Goal: Task Accomplishment & Management: Complete application form

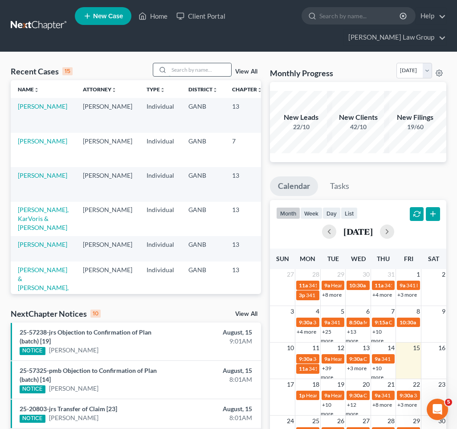
click at [217, 63] on input "search" at bounding box center [200, 69] width 62 height 13
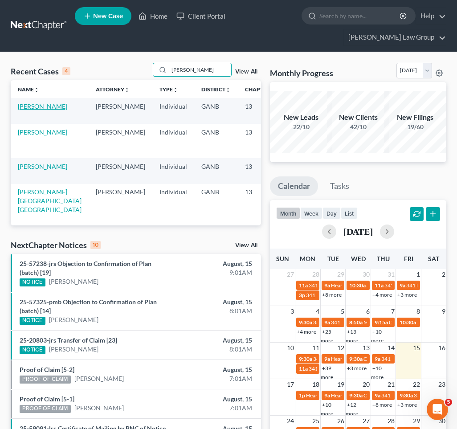
type input "wright"
click at [32, 102] on link "Wright, Felicita" at bounding box center [42, 106] width 49 height 8
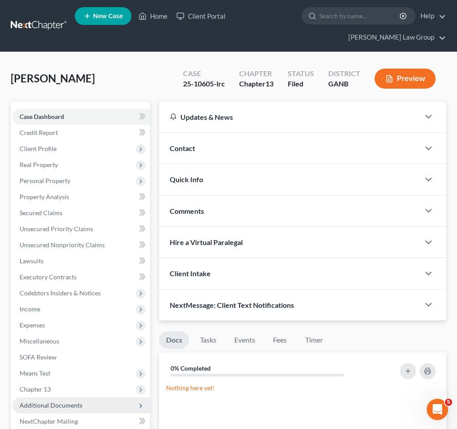
click at [82, 397] on span "Additional Documents" at bounding box center [80, 405] width 137 height 16
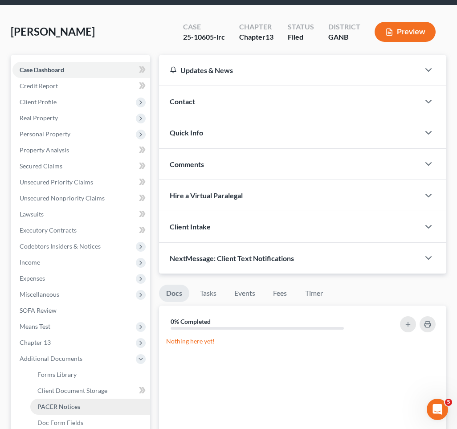
scroll to position [47, 0]
click at [82, 398] on link "PACER Notices" at bounding box center [90, 406] width 120 height 16
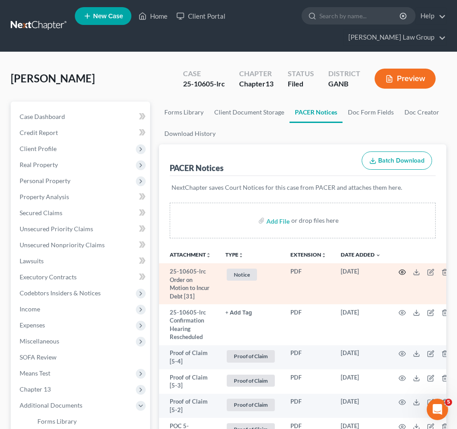
click at [405, 268] on icon "button" at bounding box center [401, 271] width 7 height 7
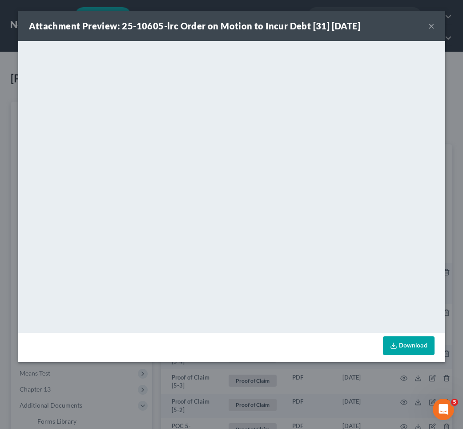
click at [433, 25] on button "×" at bounding box center [432, 25] width 6 height 11
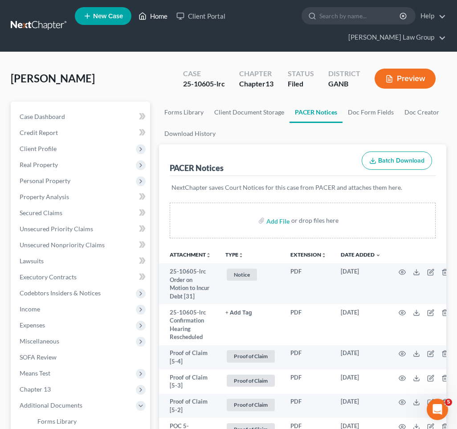
click at [148, 19] on link "Home" at bounding box center [153, 16] width 38 height 16
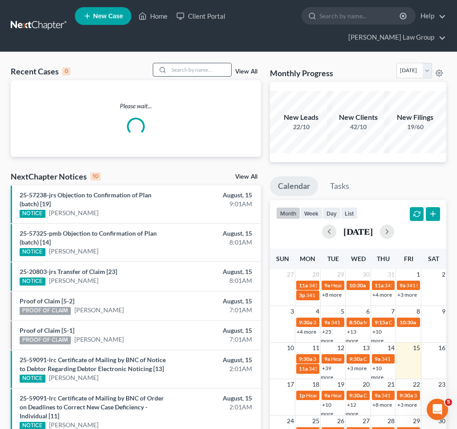
click at [179, 63] on input "search" at bounding box center [200, 69] width 62 height 13
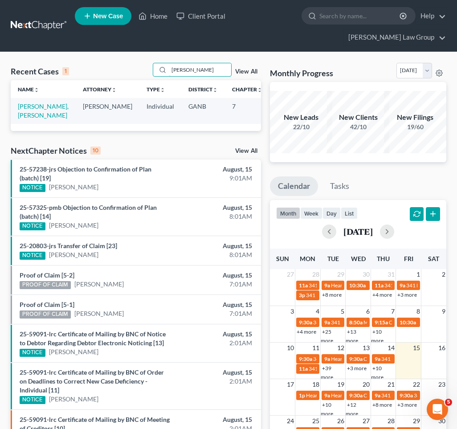
type input "ellen"
click at [20, 98] on td "[PERSON_NAME], [PERSON_NAME]" at bounding box center [43, 110] width 65 height 25
click at [20, 102] on link "[PERSON_NAME], [PERSON_NAME]" at bounding box center [43, 110] width 51 height 16
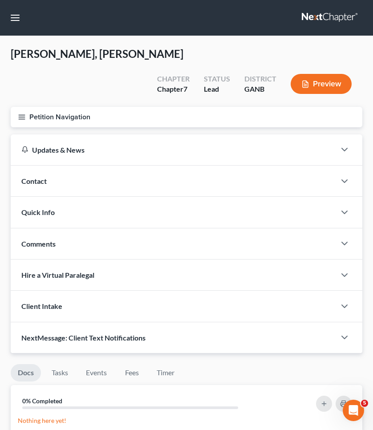
click at [69, 107] on button "Petition Navigation" at bounding box center [187, 117] width 352 height 20
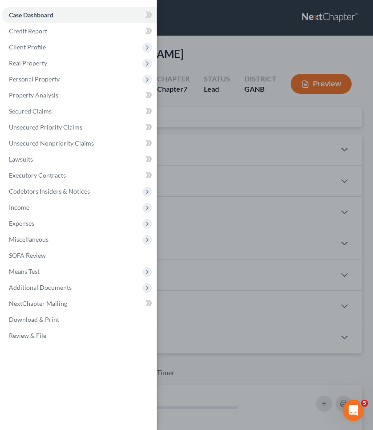
click at [250, 44] on div "Case Dashboard Payments Invoices Payments Payments Credit Report Client Profile" at bounding box center [186, 215] width 373 height 430
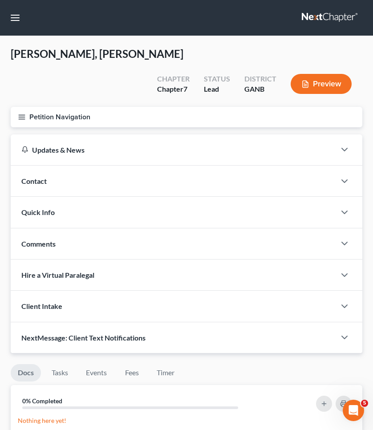
click at [25, 113] on icon "button" at bounding box center [22, 117] width 8 height 8
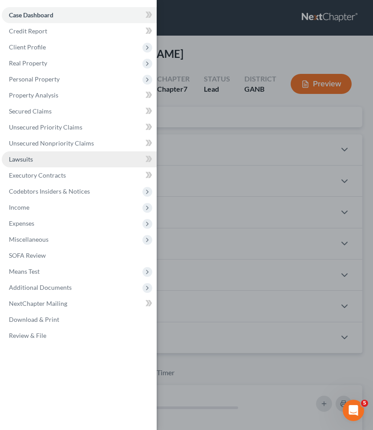
click at [32, 160] on span "Lawsuits" at bounding box center [21, 159] width 24 height 8
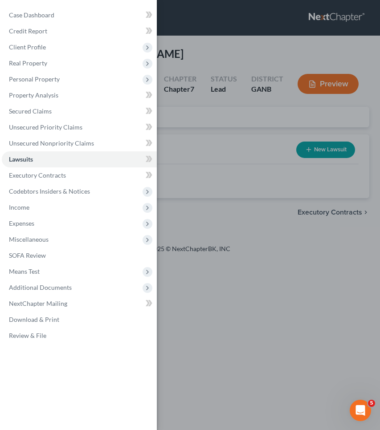
click at [217, 113] on div "Case Dashboard Payments Invoices Payments Payments Credit Report Client Profile" at bounding box center [190, 215] width 380 height 430
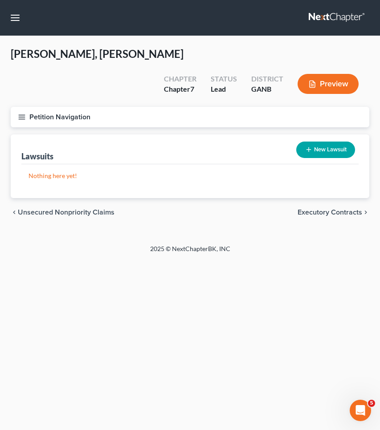
click at [311, 146] on icon "button" at bounding box center [308, 149] width 7 height 7
select select "0"
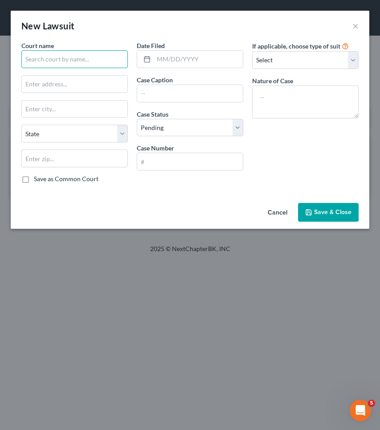
click at [106, 57] on input "text" at bounding box center [74, 59] width 106 height 18
type input "Gilmer"
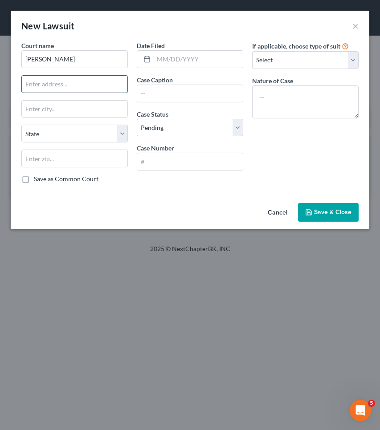
paste input "1 Broad St # 203"
type input "1 Broad St # 203"
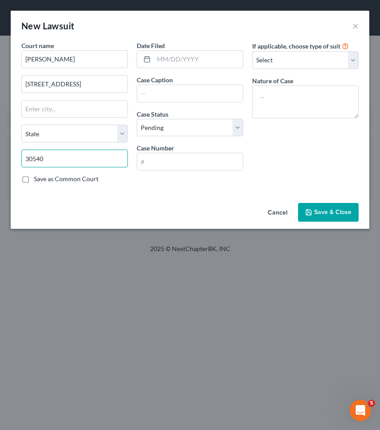
type input "30540"
type input "Ellijay"
select select "10"
click at [77, 53] on input "Gilmer" at bounding box center [74, 59] width 106 height 18
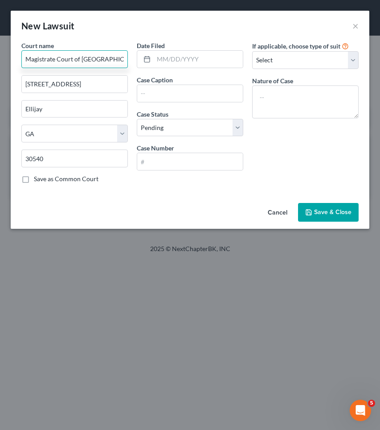
type input "Magistrate Court of [GEOGRAPHIC_DATA]"
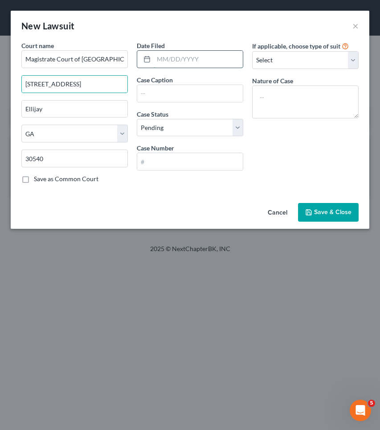
click at [196, 56] on input "text" at bounding box center [198, 59] width 89 height 17
type input "/"
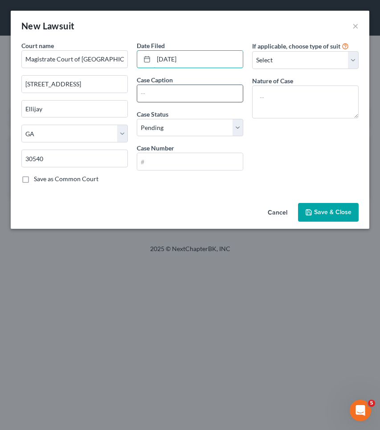
type input "[DATE]"
click at [195, 90] on input "text" at bounding box center [189, 93] width 105 height 17
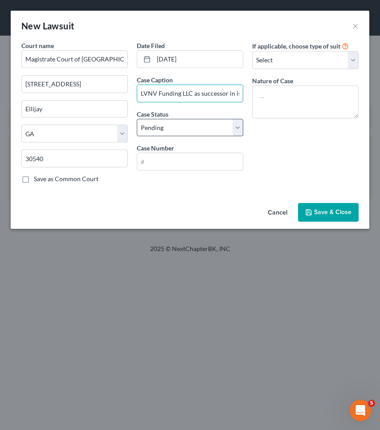
type input "LVNV Funding LLC as successor in is interested to Citibank NA v Peter Ellen"
select select "2"
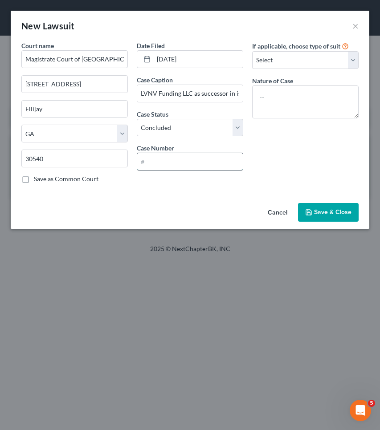
click at [193, 163] on input "text" at bounding box center [189, 161] width 105 height 17
type input "2300062CS"
select select "4"
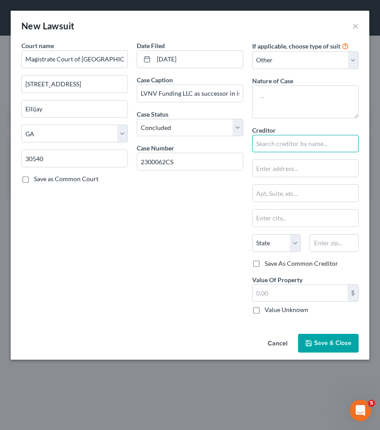
click at [270, 142] on input "text" at bounding box center [305, 144] width 106 height 18
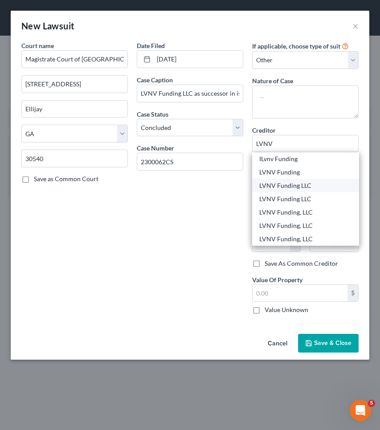
click at [293, 182] on div "LVNV Funding LLC" at bounding box center [305, 185] width 93 height 9
type input "LVNV Funding LLC"
type input "Resurgent Capital Services"
type input "P.O. Box 10587"
type input "Greenville"
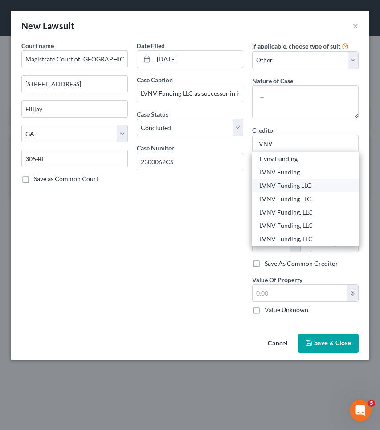
select select "42"
type input "29603-0587"
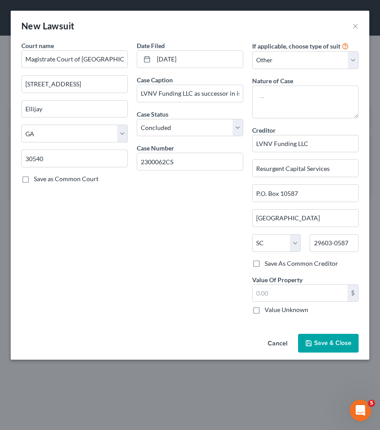
click at [332, 347] on button "Save & Close" at bounding box center [328, 343] width 61 height 19
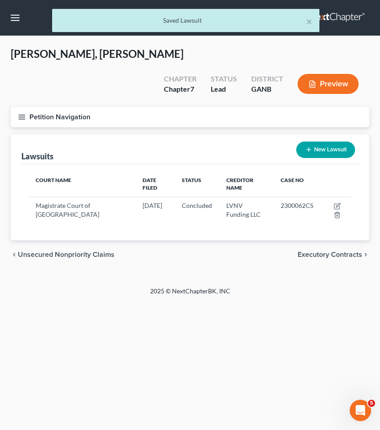
click at [81, 107] on button "Petition Navigation" at bounding box center [190, 117] width 358 height 20
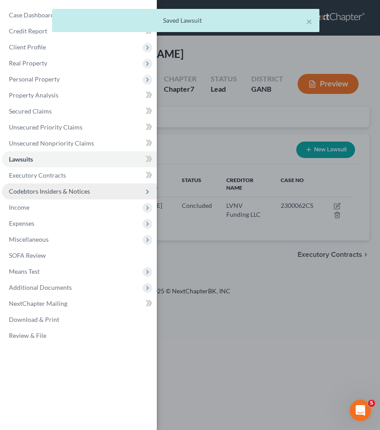
click at [44, 194] on span "Codebtors Insiders & Notices" at bounding box center [49, 191] width 81 height 8
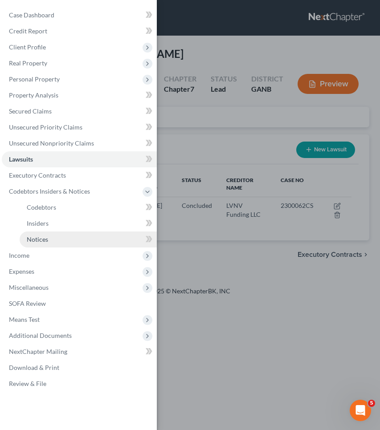
click at [43, 238] on span "Notices" at bounding box center [37, 239] width 21 height 8
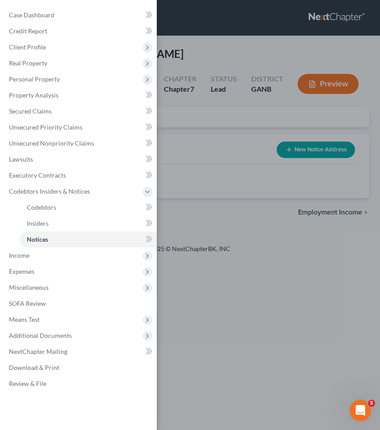
click at [209, 95] on div "Case Dashboard Payments Invoices Payments Payments Credit Report Client Profile" at bounding box center [190, 215] width 380 height 430
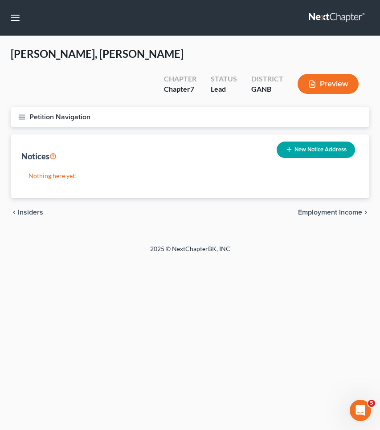
click at [333, 142] on button "New Notice Address" at bounding box center [315, 150] width 78 height 16
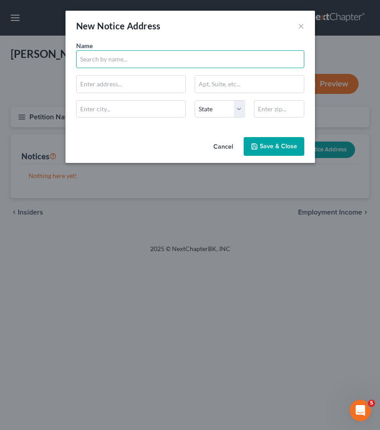
click at [255, 68] on input "text" at bounding box center [190, 59] width 228 height 18
type input "[PERSON_NAME] & [PERSON_NAME] PC"
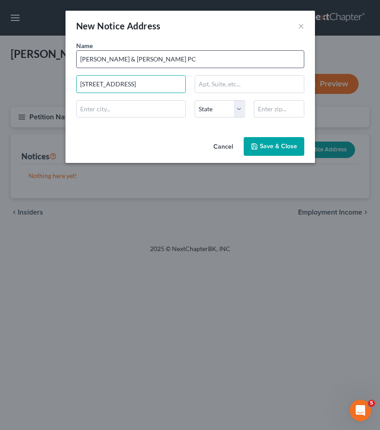
type input "2618 East Paris Ave SE"
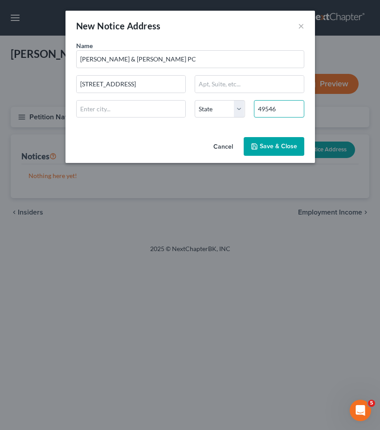
type input "49546"
type input "Grand Rapids"
select select "23"
click at [284, 144] on span "Save & Close" at bounding box center [277, 146] width 37 height 8
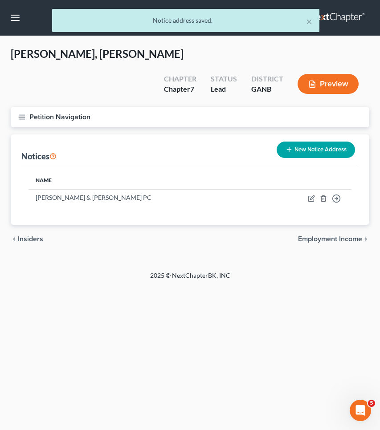
click at [65, 107] on button "Petition Navigation" at bounding box center [190, 117] width 358 height 20
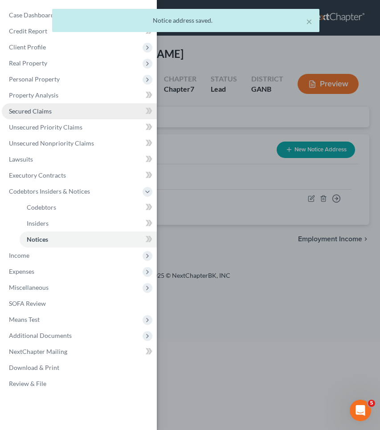
click at [48, 111] on span "Secured Claims" at bounding box center [30, 111] width 43 height 8
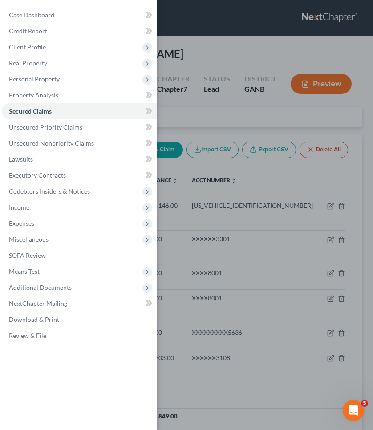
click at [167, 103] on div "Case Dashboard Payments Invoices Payments Payments Credit Report Client Profile" at bounding box center [186, 215] width 373 height 430
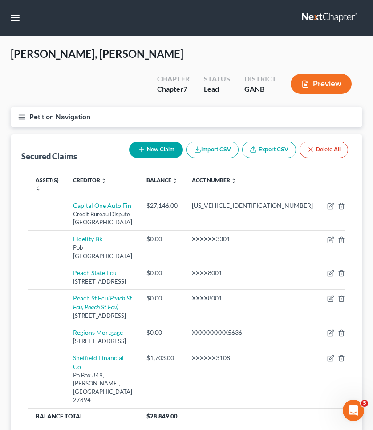
click at [163, 142] on button "New Claim" at bounding box center [156, 150] width 54 height 16
select select "0"
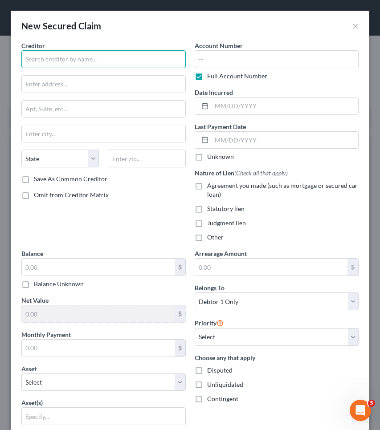
click at [126, 65] on input "text" at bounding box center [103, 59] width 164 height 18
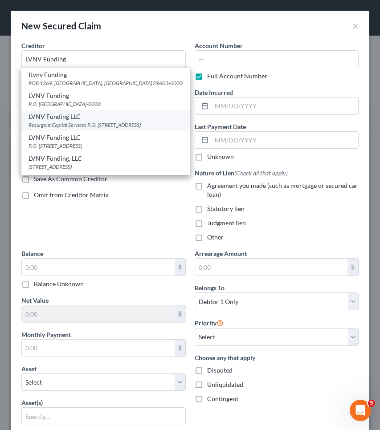
click at [137, 128] on div "Resurgent Capital Services P.O. [STREET_ADDRESS]" at bounding box center [105, 125] width 154 height 8
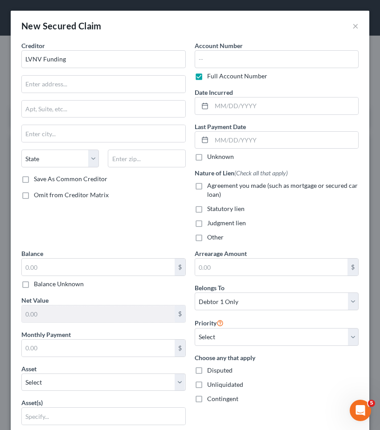
type input "LVNV Funding LLC"
type input "Resurgent Capital Services"
type input "P.O. Box 10587"
type input "Greenville"
select select "42"
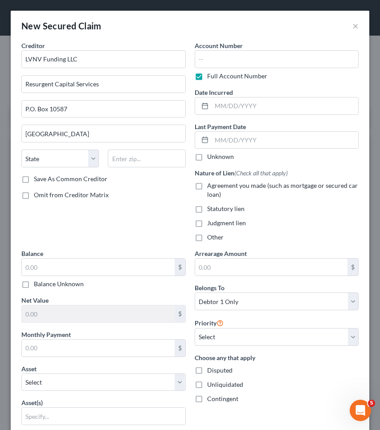
type input "29603-0587"
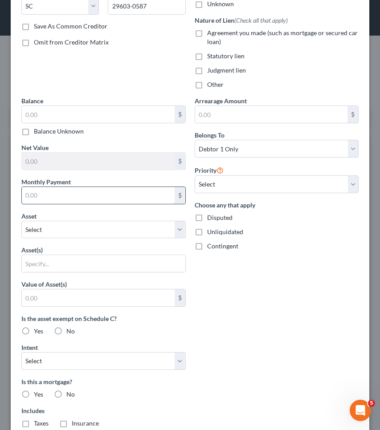
scroll to position [171, 0]
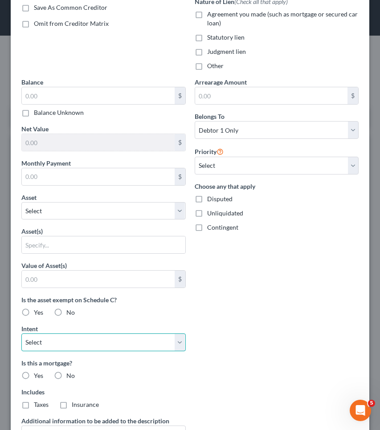
select select "3"
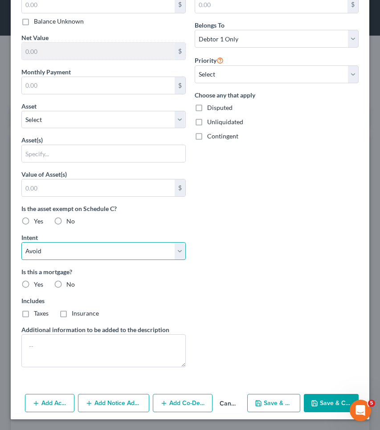
scroll to position [263, 0]
click at [69, 284] on span "No" at bounding box center [70, 284] width 8 height 8
click at [70, 284] on input "No" at bounding box center [73, 283] width 6 height 6
radio input "true"
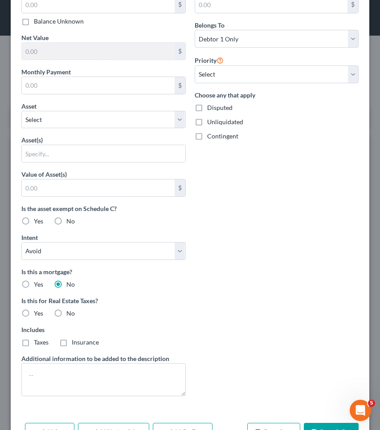
click at [71, 311] on span "No" at bounding box center [70, 313] width 8 height 8
click at [71, 311] on input "No" at bounding box center [73, 312] width 6 height 6
radio input "true"
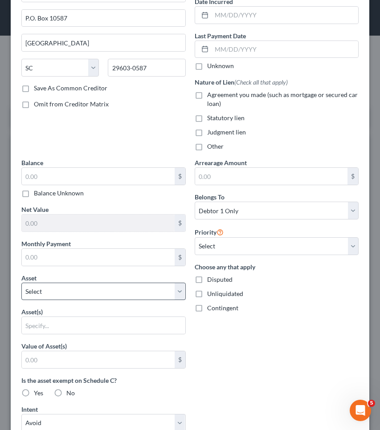
scroll to position [87, 0]
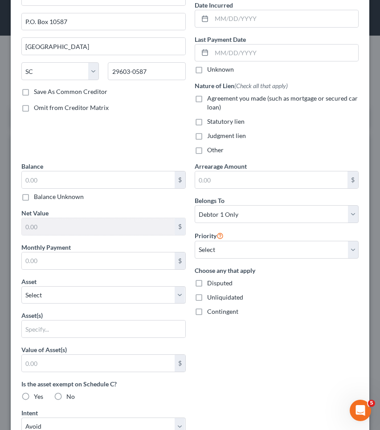
click at [232, 139] on span "Judgment lien" at bounding box center [226, 136] width 39 height 8
click at [216, 137] on input "Judgment lien" at bounding box center [213, 134] width 6 height 6
checkbox input "true"
click at [213, 151] on span "Other" at bounding box center [215, 150] width 16 height 8
click at [213, 151] on input "Other" at bounding box center [213, 149] width 6 height 6
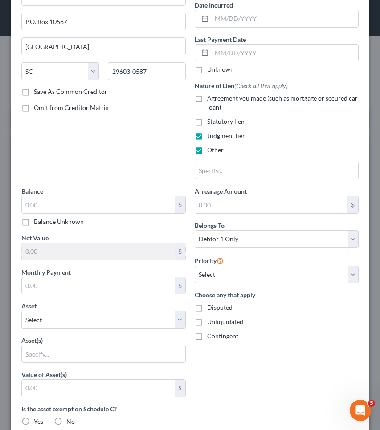
click at [207, 147] on span "Other" at bounding box center [215, 150] width 16 height 8
click at [210, 147] on input "Other" at bounding box center [213, 149] width 6 height 6
checkbox input "false"
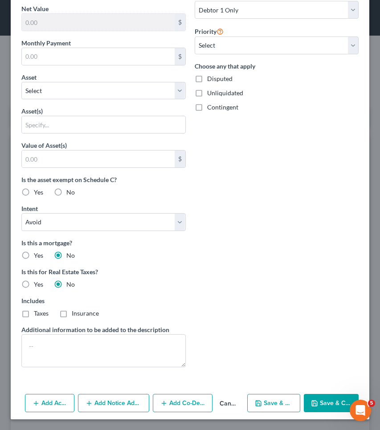
scroll to position [291, 0]
click at [327, 406] on button "Save & Close" at bounding box center [330, 403] width 55 height 19
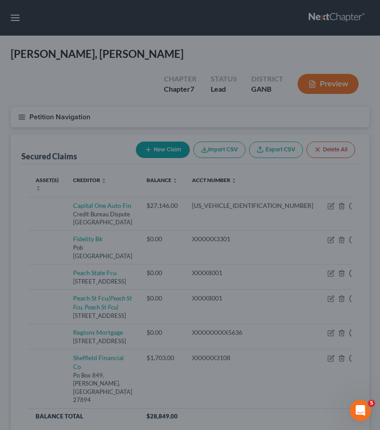
scroll to position [194, 0]
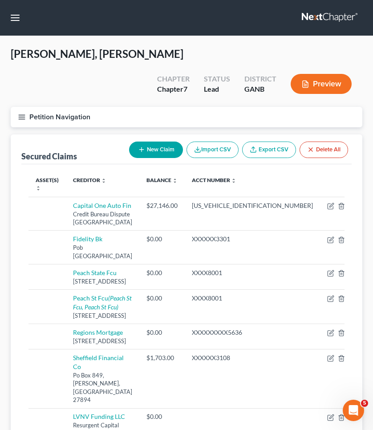
click at [156, 142] on button "New Claim" at bounding box center [156, 150] width 54 height 16
select select "0"
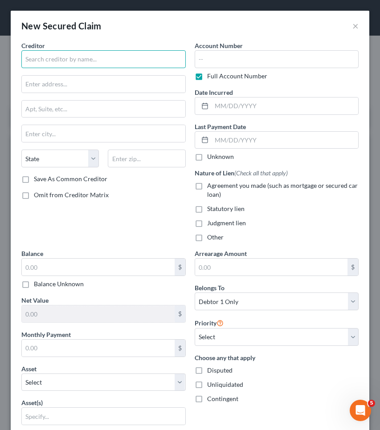
click at [138, 53] on input "text" at bounding box center [103, 59] width 164 height 18
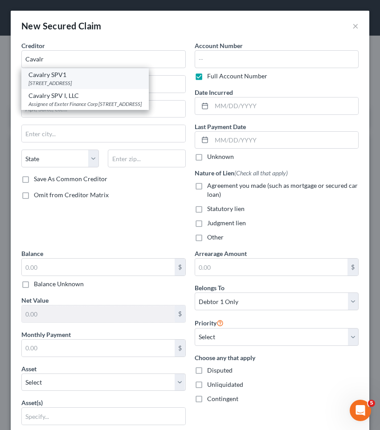
click at [125, 87] on div "Cavalry SPV1 500 Summit Lake Dr. ste 400, Valhalla, NY 10595" at bounding box center [84, 78] width 127 height 21
type input "Cavalry SPV1"
type input "500 Summit Lake Dr."
type input "ste 400"
type input "Valhalla"
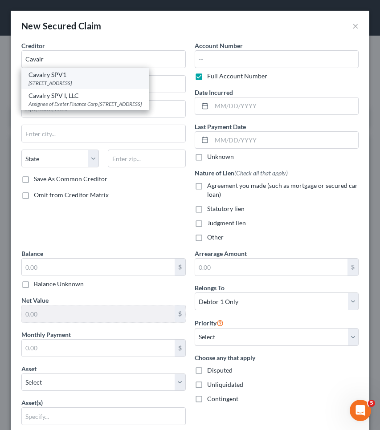
select select "35"
type input "10595"
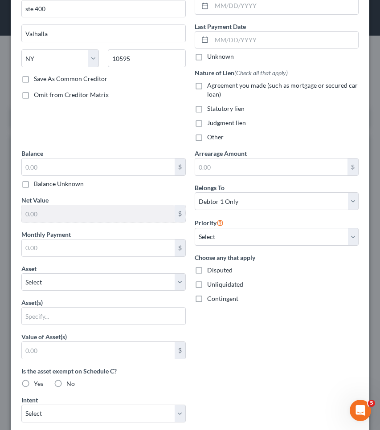
scroll to position [101, 0]
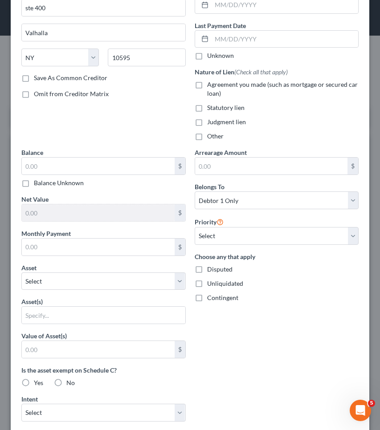
click at [57, 183] on label "Balance Unknown" at bounding box center [59, 182] width 50 height 9
click at [43, 183] on input "Balance Unknown" at bounding box center [40, 181] width 6 height 6
checkbox input "true"
type input "0.00"
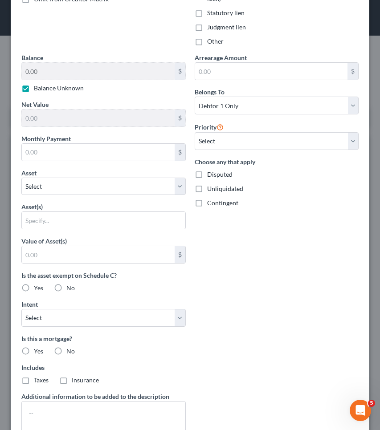
scroll to position [207, 0]
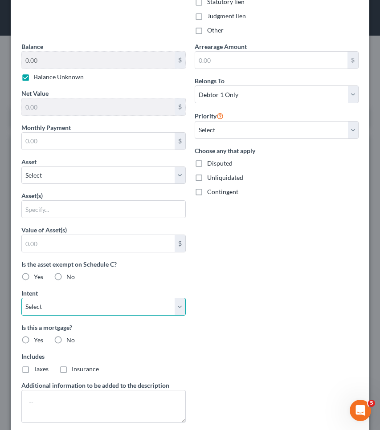
select select "3"
click at [66, 340] on label "No" at bounding box center [70, 340] width 8 height 9
click at [70, 340] on input "No" at bounding box center [73, 339] width 6 height 6
radio input "true"
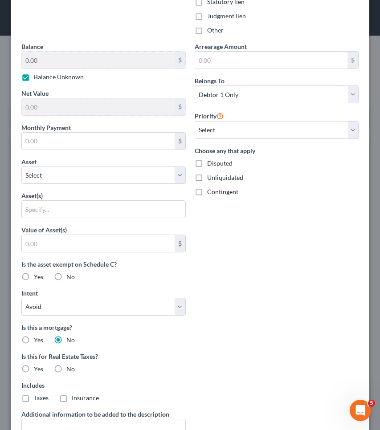
click at [68, 368] on span "No" at bounding box center [70, 369] width 8 height 8
click at [70, 368] on input "No" at bounding box center [73, 367] width 6 height 6
radio input "true"
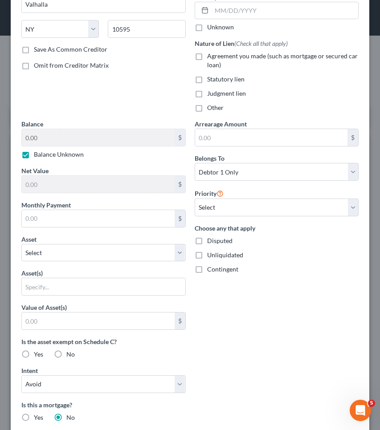
scroll to position [107, 0]
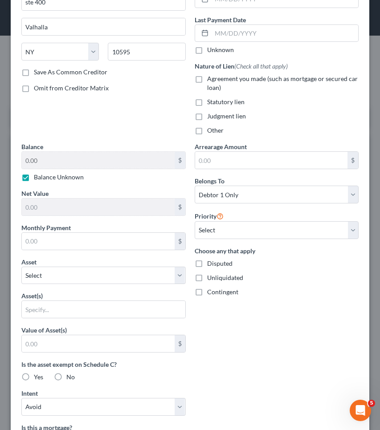
click at [225, 114] on span "Judgment lien" at bounding box center [226, 116] width 39 height 8
click at [216, 114] on input "Judgment lien" at bounding box center [213, 115] width 6 height 6
checkbox input "true"
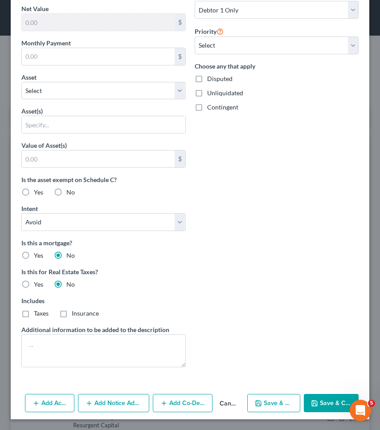
click at [317, 401] on button "Save & Close" at bounding box center [330, 403] width 55 height 19
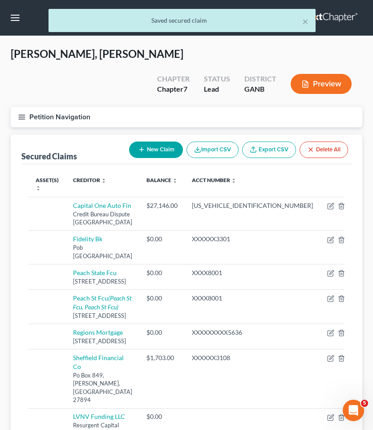
scroll to position [0, 0]
click at [43, 107] on button "Petition Navigation" at bounding box center [187, 117] width 352 height 20
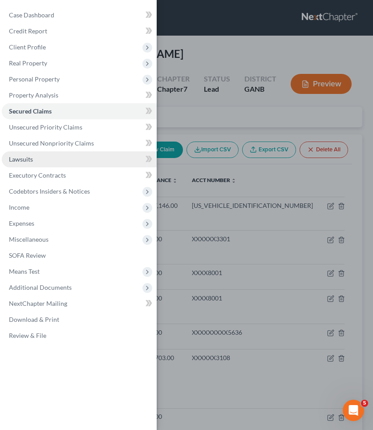
click at [28, 161] on span "Lawsuits" at bounding box center [21, 159] width 24 height 8
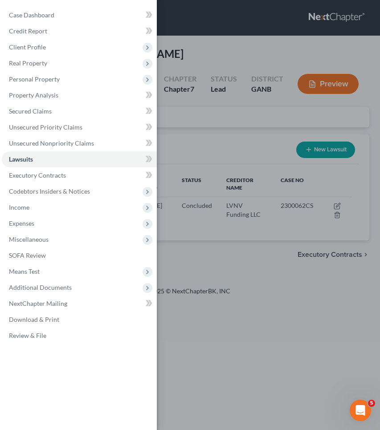
click at [231, 110] on div "Case Dashboard Payments Invoices Payments Payments Credit Report Client Profile" at bounding box center [190, 215] width 380 height 430
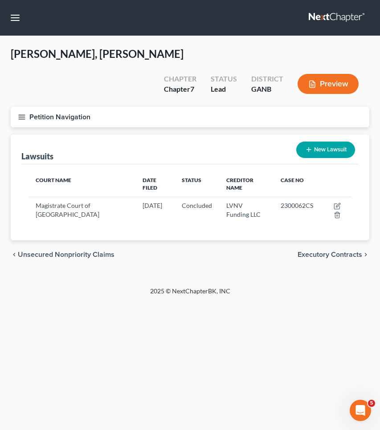
click at [343, 142] on button "New Lawsuit" at bounding box center [325, 150] width 59 height 16
select select "0"
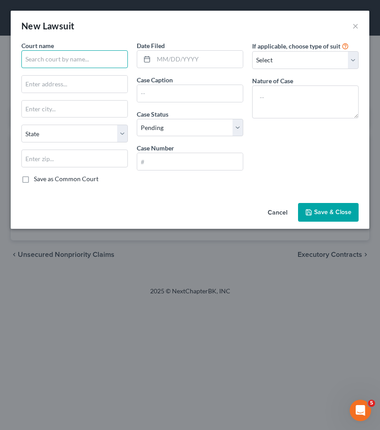
click at [93, 61] on input "text" at bounding box center [74, 59] width 106 height 18
type input "30540"
type input "Ellijay"
select select "10"
click at [108, 67] on input "text" at bounding box center [74, 59] width 106 height 18
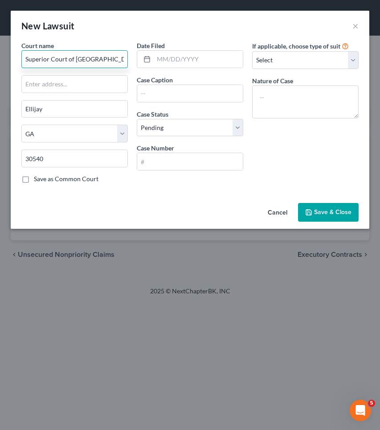
type input "Superior Court of [GEOGRAPHIC_DATA]"
paste input "1 Broad St # 202"
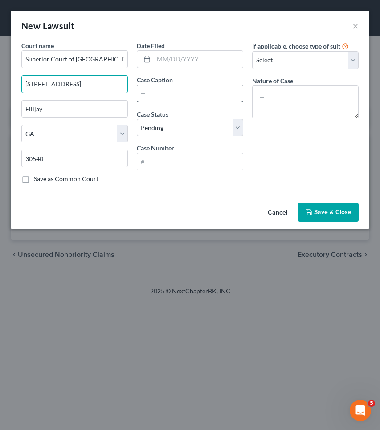
type input "1 Broad St # 202"
click at [183, 94] on input "text" at bounding box center [189, 93] width 105 height 17
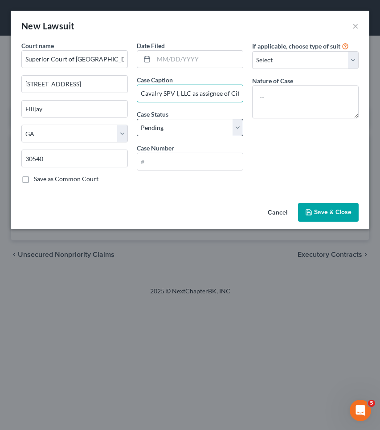
type input "Cavalry SPV I, LLC as assignee of Citibank NA v Peter J Ellen"
select select "2"
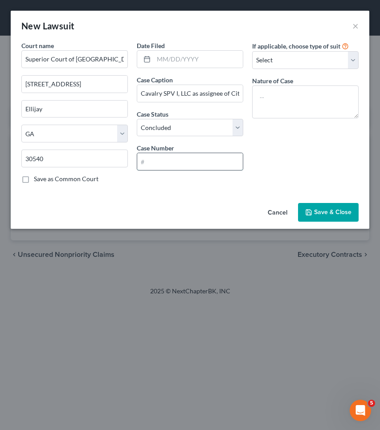
click at [189, 158] on input "text" at bounding box center [189, 161] width 105 height 17
type input "SUCV2022000321"
select select "4"
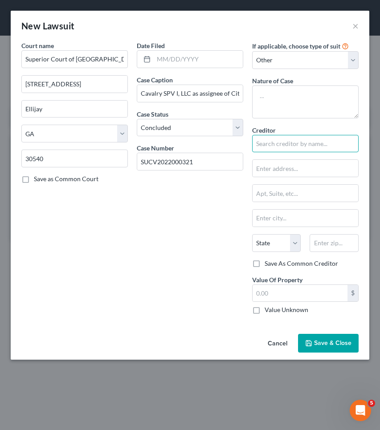
click at [294, 143] on input "text" at bounding box center [305, 144] width 106 height 18
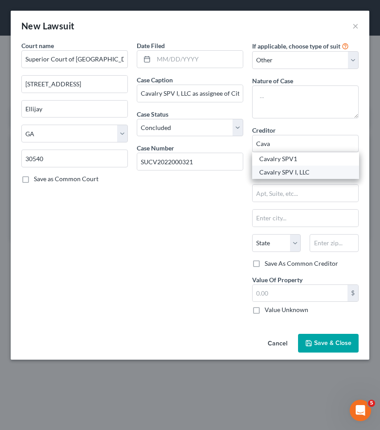
click at [295, 170] on div "Cavalry SPV I, LLC" at bounding box center [305, 172] width 93 height 9
type input "Cavalry SPV I, LLC"
type input "Assignee of Exeter Finance Corp"
type input "500 Summit Lake Drive, Ste 400"
type input "Valhalla"
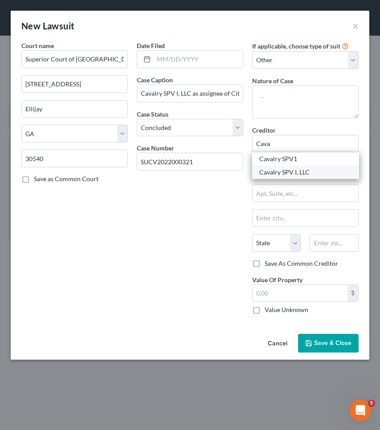
select select "35"
type input "10595-0000"
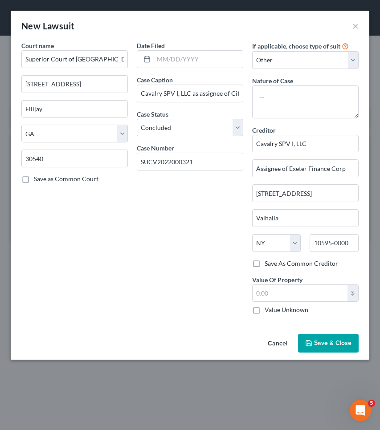
drag, startPoint x: 327, startPoint y: 343, endPoint x: 162, endPoint y: 236, distance: 196.2
click at [162, 236] on div "New Lawsuit × Court name * Superior Court of Gilmer County 1 Broad St # 202 Ell…" at bounding box center [190, 185] width 358 height 349
drag, startPoint x: 344, startPoint y: 172, endPoint x: 220, endPoint y: 170, distance: 123.7
click at [333, 340] on span "Save & Close" at bounding box center [332, 343] width 37 height 8
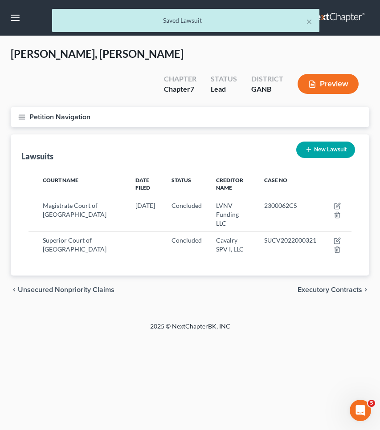
click at [43, 107] on button "Petition Navigation" at bounding box center [190, 117] width 358 height 20
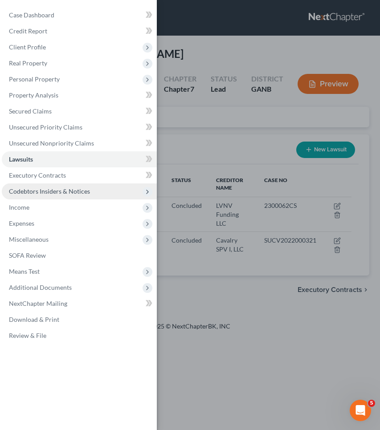
click at [63, 194] on span "Codebtors Insiders & Notices" at bounding box center [49, 191] width 81 height 8
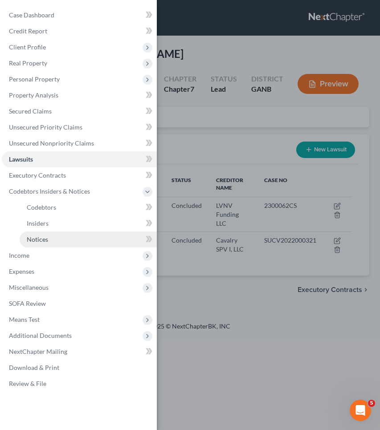
click at [43, 237] on span "Notices" at bounding box center [37, 239] width 21 height 8
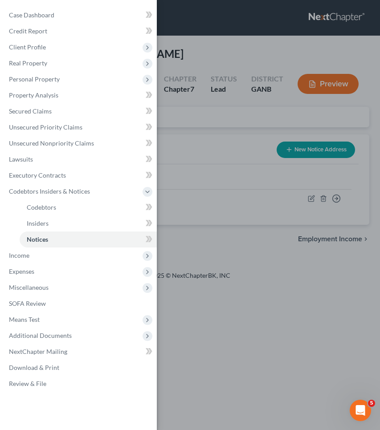
click at [209, 132] on div "Case Dashboard Payments Invoices Payments Payments Credit Report Client Profile" at bounding box center [190, 215] width 380 height 430
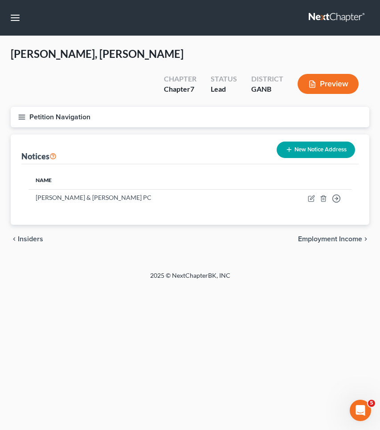
click at [319, 142] on button "New Notice Address" at bounding box center [315, 150] width 78 height 16
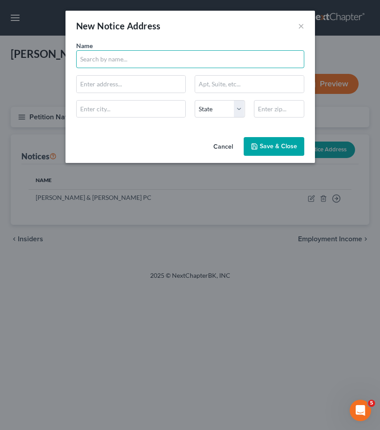
click at [182, 64] on input "text" at bounding box center [190, 59] width 228 height 18
type input "Mandarich Law Group LLP"
type input "PO Box 109032"
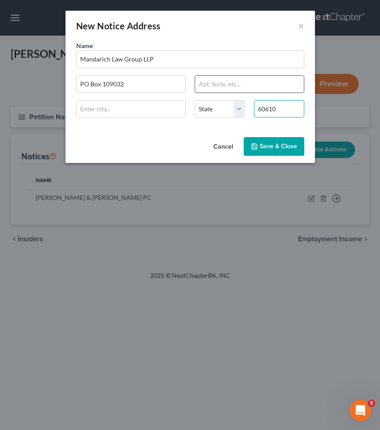
type input "60610"
click at [251, 81] on input "text" at bounding box center [249, 84] width 109 height 17
type input "Chicago"
select select "14"
click at [273, 155] on button "Save & Close" at bounding box center [273, 146] width 61 height 19
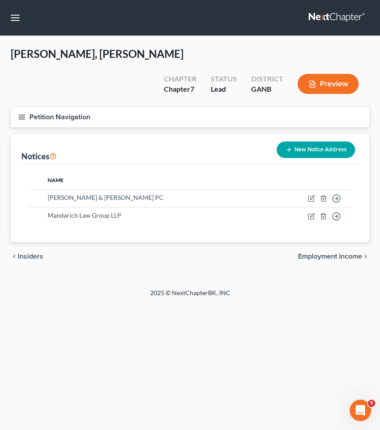
click at [64, 107] on button "Petition Navigation" at bounding box center [190, 117] width 358 height 20
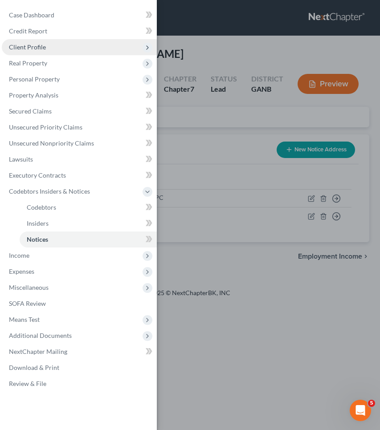
click at [61, 46] on span "Client Profile" at bounding box center [79, 47] width 155 height 16
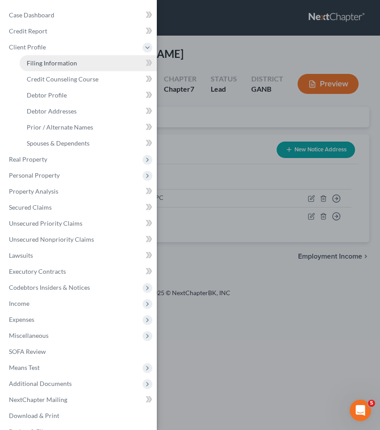
click at [61, 65] on span "Filing Information" at bounding box center [52, 63] width 50 height 8
select select "1"
select select "0"
select select "10"
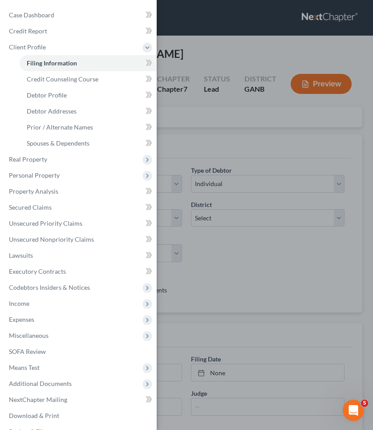
click at [222, 104] on div "Case Dashboard Payments Invoices Payments Payments Credit Report Client Profile" at bounding box center [186, 215] width 373 height 430
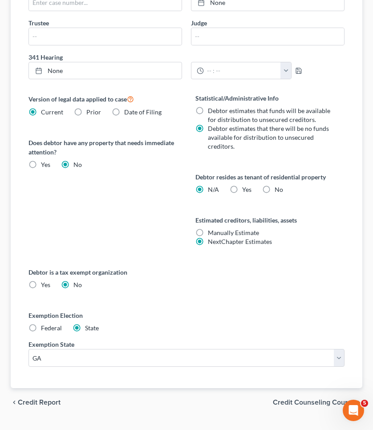
scroll to position [370, 0]
click at [291, 399] on span "Credit Counseling Course" at bounding box center [314, 402] width 82 height 7
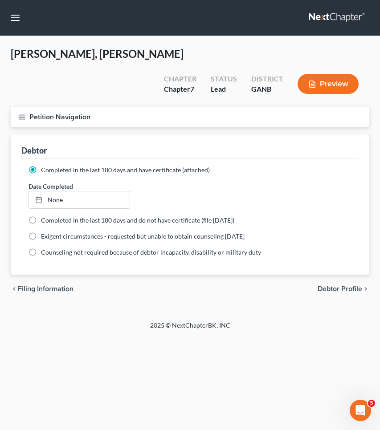
click at [346, 285] on span "Debtor Profile" at bounding box center [339, 288] width 44 height 7
select select "0"
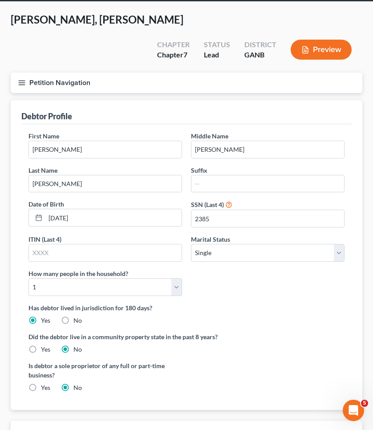
scroll to position [39, 0]
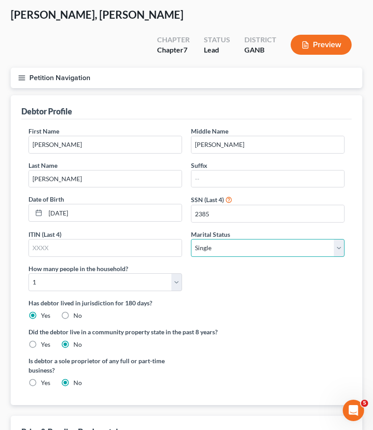
select select "1"
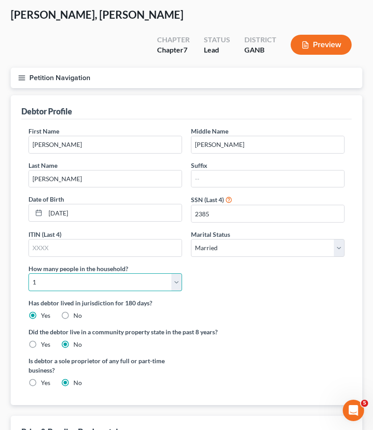
select select "5"
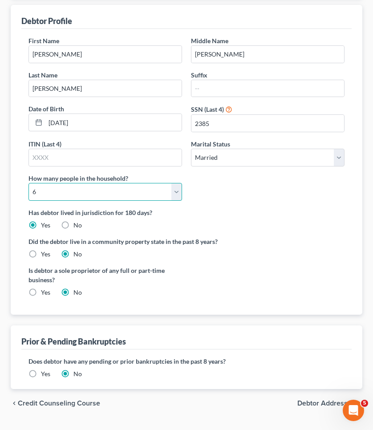
scroll to position [129, 0]
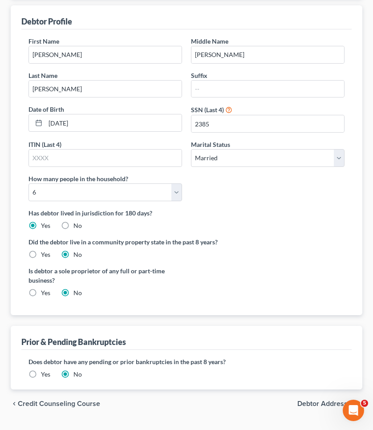
click at [331, 400] on span "Debtor Addresses" at bounding box center [326, 403] width 58 height 7
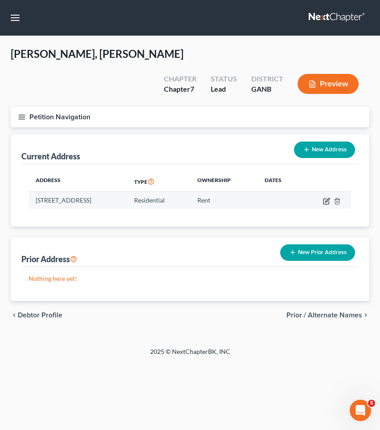
click at [325, 198] on icon "button" at bounding box center [326, 201] width 7 height 7
select select "10"
select select "0"
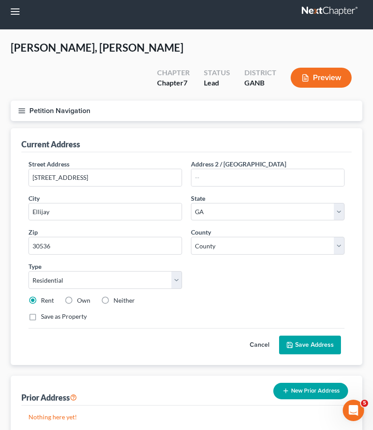
scroll to position [9, 0]
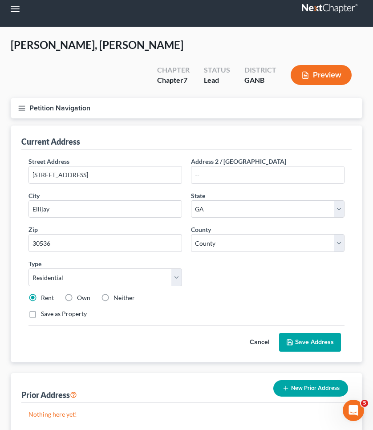
click at [85, 293] on label "Own" at bounding box center [83, 297] width 13 height 9
click at [85, 293] on input "Own" at bounding box center [84, 296] width 6 height 6
radio input "true"
click at [299, 333] on button "Save Address" at bounding box center [310, 342] width 62 height 19
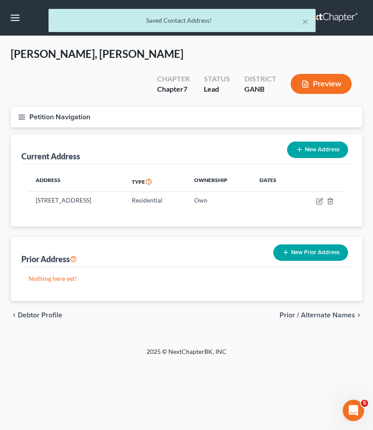
scroll to position [0, 0]
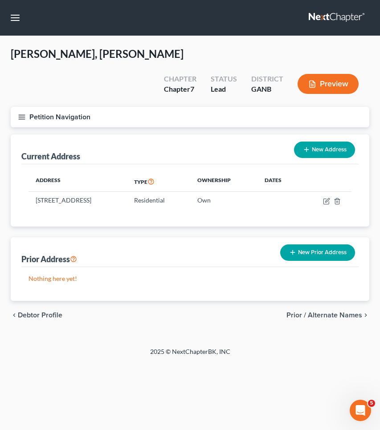
click at [357, 311] on span "Prior / Alternate Names" at bounding box center [324, 314] width 76 height 7
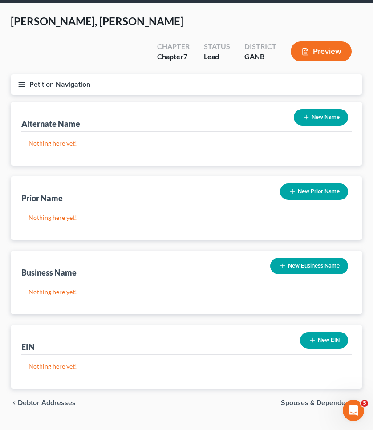
scroll to position [32, 0]
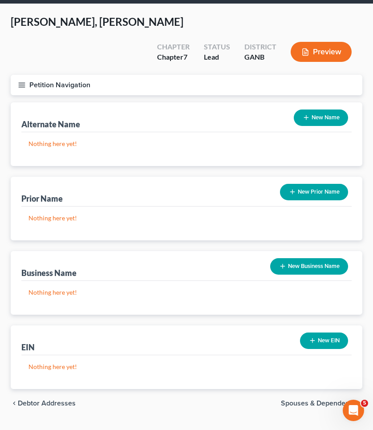
click at [337, 400] on span "Spouses & Dependents" at bounding box center [318, 403] width 74 height 7
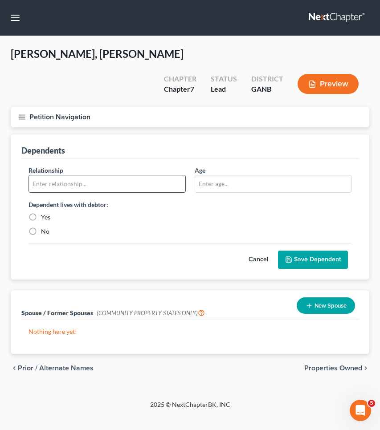
click at [163, 175] on input "text" at bounding box center [107, 183] width 156 height 17
type input "child"
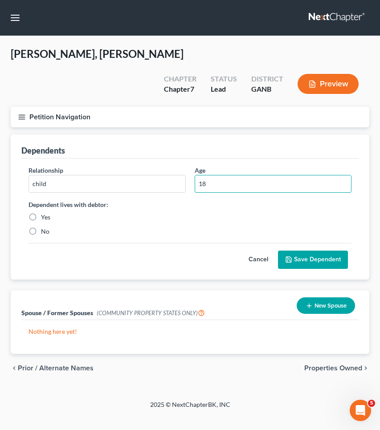
type input "18"
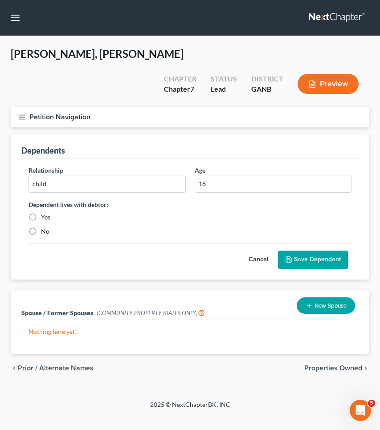
click at [41, 213] on label "Yes" at bounding box center [45, 217] width 9 height 9
click at [44, 213] on input "Yes" at bounding box center [47, 216] width 6 height 6
radio input "true"
click at [294, 251] on button "Save Dependent" at bounding box center [313, 260] width 70 height 19
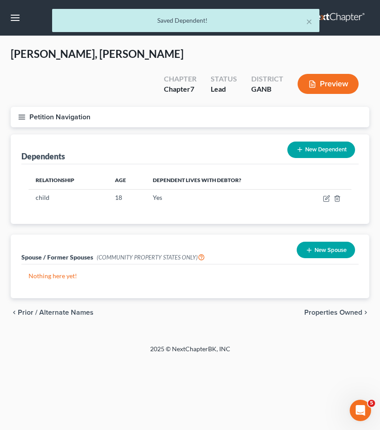
click at [334, 142] on button "New Dependent" at bounding box center [321, 150] width 68 height 16
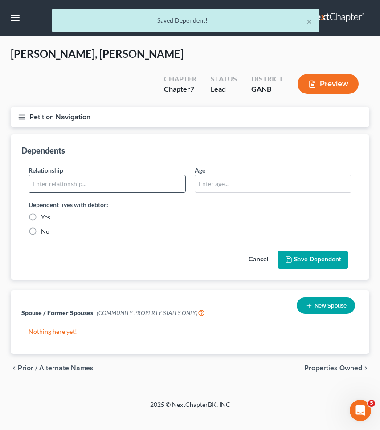
click at [159, 175] on input "text" at bounding box center [107, 183] width 156 height 17
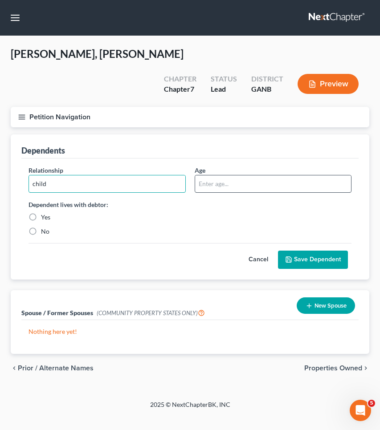
type input "child"
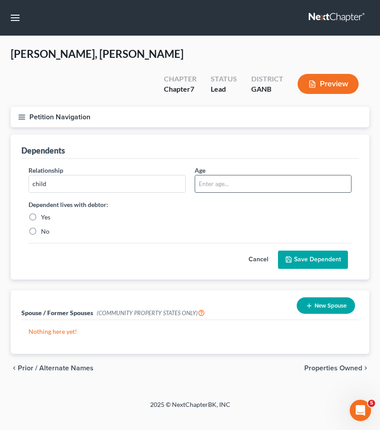
click at [243, 175] on input "text" at bounding box center [273, 183] width 156 height 17
type input "13"
click at [44, 213] on label "Yes" at bounding box center [45, 217] width 9 height 9
click at [44, 213] on input "Yes" at bounding box center [47, 216] width 6 height 6
radio input "true"
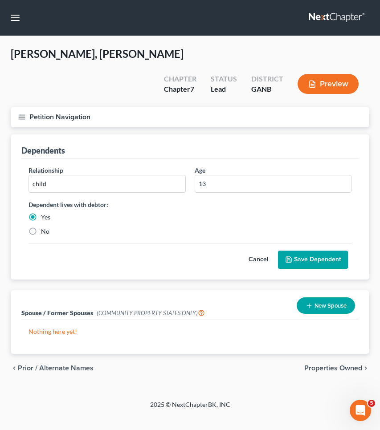
click at [302, 251] on button "Save Dependent" at bounding box center [313, 260] width 70 height 19
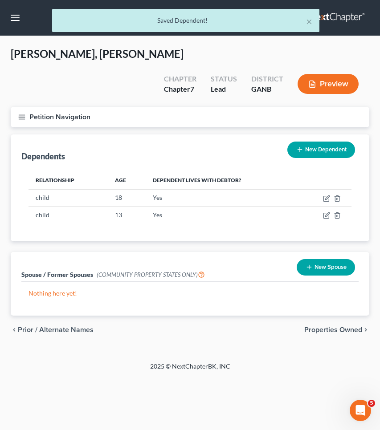
click at [318, 142] on button "New Dependent" at bounding box center [321, 150] width 68 height 16
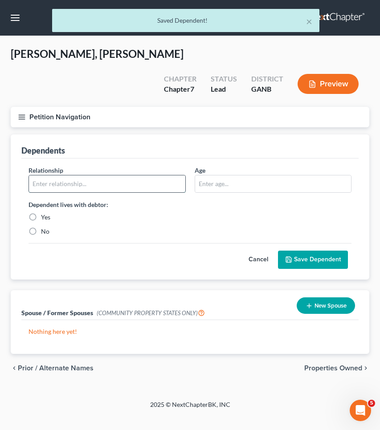
click at [129, 175] on input "text" at bounding box center [107, 183] width 156 height 17
type input "child"
click at [44, 213] on label "Yes" at bounding box center [45, 217] width 9 height 9
click at [44, 213] on input "Yes" at bounding box center [47, 216] width 6 height 6
radio input "true"
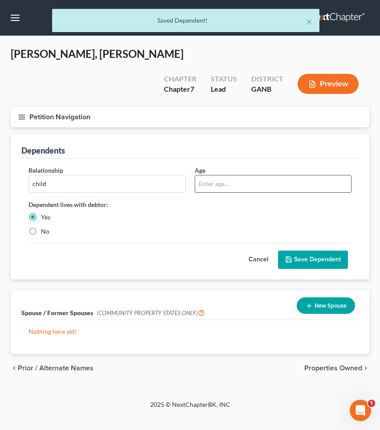
click at [237, 175] on input "text" at bounding box center [273, 183] width 156 height 17
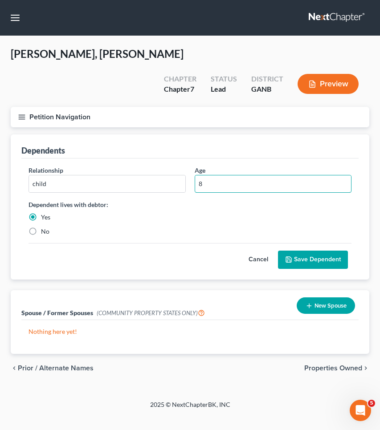
type input "8"
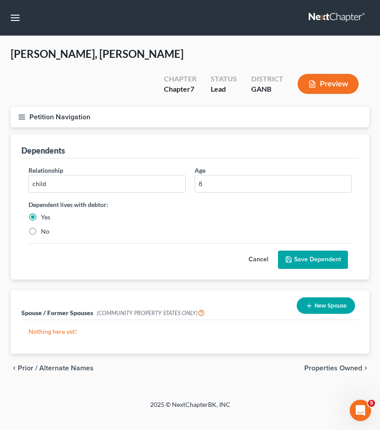
click at [330, 251] on button "Save Dependent" at bounding box center [313, 260] width 70 height 19
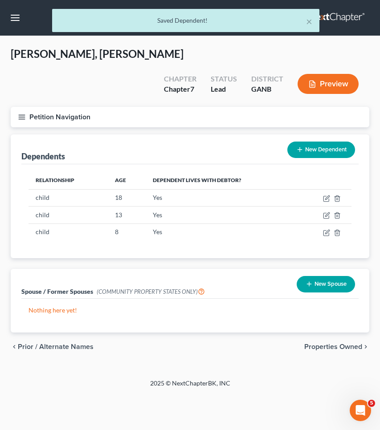
click at [305, 142] on button "New Dependent" at bounding box center [321, 150] width 68 height 16
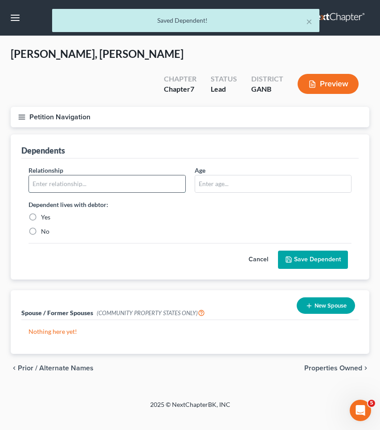
click at [121, 175] on input "text" at bounding box center [107, 183] width 156 height 17
type input "child"
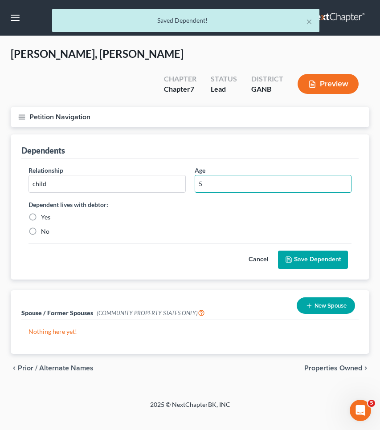
type input "5"
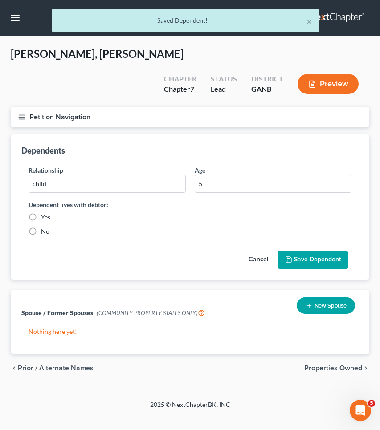
click at [41, 213] on label "Yes" at bounding box center [45, 217] width 9 height 9
click at [44, 213] on input "Yes" at bounding box center [47, 216] width 6 height 6
radio input "true"
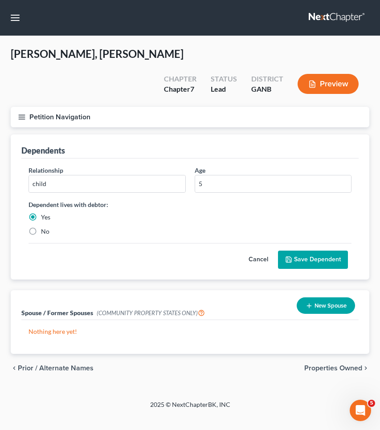
click at [301, 251] on button "Save Dependent" at bounding box center [313, 260] width 70 height 19
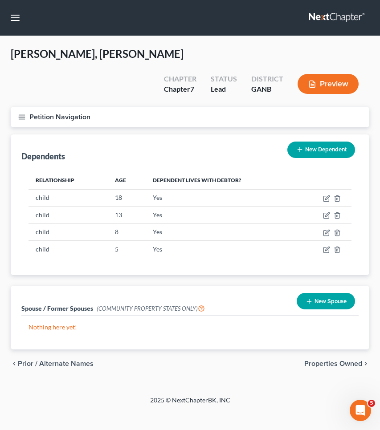
drag, startPoint x: 344, startPoint y: 279, endPoint x: 345, endPoint y: 319, distance: 40.1
click at [345, 319] on div "Spouse / Former Spouses (COMMUNITY PROPERTY STATES ONLY) New Spouse Nothing her…" at bounding box center [190, 318] width 358 height 64
click at [336, 142] on button "New Dependent" at bounding box center [321, 150] width 68 height 16
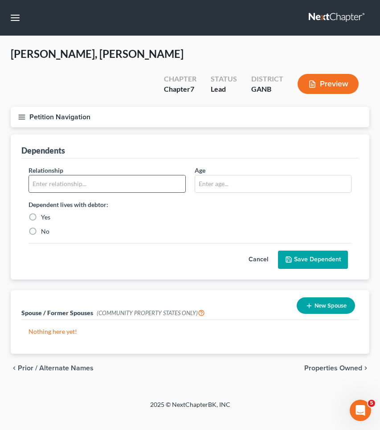
click at [158, 175] on input "text" at bounding box center [107, 183] width 156 height 17
type input "child"
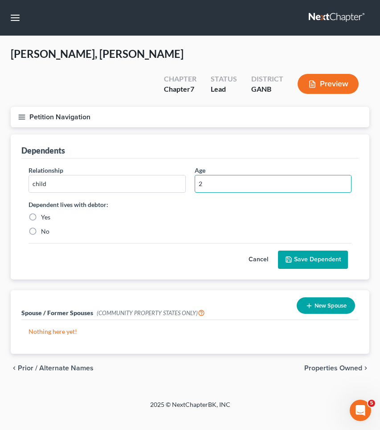
type input "2"
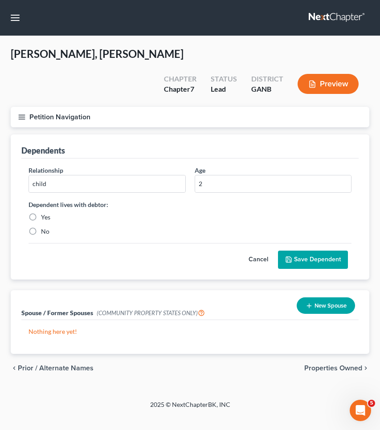
click at [46, 213] on label "Yes" at bounding box center [45, 217] width 9 height 9
click at [46, 213] on input "Yes" at bounding box center [47, 216] width 6 height 6
radio input "true"
click at [299, 251] on button "Save Dependent" at bounding box center [313, 260] width 70 height 19
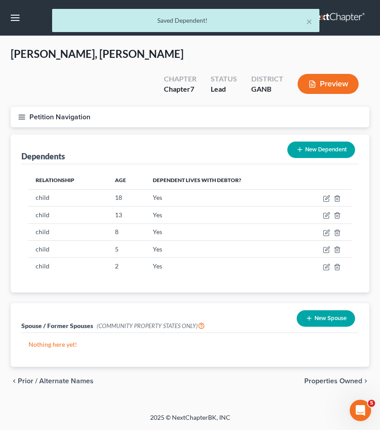
click at [78, 377] on span "Prior / Alternate Names" at bounding box center [56, 380] width 76 height 7
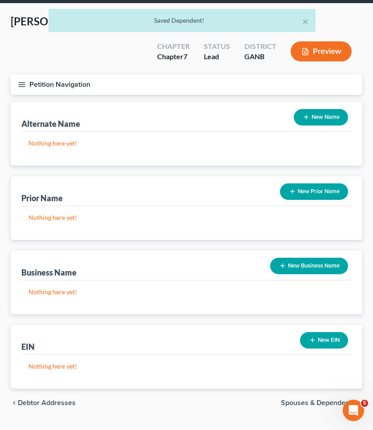
scroll to position [32, 0]
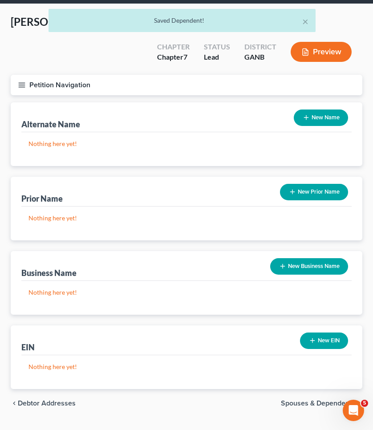
click at [61, 400] on span "Debtor Addresses" at bounding box center [47, 403] width 58 height 7
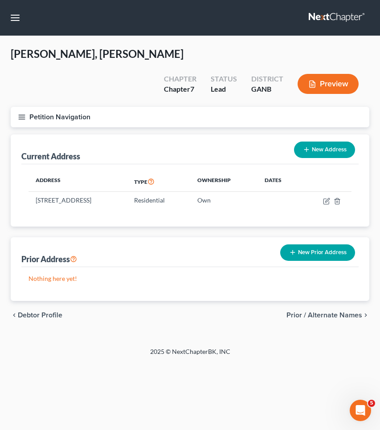
click at [46, 311] on span "Debtor Profile" at bounding box center [40, 314] width 44 height 7
select select "1"
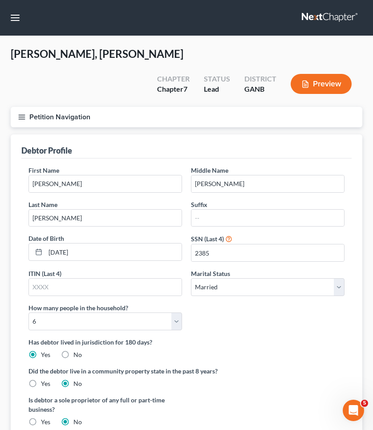
scroll to position [4, 0]
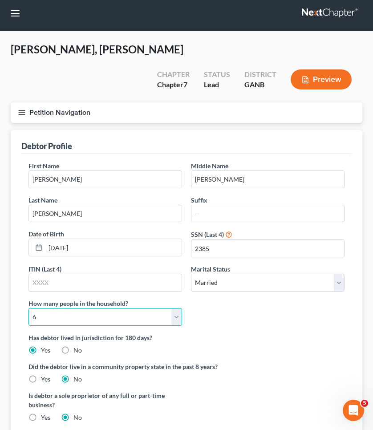
select select "6"
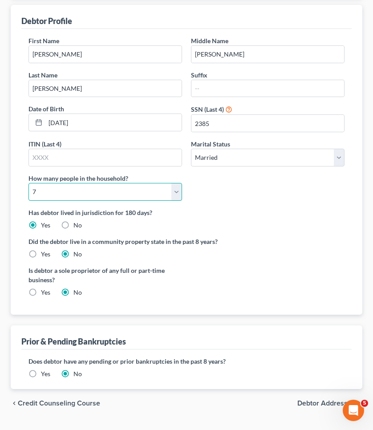
scroll to position [129, 0]
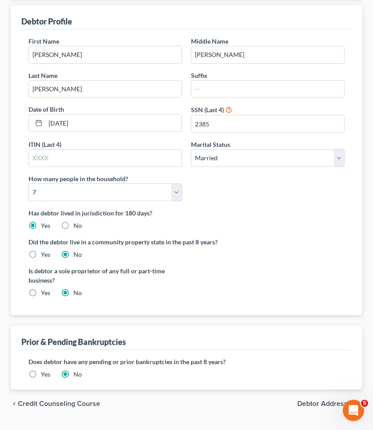
click at [318, 400] on span "Debtor Addresses" at bounding box center [326, 403] width 58 height 7
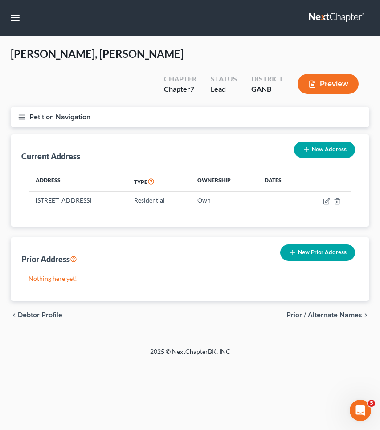
click at [325, 311] on span "Prior / Alternate Names" at bounding box center [324, 314] width 76 height 7
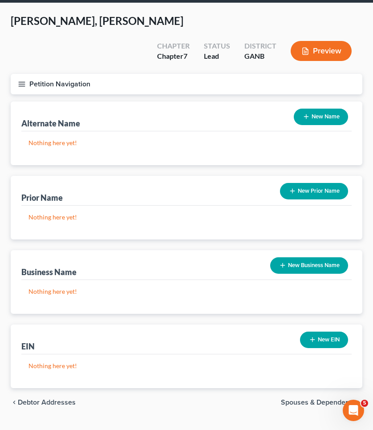
scroll to position [32, 0]
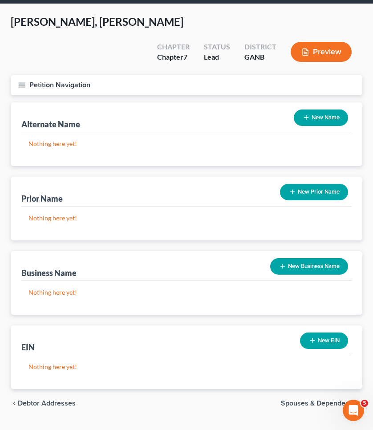
click at [320, 389] on div "chevron_left Debtor Addresses Spouses & Dependents chevron_right" at bounding box center [187, 403] width 352 height 28
click at [322, 400] on span "Spouses & Dependents" at bounding box center [318, 403] width 74 height 7
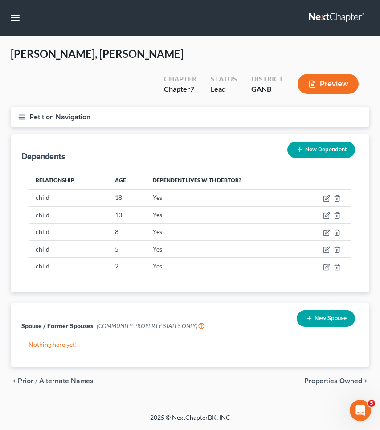
click at [326, 377] on span "Properties Owned" at bounding box center [333, 380] width 58 height 7
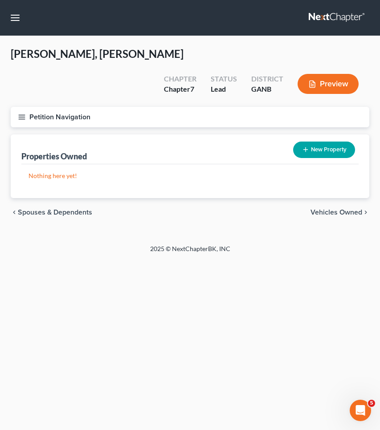
click at [329, 209] on span "Vehicles Owned" at bounding box center [336, 212] width 52 height 7
click at [64, 209] on span "Properties Owned" at bounding box center [47, 212] width 58 height 7
click at [326, 142] on button "New Property" at bounding box center [324, 150] width 62 height 16
select select "10"
select select "60"
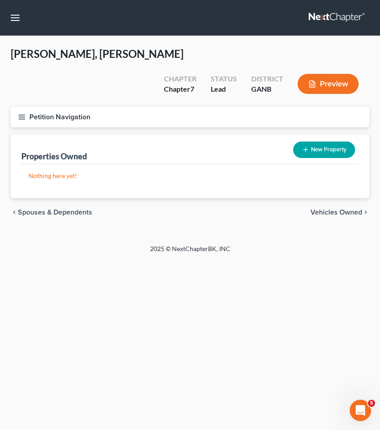
select select "0"
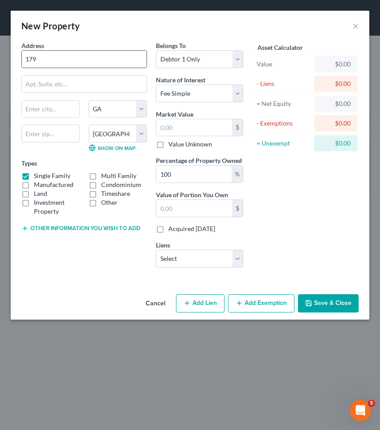
click at [117, 60] on input "179" at bounding box center [84, 59] width 125 height 17
type input "[STREET_ADDRESS]"
type input "30536"
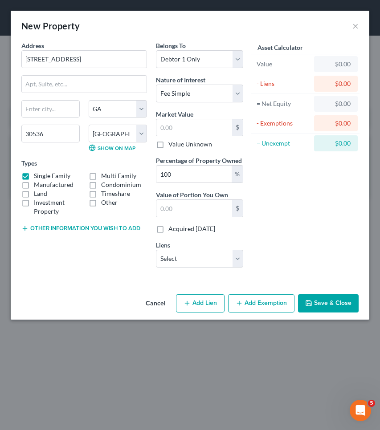
click at [329, 301] on button "Save & Close" at bounding box center [328, 303] width 61 height 19
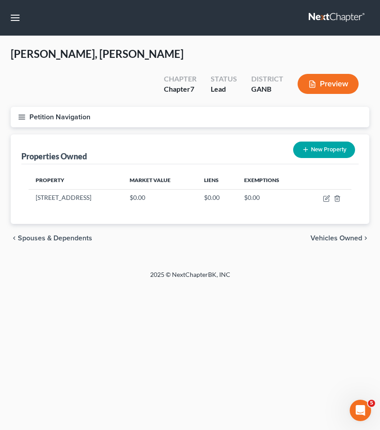
click at [24, 113] on icon "button" at bounding box center [22, 117] width 8 height 8
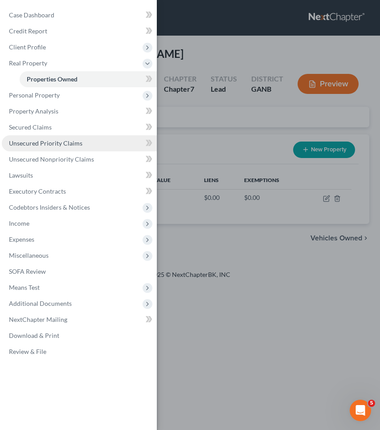
click at [31, 145] on span "Unsecured Priority Claims" at bounding box center [45, 143] width 73 height 8
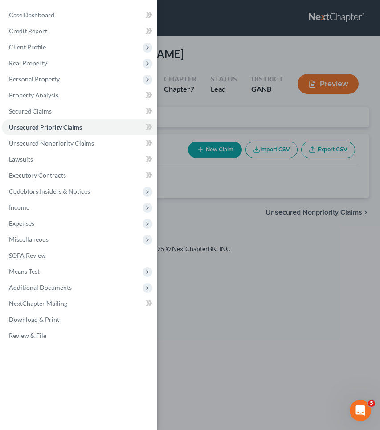
click at [208, 126] on div "Case Dashboard Payments Invoices Payments Payments Credit Report Client Profile" at bounding box center [190, 215] width 380 height 430
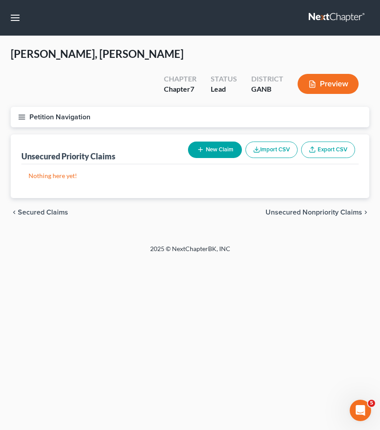
click at [206, 142] on button "New Claim" at bounding box center [215, 150] width 54 height 16
select select "0"
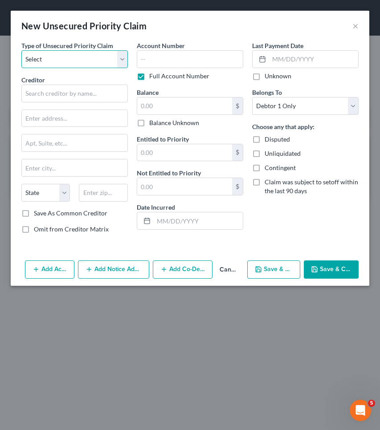
select select "1"
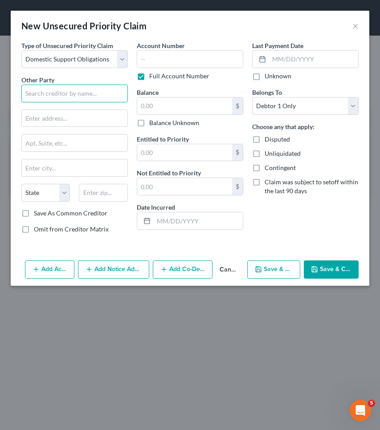
click at [93, 97] on input "text" at bounding box center [74, 94] width 106 height 18
type input "[PERSON_NAME]"
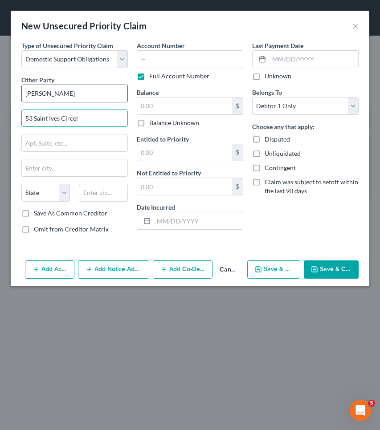
type input "53 Saint Ives Circel"
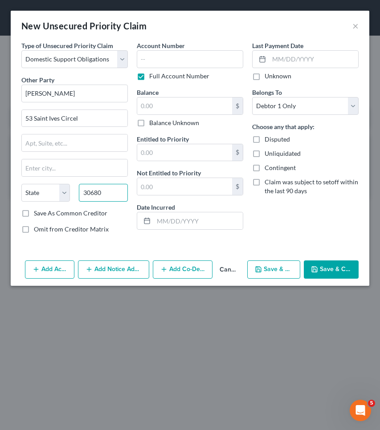
type input "30680"
type input "Winder"
select select "10"
click at [317, 271] on icon "button" at bounding box center [313, 269] width 5 height 5
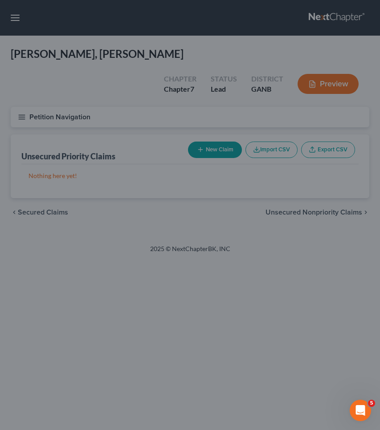
type input "0.00"
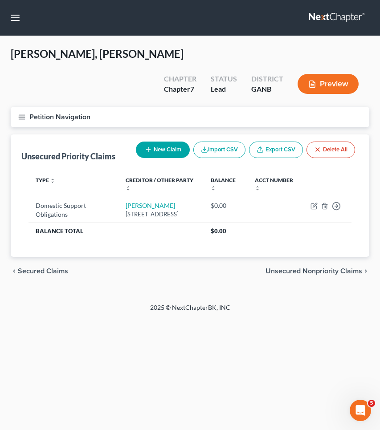
click at [82, 107] on button "Petition Navigation" at bounding box center [190, 117] width 358 height 20
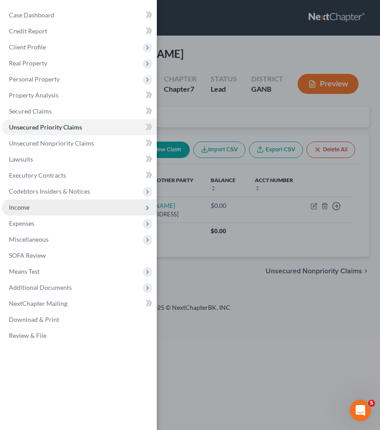
click at [43, 206] on span "Income" at bounding box center [79, 207] width 155 height 16
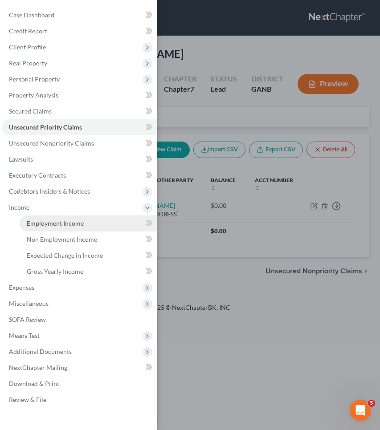
click at [73, 218] on link "Employment Income" at bounding box center [88, 223] width 137 height 16
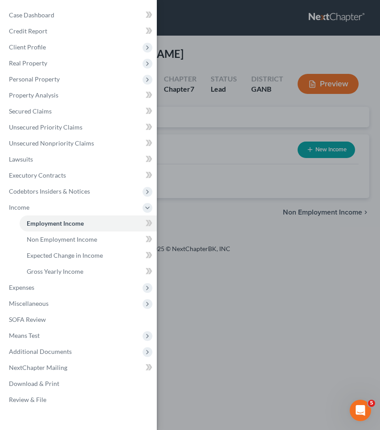
click at [185, 95] on div "Case Dashboard Payments Invoices Payments Payments Credit Report Client Profile" at bounding box center [190, 215] width 380 height 430
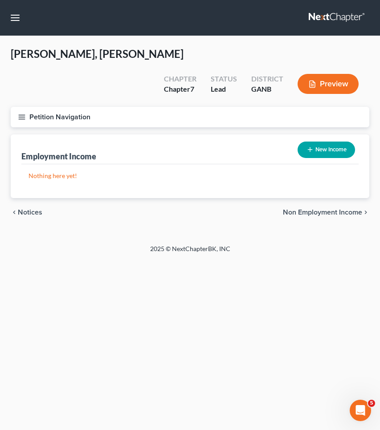
click at [322, 142] on button "New Income" at bounding box center [325, 150] width 57 height 16
select select "0"
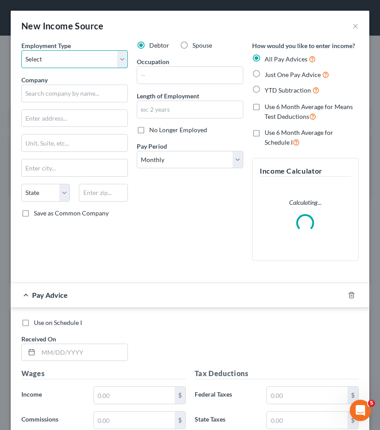
select select "1"
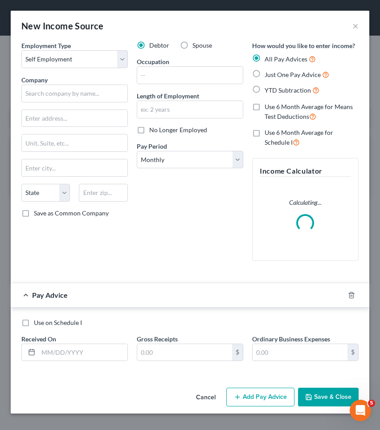
click at [94, 83] on div "Company *" at bounding box center [74, 88] width 106 height 27
click at [92, 90] on input "text" at bounding box center [74, 94] width 106 height 18
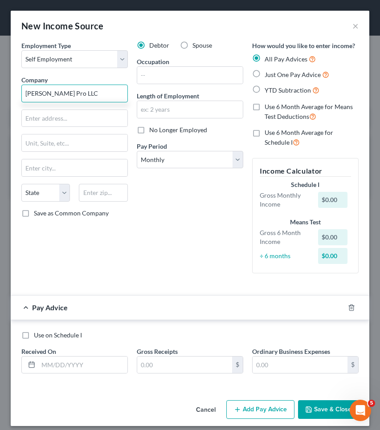
type input "Ellen Pro LLC"
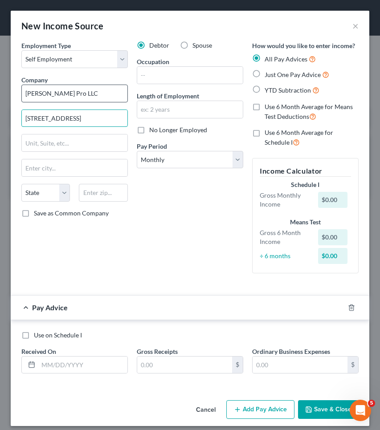
type input "[STREET_ADDRESS]"
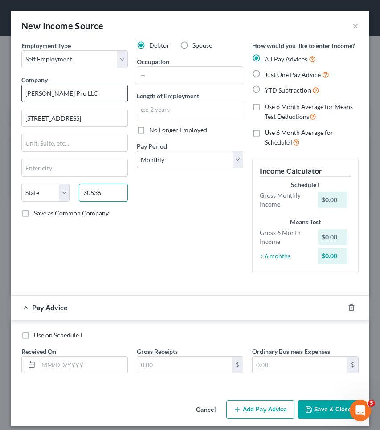
type input "30536"
type input "Operator"
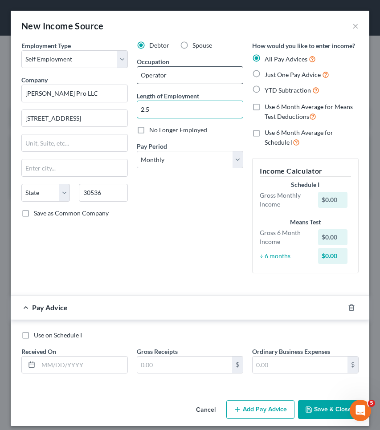
type input "2.5"
click at [188, 79] on input "Operator" at bounding box center [189, 75] width 105 height 17
type input "Paint and Hardscape Contractor"
click at [298, 77] on span "Just One Pay Advice" at bounding box center [292, 75] width 56 height 8
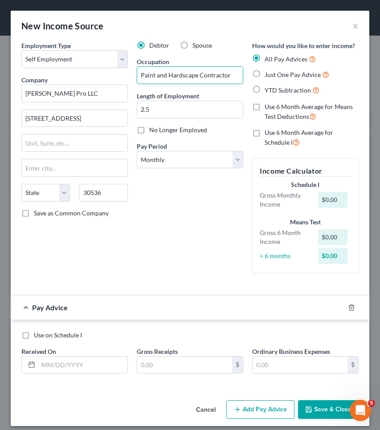
click at [274, 75] on input "Just One Pay Advice" at bounding box center [271, 72] width 6 height 6
radio input "true"
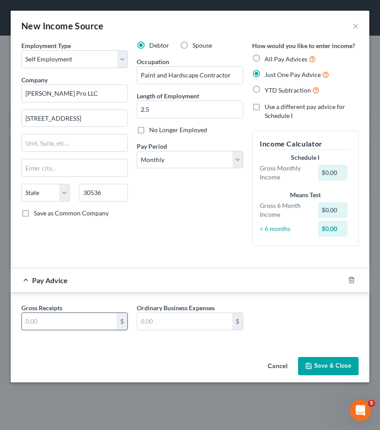
click at [76, 319] on input "text" at bounding box center [69, 321] width 95 height 17
type input "1"
click at [328, 360] on button "Save & Close" at bounding box center [328, 366] width 61 height 19
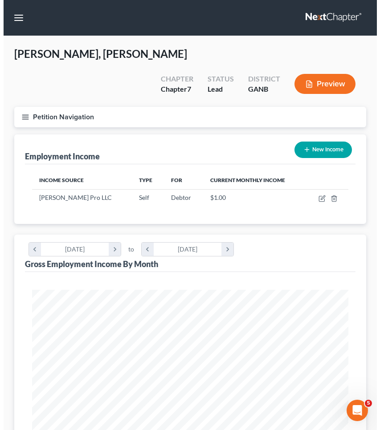
scroll to position [158, 334]
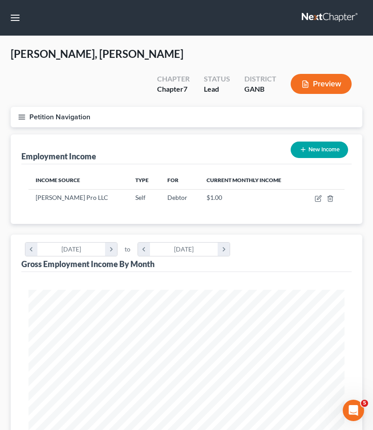
click at [315, 142] on button "New Income" at bounding box center [319, 150] width 57 height 16
select select "0"
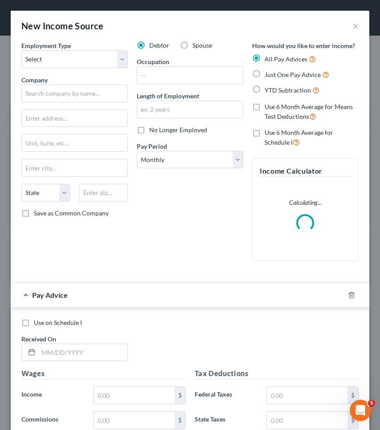
scroll to position [161, 340]
select select "0"
click at [198, 47] on span "Spouse" at bounding box center [202, 45] width 20 height 8
click at [198, 47] on input "Spouse" at bounding box center [199, 44] width 6 height 6
radio input "true"
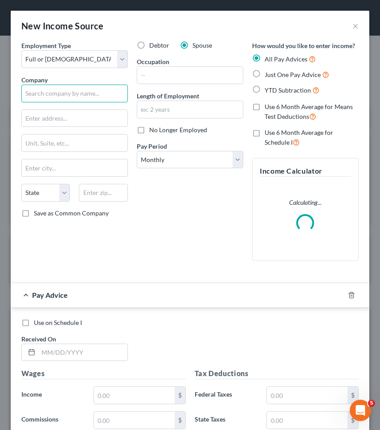
click at [82, 93] on input "text" at bounding box center [74, 94] width 106 height 18
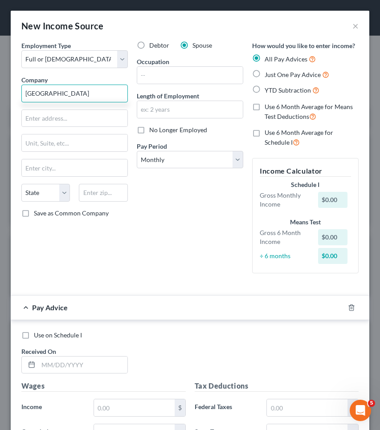
type input "Piedmont Mountainside Hospital"
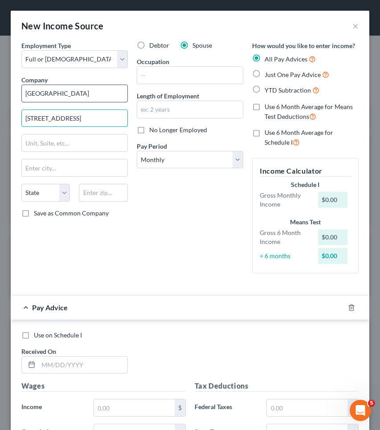
type input "370 HIghland Drive Suite 240"
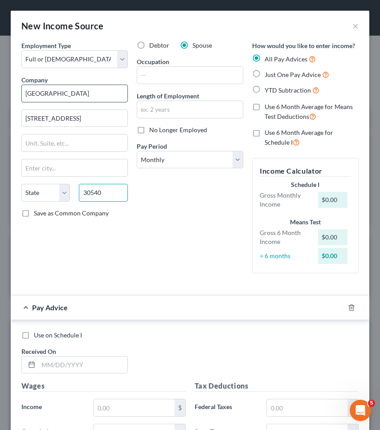
type input "30540"
type input "Ellijay"
select select "10"
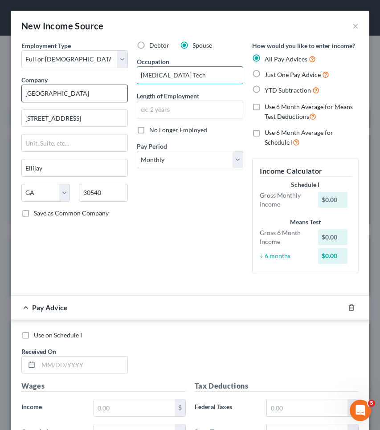
type input "Radiology Tech"
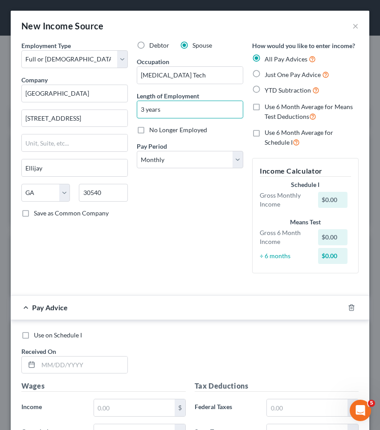
scroll to position [4, 0]
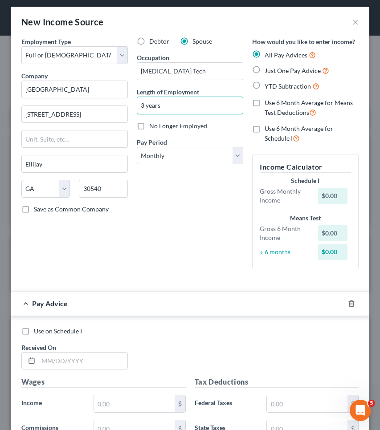
type input "3 years"
click at [291, 69] on span "Just One Pay Advice" at bounding box center [292, 71] width 56 height 8
click at [274, 69] on input "Just One Pay Advice" at bounding box center [271, 68] width 6 height 6
radio input "true"
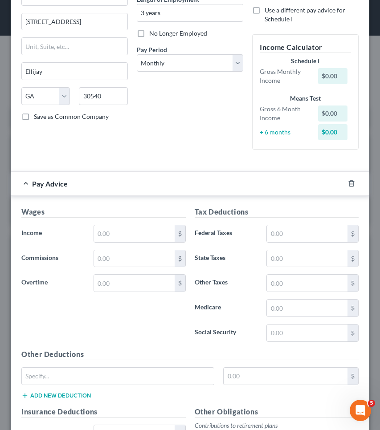
scroll to position [129, 0]
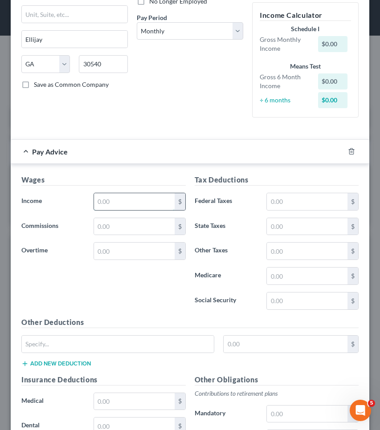
click at [116, 201] on input "text" at bounding box center [134, 201] width 81 height 17
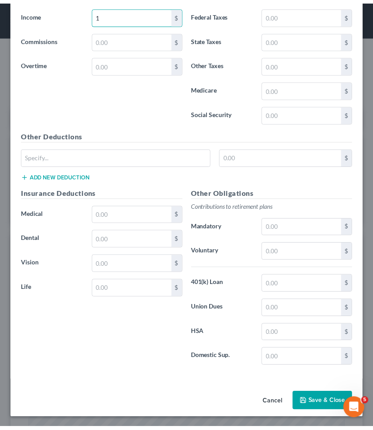
scroll to position [315, 0]
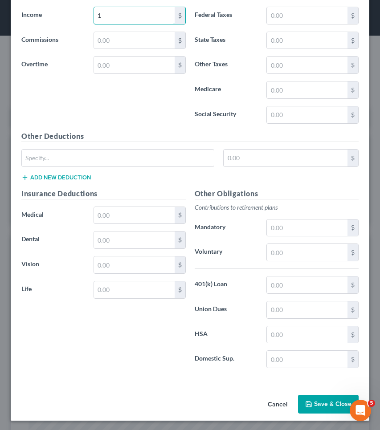
type input "1"
click at [317, 401] on button "Save & Close" at bounding box center [328, 404] width 61 height 19
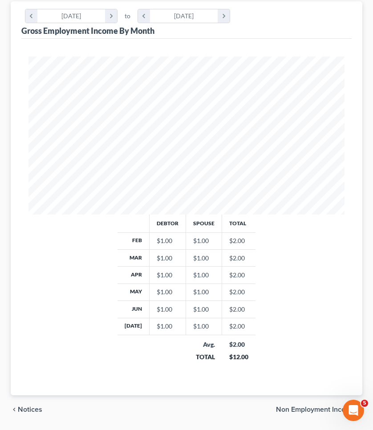
scroll to position [277, 0]
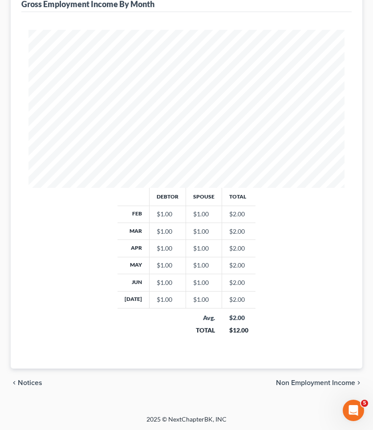
click at [330, 386] on span "Non Employment Income" at bounding box center [315, 382] width 79 height 7
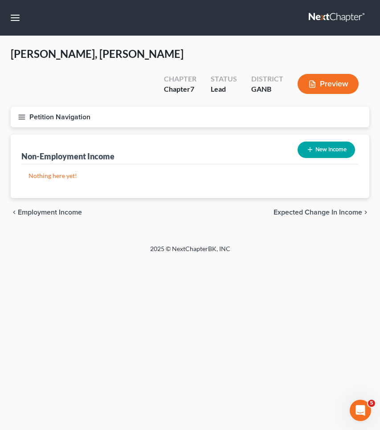
click at [329, 209] on span "Expected Change in Income" at bounding box center [317, 212] width 89 height 7
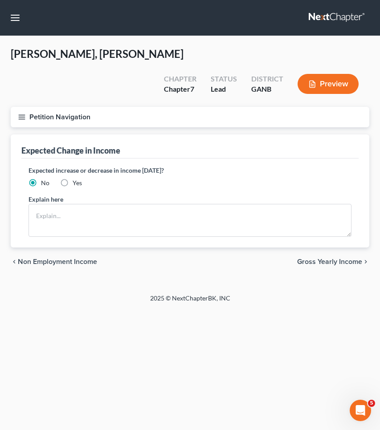
click at [328, 258] on span "Gross Yearly Income" at bounding box center [329, 261] width 65 height 7
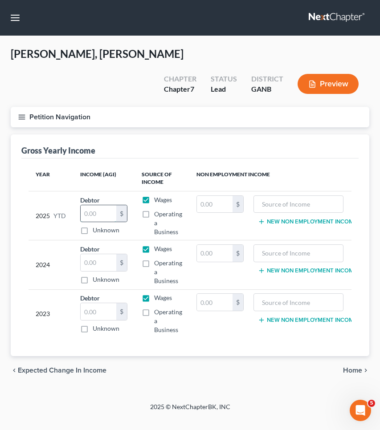
click at [109, 205] on input "text" at bounding box center [99, 213] width 36 height 17
type input "45,000"
click at [105, 254] on input "text" at bounding box center [99, 262] width 36 height 17
type input "72,000"
click at [103, 303] on input "text" at bounding box center [99, 311] width 36 height 17
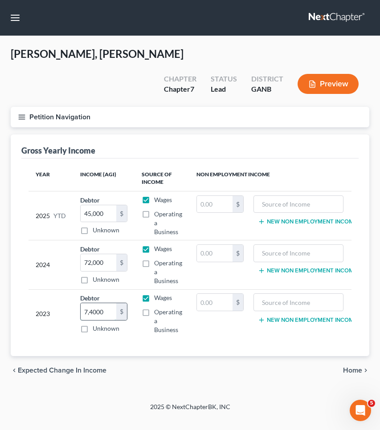
type input "74,000"
click at [208, 196] on input "text" at bounding box center [215, 204] width 36 height 17
type input "34,000"
type input "non-filing spouse"
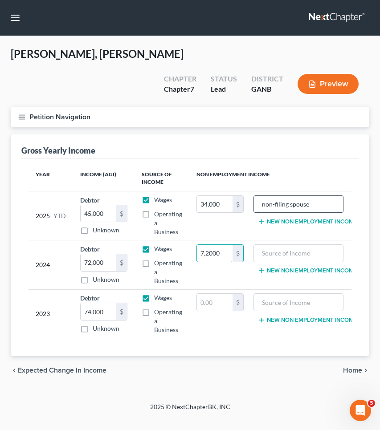
type input "72,000"
type input "non-filing spouse"
type input "82,000"
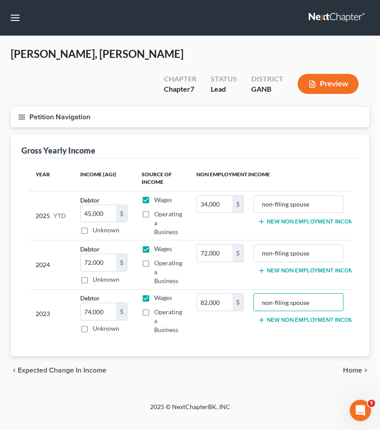
type input "non-filing spouse"
click at [347, 367] on span "Home" at bounding box center [352, 370] width 19 height 7
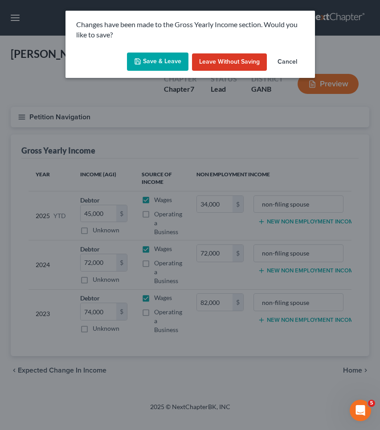
click at [174, 62] on button "Save & Leave" at bounding box center [157, 62] width 61 height 19
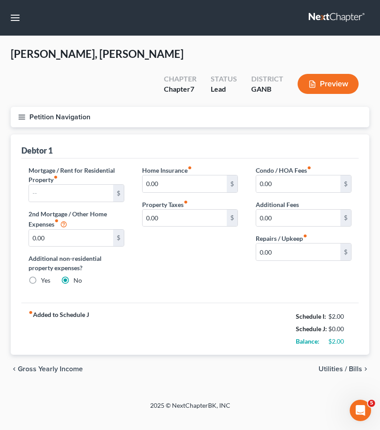
click at [51, 107] on button "Petition Navigation" at bounding box center [190, 117] width 358 height 20
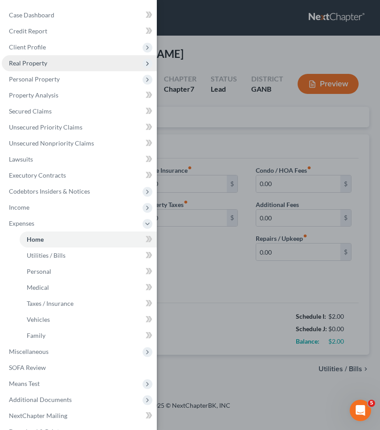
click at [48, 66] on span "Real Property" at bounding box center [79, 63] width 155 height 16
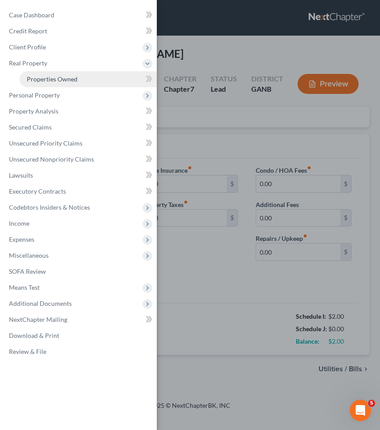
click at [54, 80] on span "Properties Owned" at bounding box center [52, 79] width 51 height 8
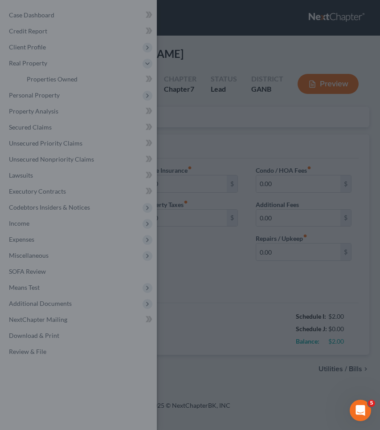
click at [209, 109] on div at bounding box center [190, 215] width 380 height 430
click at [195, 80] on div at bounding box center [190, 215] width 380 height 430
click at [179, 75] on div at bounding box center [190, 215] width 380 height 430
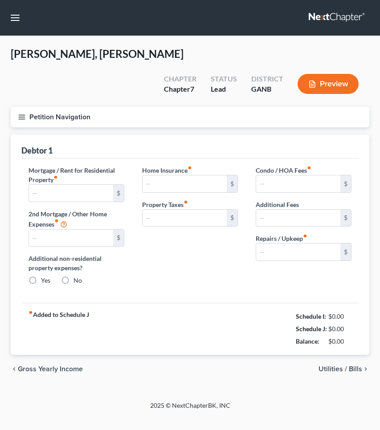
type input "0.00"
radio input "true"
type input "0.00"
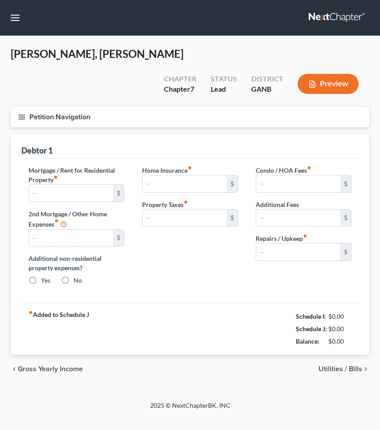
type input "0.00"
click at [58, 107] on button "Petition Navigation" at bounding box center [190, 117] width 358 height 20
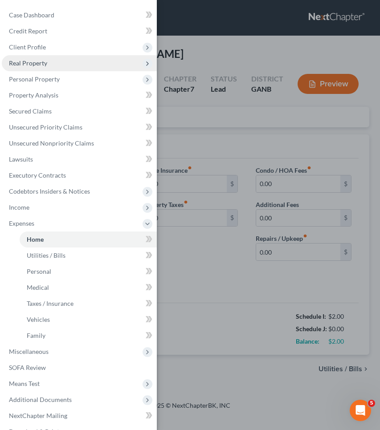
click at [64, 58] on span "Real Property" at bounding box center [79, 63] width 155 height 16
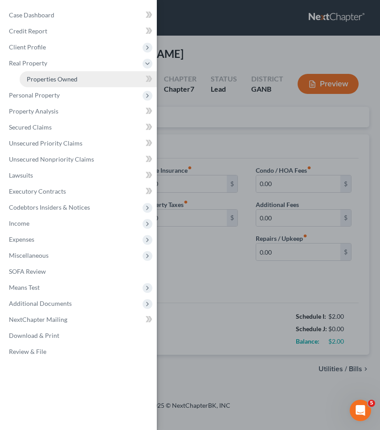
click at [73, 82] on span "Properties Owned" at bounding box center [52, 79] width 51 height 8
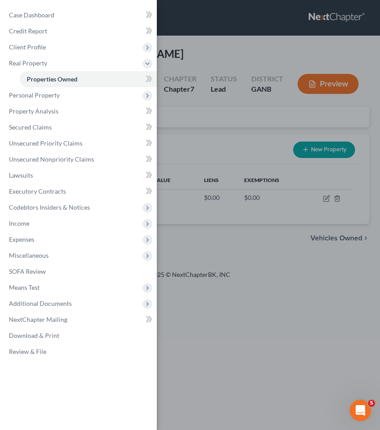
click at [222, 106] on div "Case Dashboard Payments Invoices Payments Payments Credit Report Client Profile" at bounding box center [190, 215] width 380 height 430
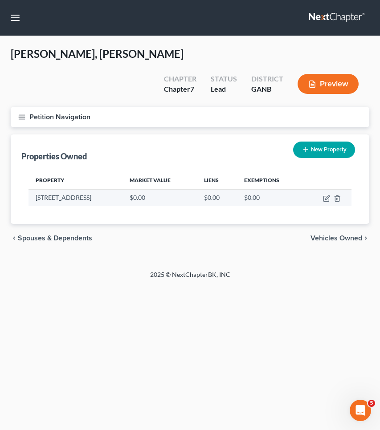
click at [69, 189] on td "[STREET_ADDRESS]" at bounding box center [75, 197] width 94 height 17
click at [326, 195] on icon "button" at bounding box center [326, 198] width 7 height 7
select select "10"
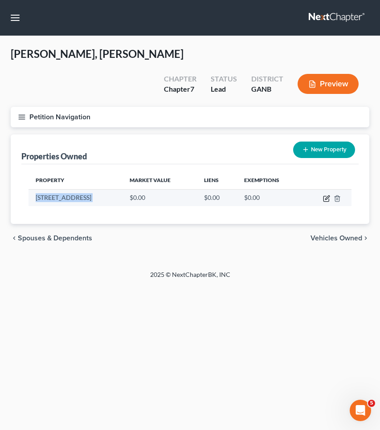
select select "60"
select select "0"
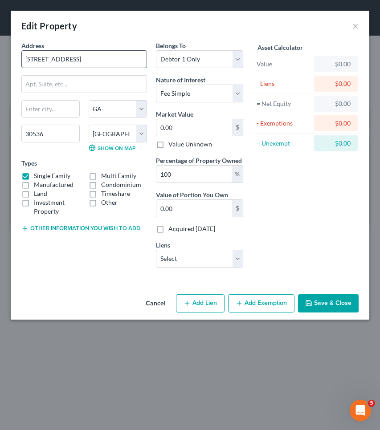
click at [31, 62] on input "[STREET_ADDRESS]" at bounding box center [84, 59] width 125 height 17
type input "Lot 22 Ridgeview Trail"
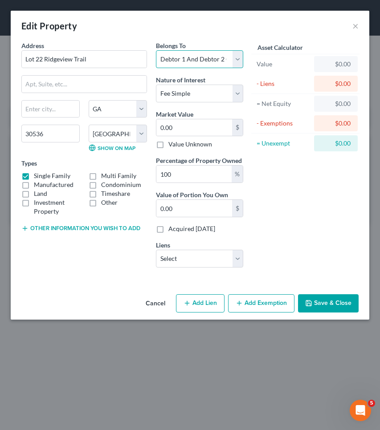
select select "3"
click at [189, 171] on input "100" at bounding box center [193, 174] width 75 height 17
type input "5"
type input "0"
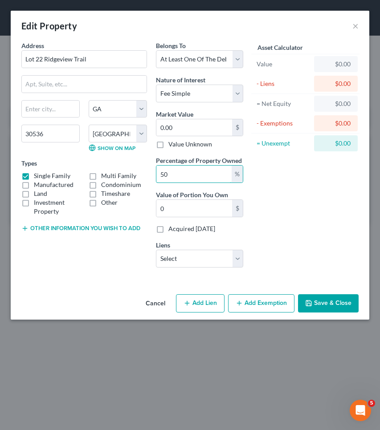
type input "50"
click at [44, 194] on label "Land" at bounding box center [40, 193] width 13 height 9
click at [43, 194] on input "Land" at bounding box center [40, 192] width 6 height 6
checkbox input "true"
click at [41, 176] on label "Single Family" at bounding box center [52, 175] width 36 height 9
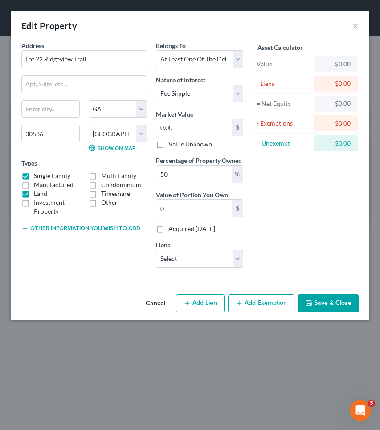
click at [41, 176] on input "Single Family" at bounding box center [40, 174] width 6 height 6
checkbox input "false"
click at [221, 129] on input "0.00" at bounding box center [194, 127] width 76 height 17
type input "2"
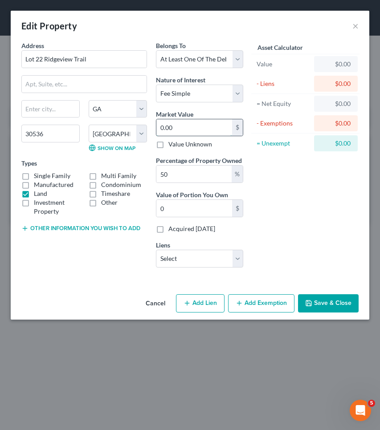
type input "1.00"
type input "20"
type input "10.00"
type input "200"
type input "100.00"
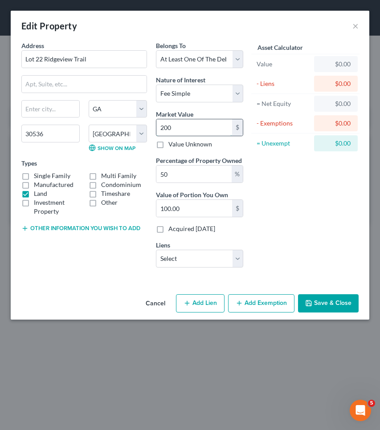
type input "2000"
type input "1,000.00"
type input "2,0000"
type input "10,000.00"
type input "20,000"
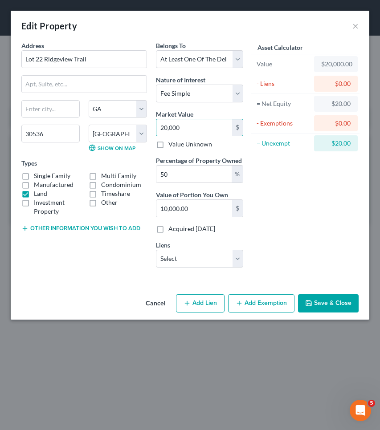
click at [313, 299] on button "Save & Close" at bounding box center [328, 303] width 61 height 19
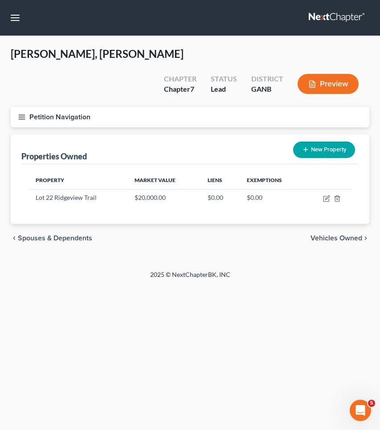
click at [26, 107] on button "Petition Navigation" at bounding box center [190, 117] width 358 height 20
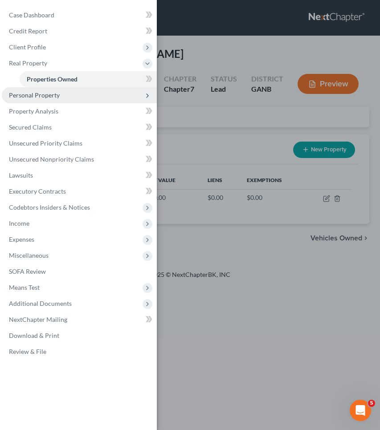
click at [26, 97] on span "Personal Property" at bounding box center [34, 95] width 51 height 8
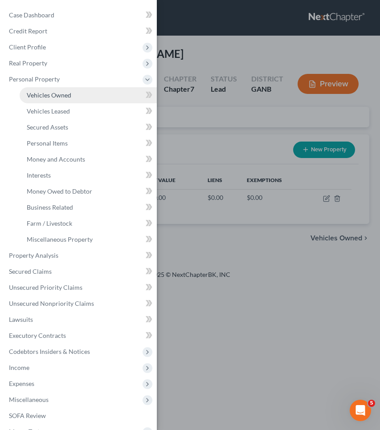
click at [40, 95] on span "Vehicles Owned" at bounding box center [49, 95] width 44 height 8
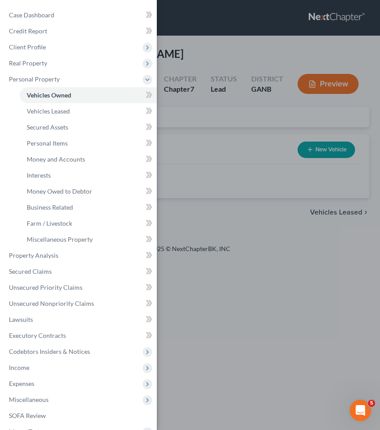
drag, startPoint x: 202, startPoint y: 102, endPoint x: 194, endPoint y: 102, distance: 7.6
click at [202, 102] on div "Case Dashboard Payments Invoices Payments Payments Credit Report Client Profile" at bounding box center [190, 215] width 380 height 430
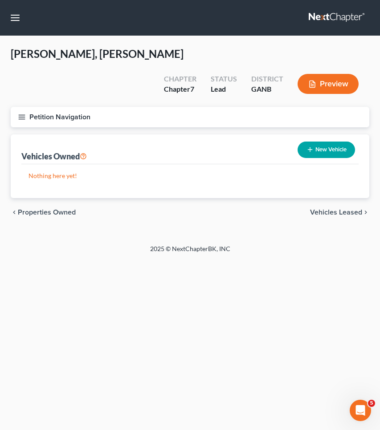
click at [332, 142] on button "New Vehicle" at bounding box center [325, 150] width 57 height 16
select select "0"
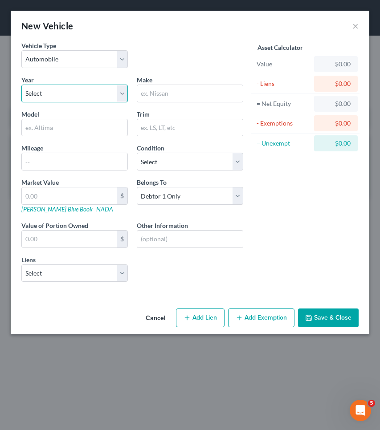
select select "8"
click at [198, 90] on input "text" at bounding box center [189, 93] width 105 height 17
type input "Dodge"
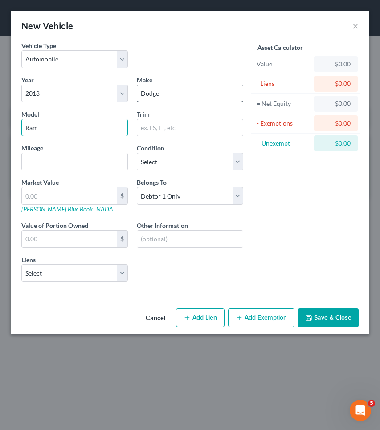
type input "Ram"
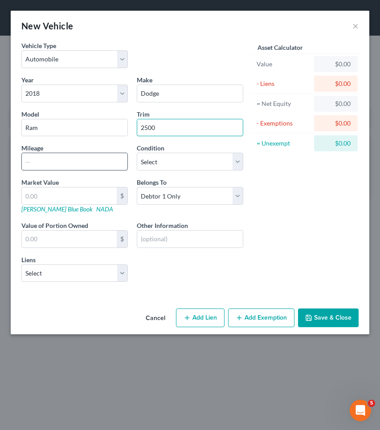
type input "2500"
click at [115, 163] on input "text" at bounding box center [74, 161] width 105 height 17
type input "131500"
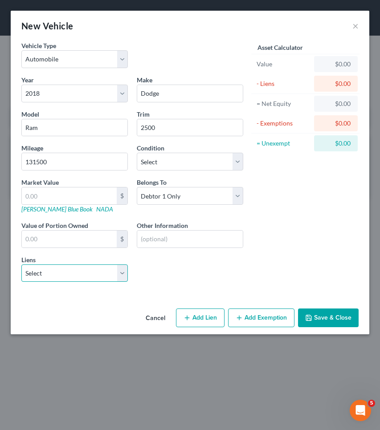
select select "0"
select select
select select "45"
select select "0"
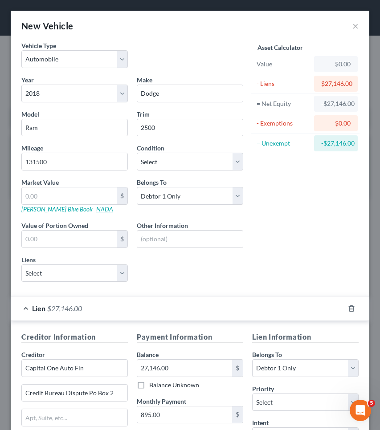
click at [96, 209] on link "NADA" at bounding box center [104, 209] width 17 height 8
click at [96, 210] on link "NADA" at bounding box center [104, 209] width 17 height 8
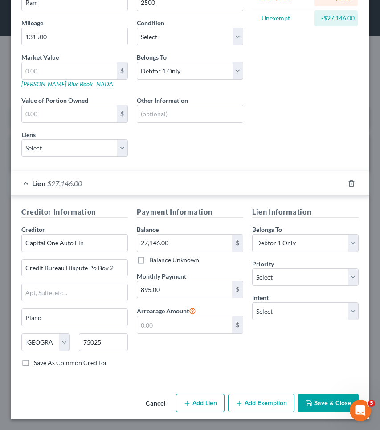
scroll to position [125, 0]
select select "2"
click at [313, 402] on button "Save & Close" at bounding box center [328, 403] width 61 height 19
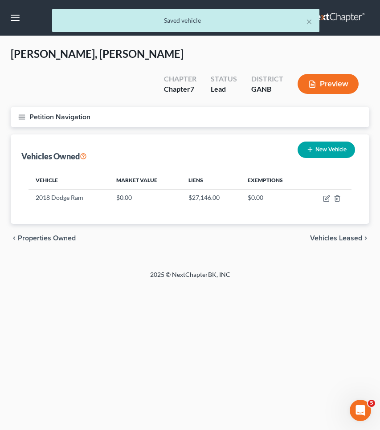
click at [312, 142] on button "New Vehicle" at bounding box center [325, 150] width 57 height 16
select select "0"
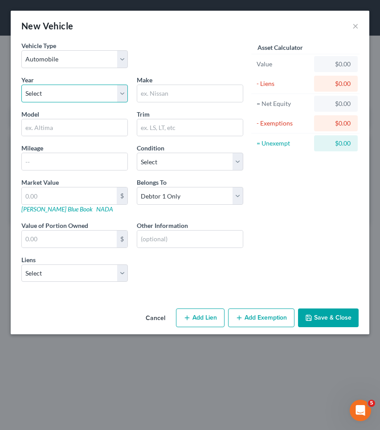
select select "11"
click at [162, 94] on input "text" at bounding box center [189, 93] width 105 height 17
type input "GMC"
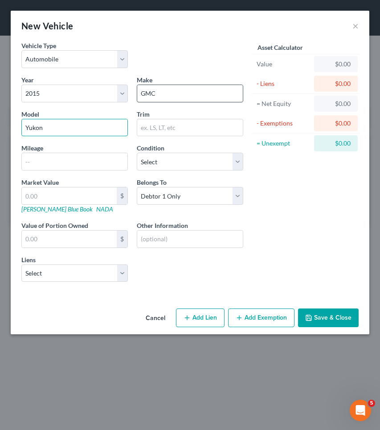
type input "Yukon"
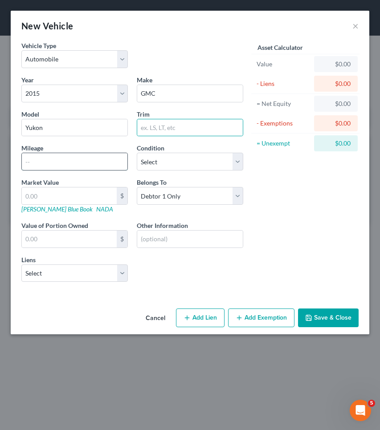
click at [65, 166] on input "text" at bounding box center [74, 161] width 105 height 17
type input "169000"
click at [96, 210] on link "NADA" at bounding box center [104, 209] width 17 height 8
click at [82, 199] on input "text" at bounding box center [69, 195] width 95 height 17
type input "1"
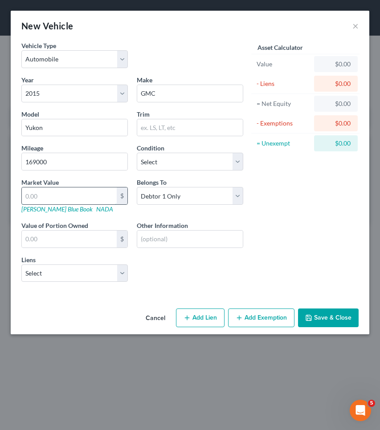
type input "1.00"
type input "15"
type input "15.00"
type input "156"
type input "156.00"
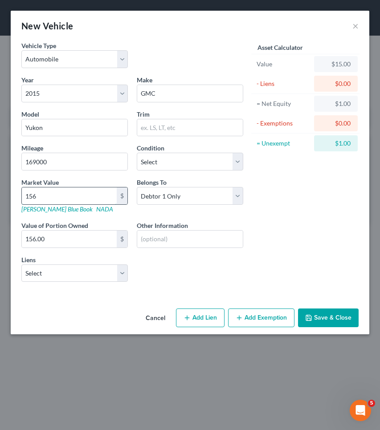
type input "1567"
type input "1,567.00"
type input "1,5675"
type input "15,675.00"
type input "15,675"
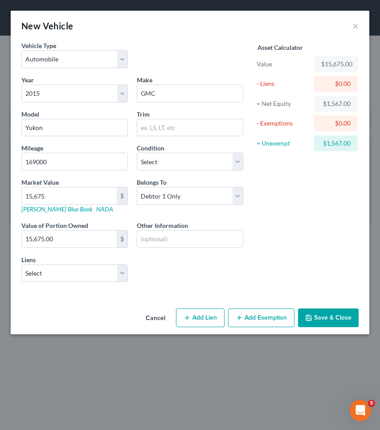
click at [251, 327] on div "Cancel Add Lien Add Lease Add Exemption Save & Close" at bounding box center [190, 319] width 358 height 29
click at [247, 320] on button "Add Exemption" at bounding box center [261, 317] width 66 height 19
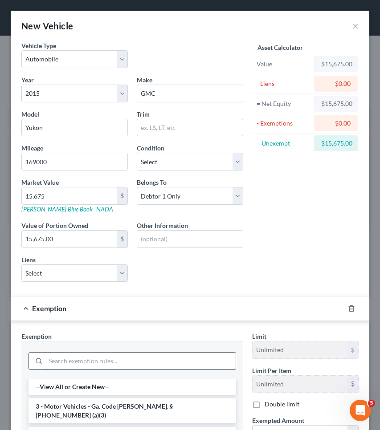
click at [156, 358] on input "search" at bounding box center [140, 360] width 190 height 17
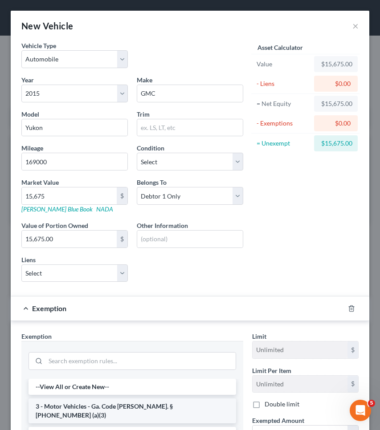
click at [131, 404] on li "3 - Motor Vehicles - Ga. Code [PERSON_NAME]. § [PHONE_NUMBER] (a)(3)" at bounding box center [131, 410] width 207 height 25
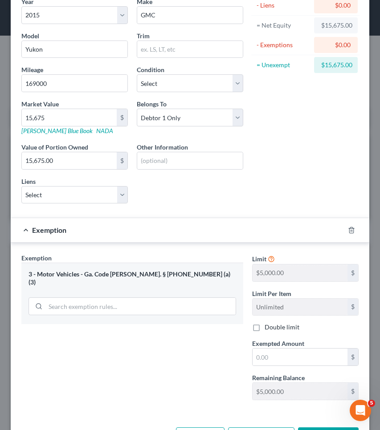
scroll to position [109, 0]
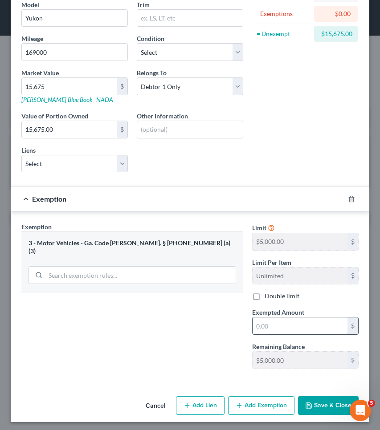
click at [275, 325] on input "text" at bounding box center [299, 325] width 95 height 17
type input "5,000"
click at [319, 407] on button "Save & Close" at bounding box center [328, 405] width 61 height 19
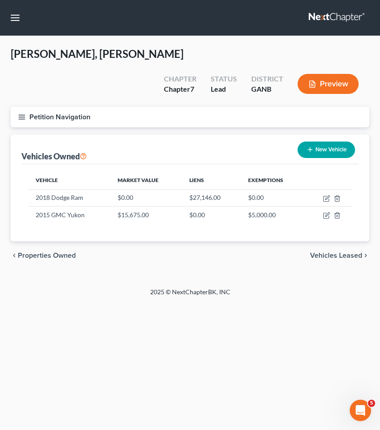
click at [78, 107] on button "Petition Navigation" at bounding box center [190, 117] width 358 height 20
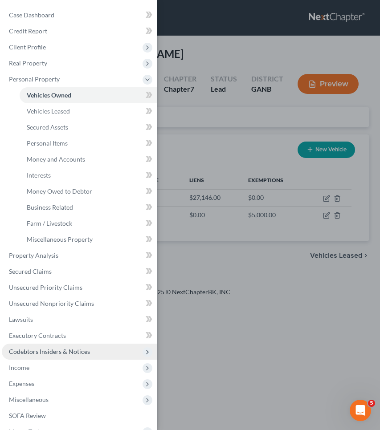
click at [40, 353] on span "Codebtors Insiders & Notices" at bounding box center [49, 352] width 81 height 8
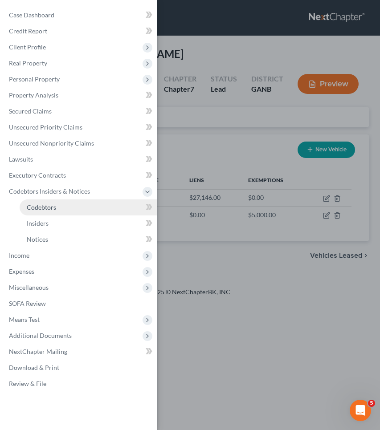
click at [58, 206] on link "Codebtors" at bounding box center [88, 207] width 137 height 16
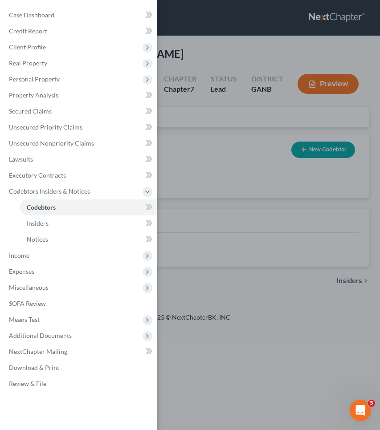
click at [162, 155] on div "Case Dashboard Payments Invoices Payments Payments Credit Report Client Profile" at bounding box center [190, 215] width 380 height 430
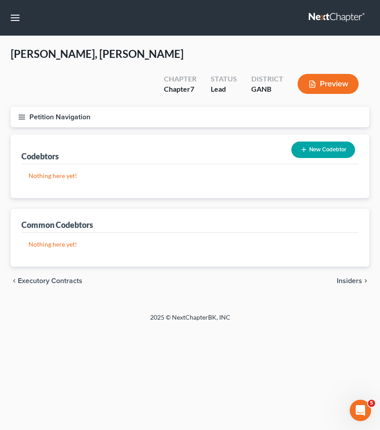
click at [313, 142] on button "New Codebtor" at bounding box center [323, 150] width 64 height 16
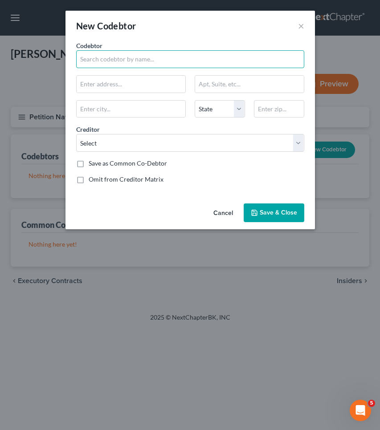
click at [130, 56] on input "text" at bounding box center [190, 59] width 228 height 18
type input "[PERSON_NAME] [PERSON_NAME]"
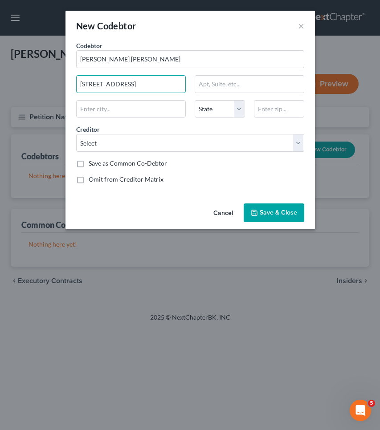
type input "[STREET_ADDRESS]"
type input "30536"
click at [288, 214] on span "Save & Close" at bounding box center [277, 213] width 37 height 8
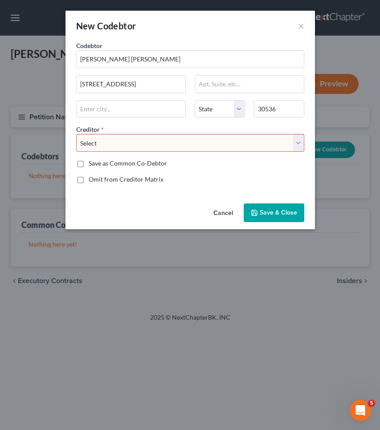
select select "33"
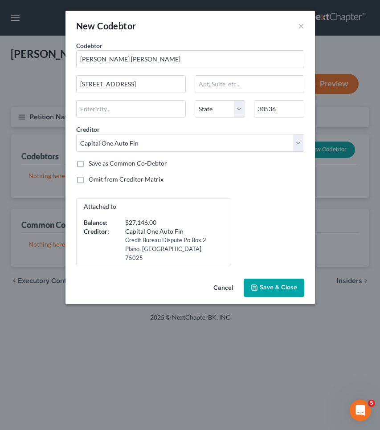
click at [278, 284] on span "Save & Close" at bounding box center [277, 288] width 37 height 8
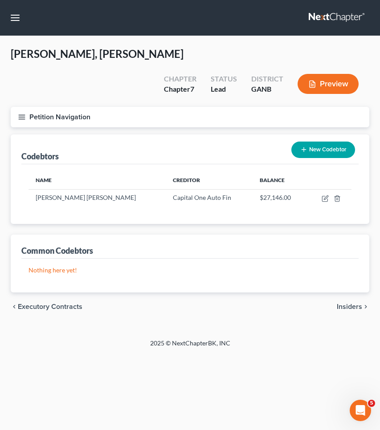
click at [350, 303] on span "Insiders" at bounding box center [348, 306] width 25 height 7
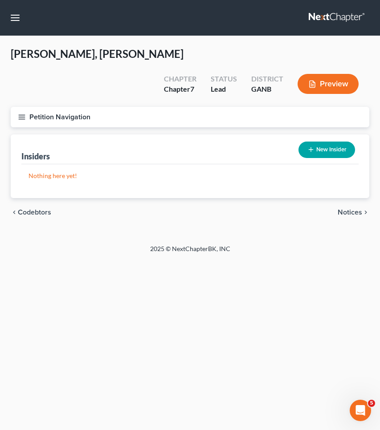
click at [354, 209] on span "Notices" at bounding box center [349, 212] width 24 height 7
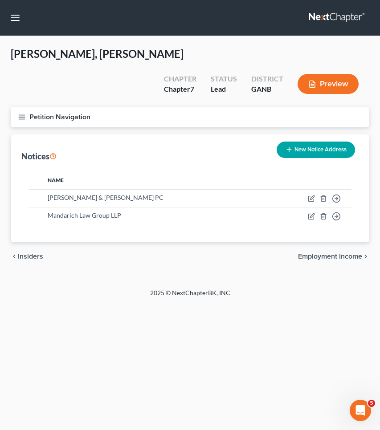
click at [63, 107] on button "Petition Navigation" at bounding box center [190, 117] width 358 height 20
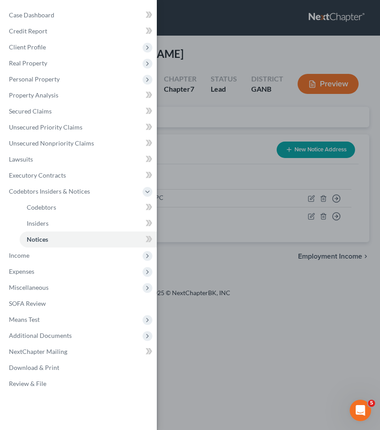
click at [202, 92] on div "Case Dashboard Payments Invoices Payments Payments Credit Report Client Profile" at bounding box center [190, 215] width 380 height 430
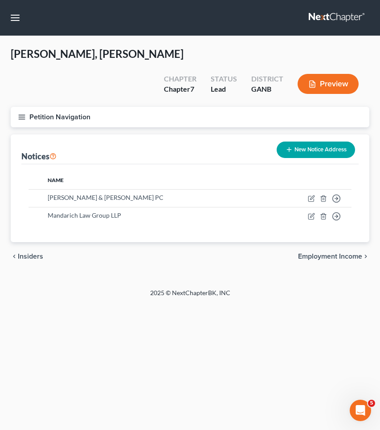
click at [309, 142] on button "New Notice Address" at bounding box center [315, 150] width 78 height 16
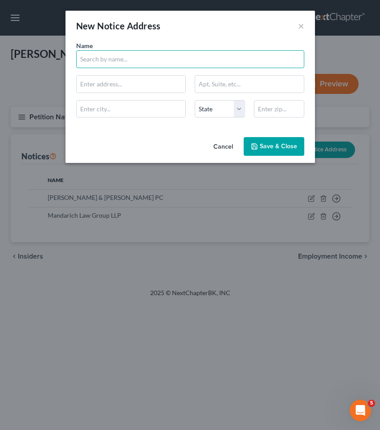
click at [114, 65] on input "text" at bounding box center [190, 59] width 228 height 18
click at [218, 150] on button "Cancel" at bounding box center [223, 147] width 34 height 18
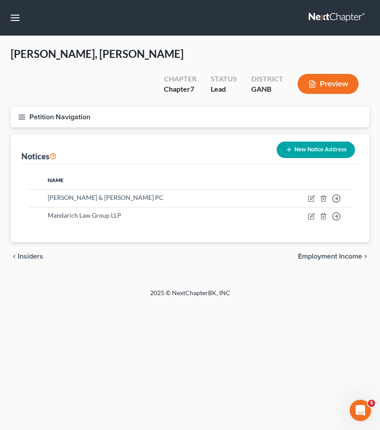
click at [68, 107] on button "Petition Navigation" at bounding box center [190, 117] width 358 height 20
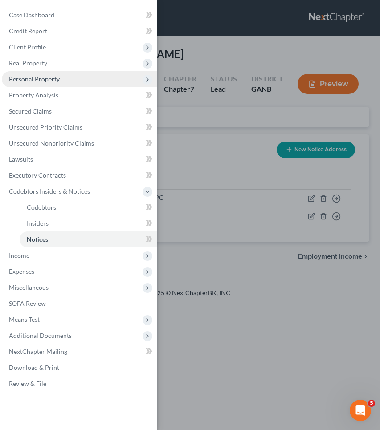
click at [64, 81] on span "Personal Property" at bounding box center [79, 79] width 155 height 16
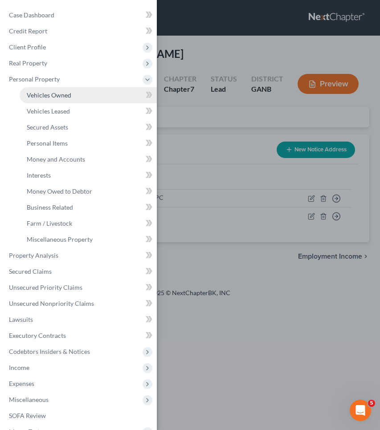
click at [64, 97] on span "Vehicles Owned" at bounding box center [49, 95] width 44 height 8
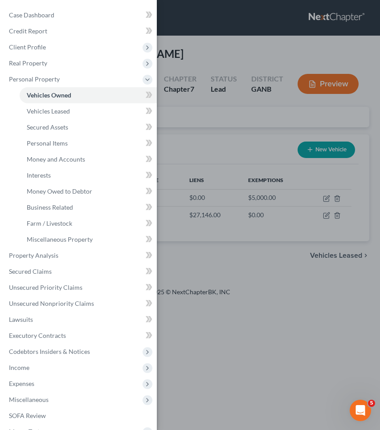
click at [217, 106] on div "Case Dashboard Payments Invoices Payments Payments Credit Report Client Profile" at bounding box center [190, 215] width 380 height 430
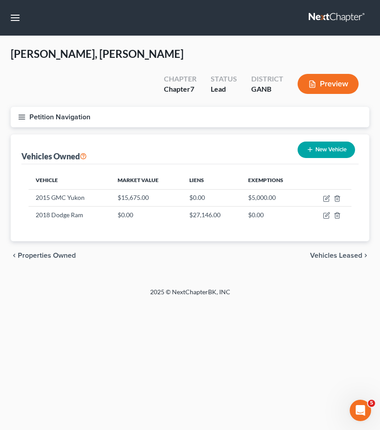
click at [324, 142] on button "New Vehicle" at bounding box center [325, 150] width 57 height 16
select select "0"
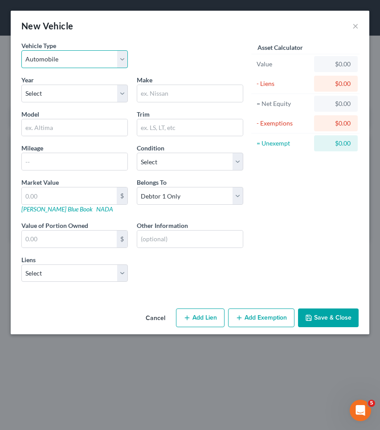
select select "2"
click at [92, 129] on input "text" at bounding box center [74, 127] width 105 height 17
click at [173, 95] on input "text" at bounding box center [189, 93] width 105 height 17
select select "12"
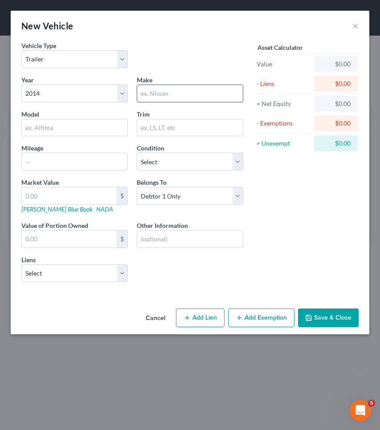
click at [170, 95] on input "text" at bounding box center [189, 93] width 105 height 17
type input "[PERSON_NAME]"
click at [306, 322] on button "Save & Close" at bounding box center [328, 317] width 61 height 19
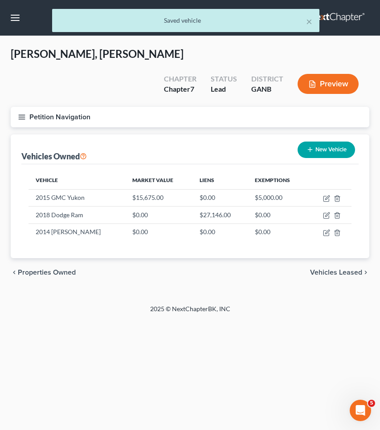
click at [332, 142] on button "New Vehicle" at bounding box center [325, 150] width 57 height 16
select select "0"
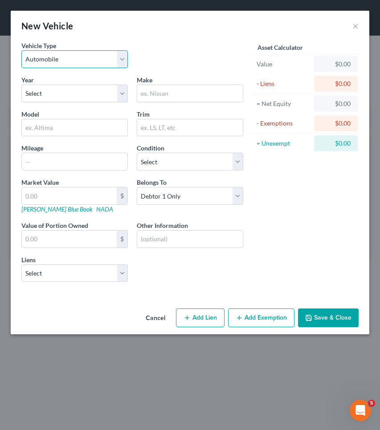
select select "2"
select select "11"
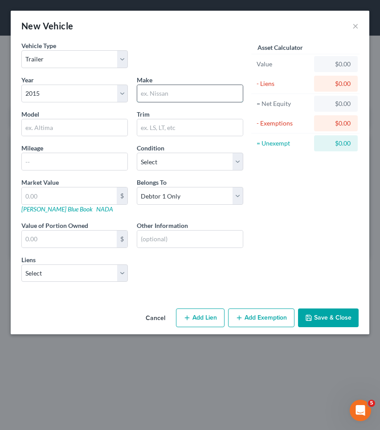
click at [174, 99] on input "text" at bounding box center [189, 93] width 105 height 17
type input "Homemade"
type input "t"
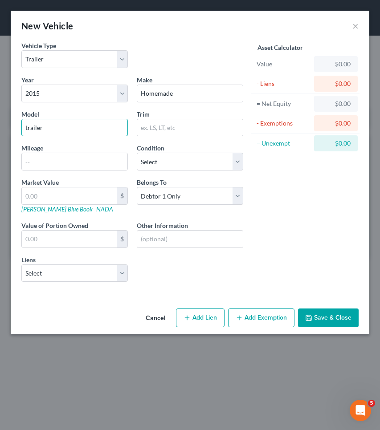
type input "trailer"
click at [337, 315] on button "Save & Close" at bounding box center [328, 317] width 61 height 19
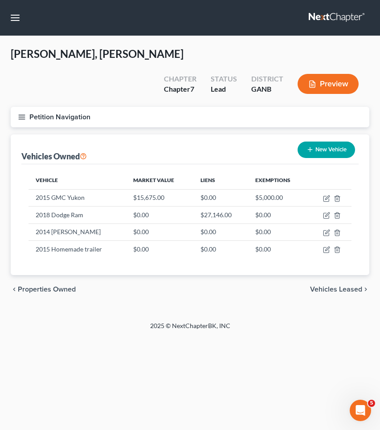
click at [57, 107] on button "Petition Navigation" at bounding box center [190, 117] width 358 height 20
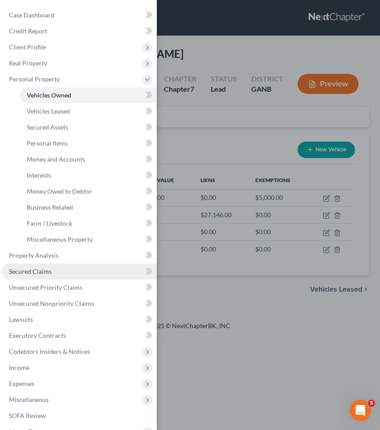
click at [43, 267] on link "Secured Claims" at bounding box center [79, 271] width 155 height 16
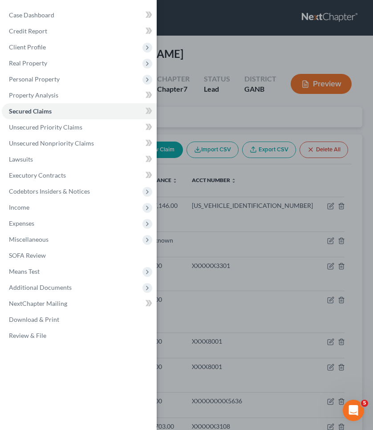
click at [183, 104] on div "Case Dashboard Payments Invoices Payments Payments Credit Report Client Profile" at bounding box center [186, 215] width 373 height 430
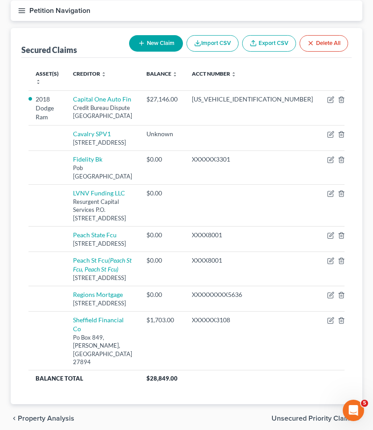
scroll to position [109, 0]
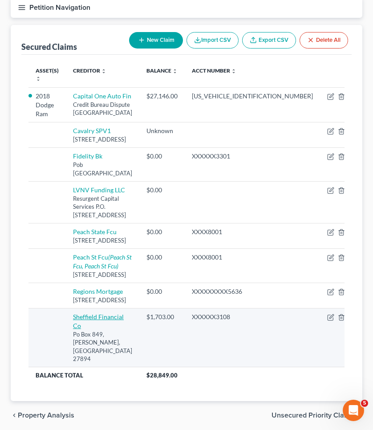
click at [124, 317] on link "Sheffield Financial Co" at bounding box center [98, 321] width 51 height 16
select select "28"
select select "0"
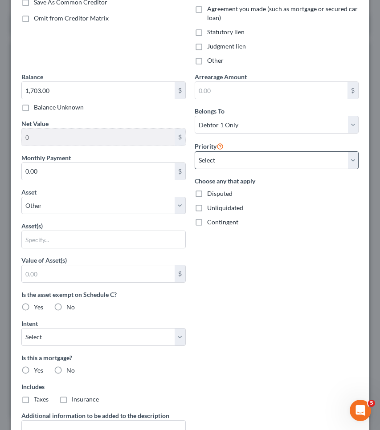
scroll to position [185, 0]
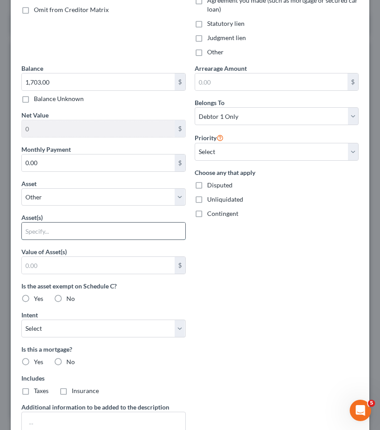
click at [164, 233] on input "text" at bounding box center [103, 230] width 163 height 17
type input "personal property"
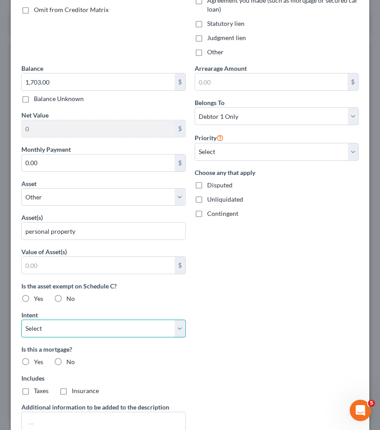
select select "3"
click at [68, 360] on span "No" at bounding box center [70, 362] width 8 height 8
click at [70, 360] on input "No" at bounding box center [73, 360] width 6 height 6
radio input "true"
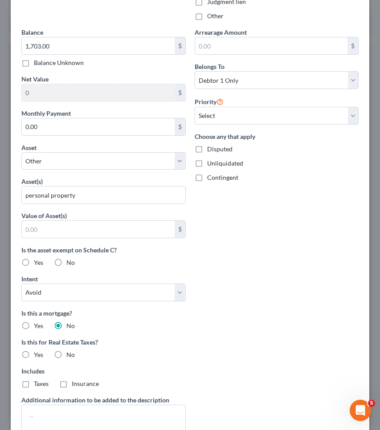
click at [68, 352] on span "No" at bounding box center [70, 355] width 8 height 8
click at [70, 352] on input "No" at bounding box center [73, 353] width 6 height 6
radio input "true"
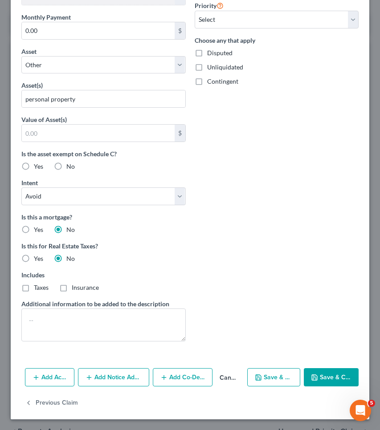
scroll to position [317, 0]
click at [73, 333] on textarea at bounding box center [103, 324] width 164 height 33
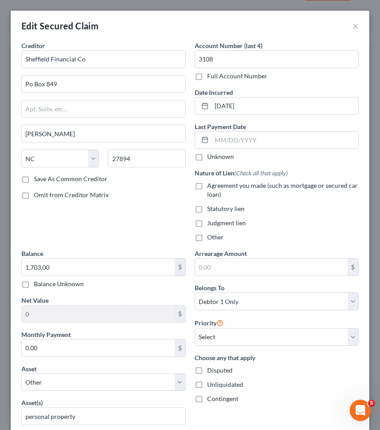
scroll to position [0, 0]
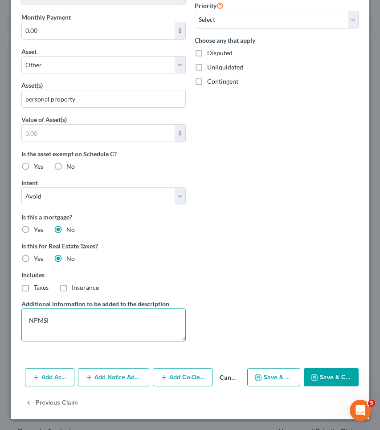
type textarea "NPMSI"
click at [326, 379] on button "Save & Close" at bounding box center [330, 377] width 55 height 19
select select
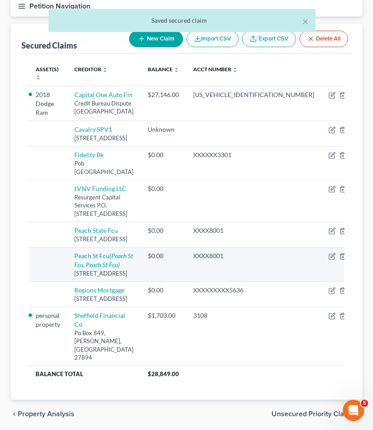
scroll to position [110, 0]
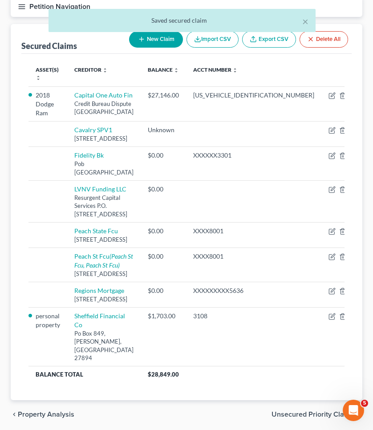
click at [283, 411] on span "Unsecured Priority Claims" at bounding box center [313, 414] width 84 height 7
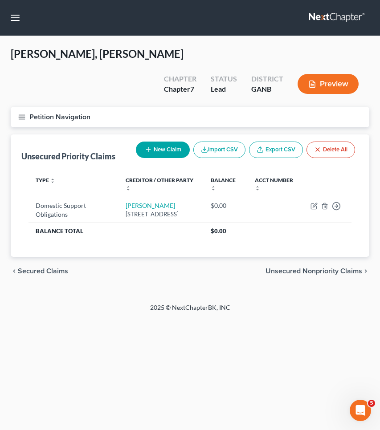
click at [145, 146] on icon "button" at bounding box center [148, 149] width 7 height 7
select select "0"
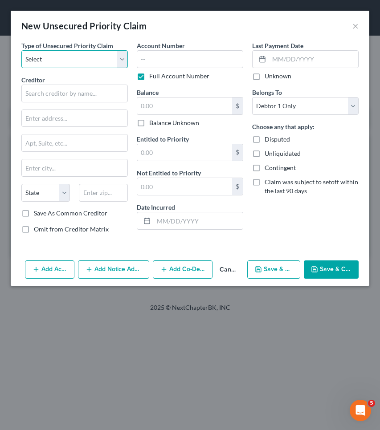
select select "0"
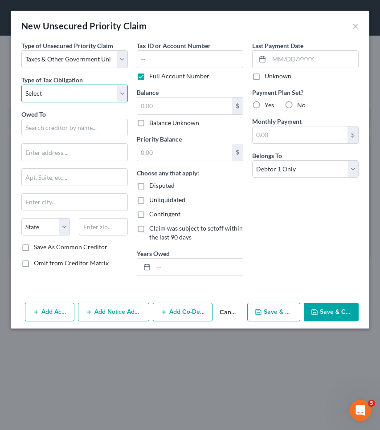
select select "0"
click at [88, 128] on input "text" at bounding box center [74, 128] width 106 height 18
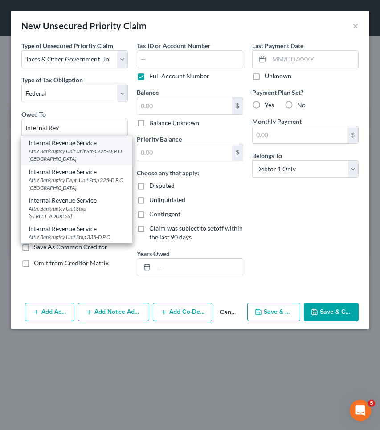
click at [88, 144] on div "Internal Revenue Service" at bounding box center [76, 142] width 97 height 9
type input "Internal Revenue Service"
type input "Attn: Bankruptcy Unit"
type input "Unit Stop 225-D, P.O. Box 995"
type input "[GEOGRAPHIC_DATA]"
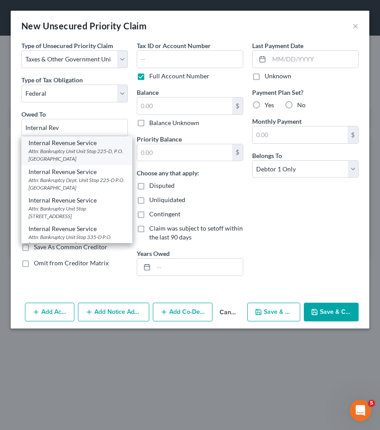
select select "10"
type input "30370"
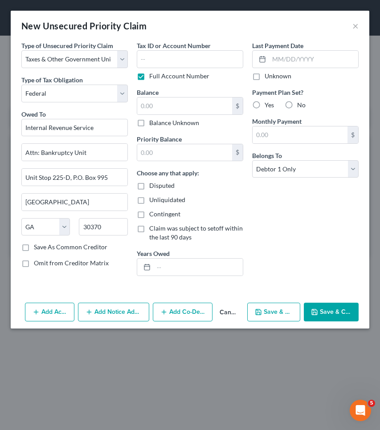
click at [158, 121] on label "Balance Unknown" at bounding box center [174, 122] width 50 height 9
click at [158, 121] on input "Balance Unknown" at bounding box center [156, 121] width 6 height 6
checkbox input "true"
type input "0.00"
click at [332, 314] on button "Save & Close" at bounding box center [330, 312] width 55 height 19
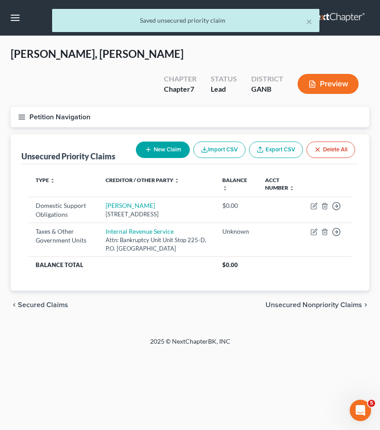
click at [166, 142] on button "New Claim" at bounding box center [163, 150] width 54 height 16
select select "0"
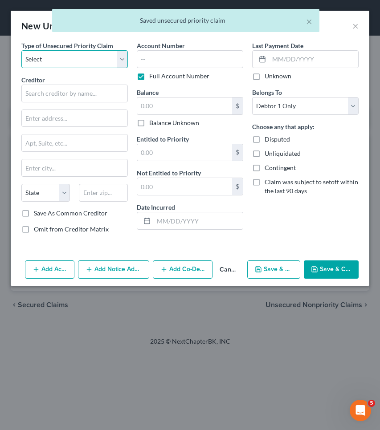
select select "0"
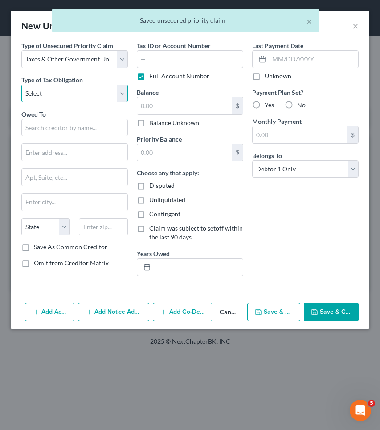
select select "2"
click at [89, 130] on input "text" at bounding box center [74, 128] width 106 height 18
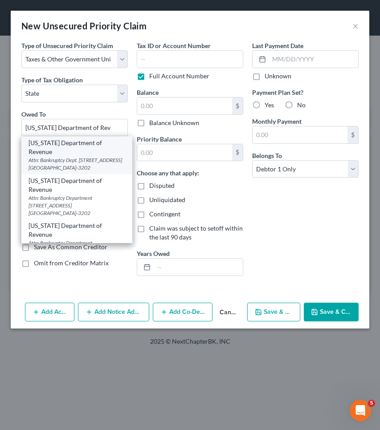
click at [65, 142] on div "[US_STATE] Department of Revenue" at bounding box center [76, 147] width 97 height 18
type input "[US_STATE] Department of Revenue"
type input "Attn: Bankruptcy Dept."
type input "[STREET_ADDRESS] NE Suite 9100"
type input "[GEOGRAPHIC_DATA]"
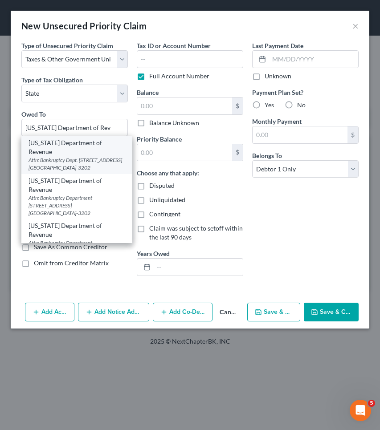
select select "10"
type input "30345-3202"
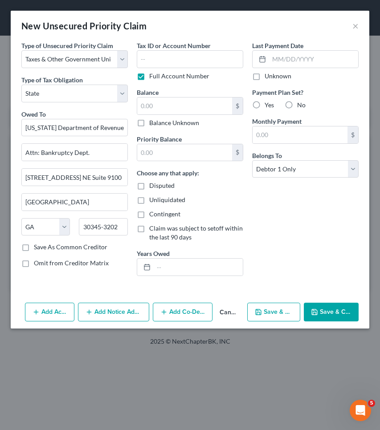
click at [157, 123] on label "Balance Unknown" at bounding box center [174, 122] width 50 height 9
click at [157, 123] on input "Balance Unknown" at bounding box center [156, 121] width 6 height 6
checkbox input "true"
type input "0.00"
click at [332, 314] on button "Save & Close" at bounding box center [330, 312] width 55 height 19
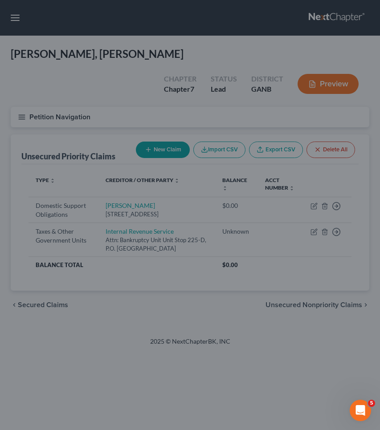
type input "0.00"
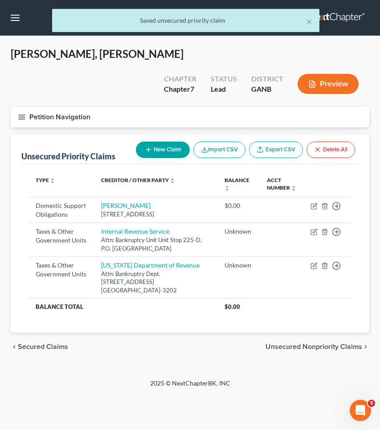
click at [324, 343] on span "Unsecured Nonpriority Claims" at bounding box center [313, 346] width 97 height 7
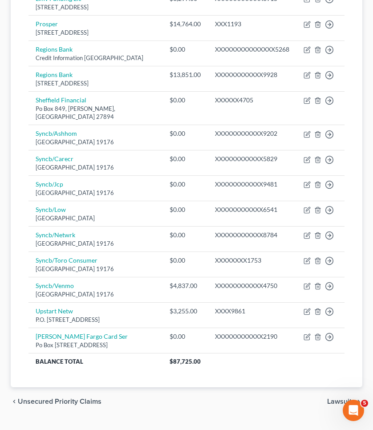
scroll to position [497, 0]
click at [332, 398] on span "Lawsuits" at bounding box center [341, 401] width 28 height 7
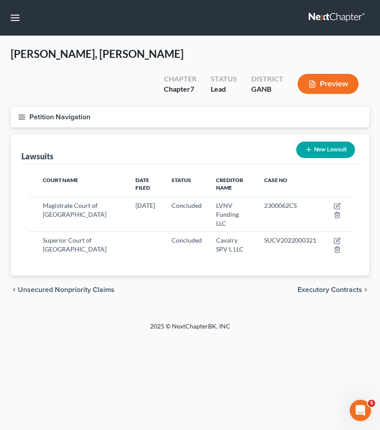
click at [347, 286] on span "Executory Contracts" at bounding box center [329, 289] width 65 height 7
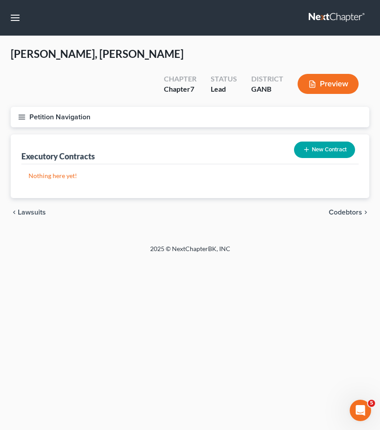
click at [87, 107] on button "Petition Navigation" at bounding box center [190, 117] width 358 height 20
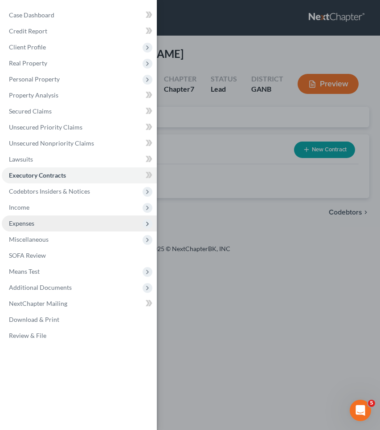
click at [28, 222] on span "Expenses" at bounding box center [21, 223] width 25 height 8
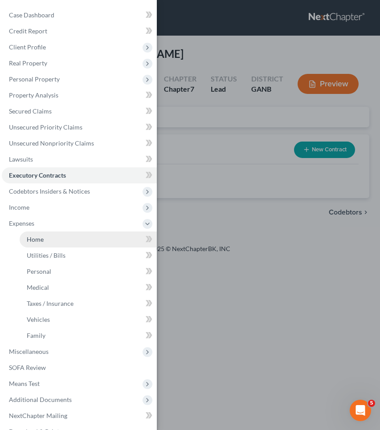
click at [58, 239] on link "Home" at bounding box center [88, 239] width 137 height 16
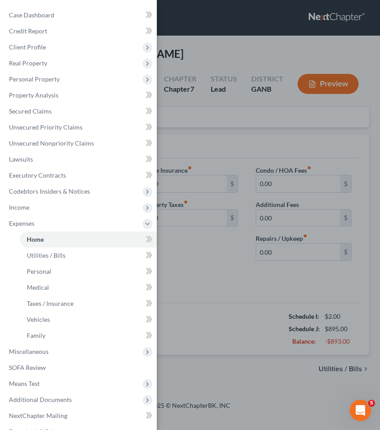
click at [217, 124] on div "Case Dashboard Payments Invoices Payments Payments Credit Report Client Profile" at bounding box center [190, 215] width 380 height 430
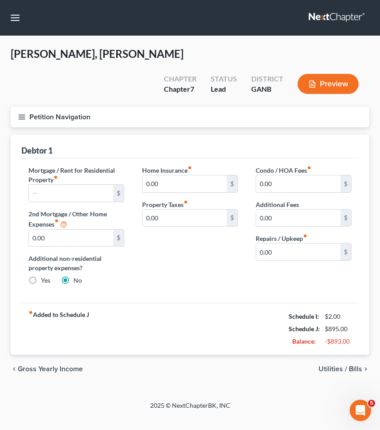
click at [49, 107] on button "Petition Navigation" at bounding box center [190, 117] width 358 height 20
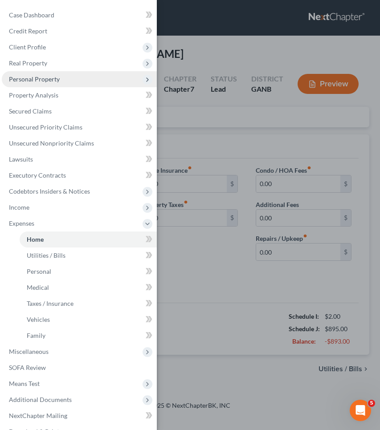
click at [46, 80] on span "Personal Property" at bounding box center [34, 79] width 51 height 8
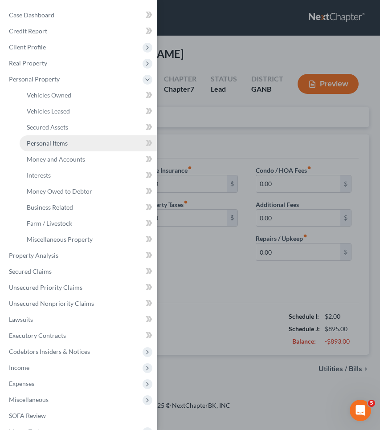
click at [58, 144] on span "Personal Items" at bounding box center [47, 143] width 41 height 8
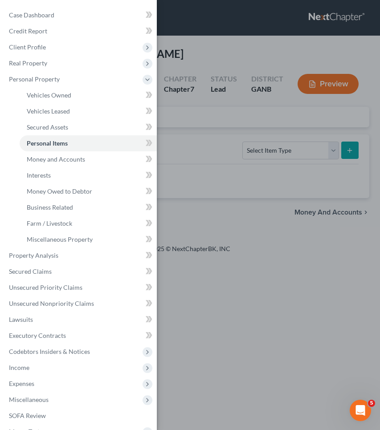
click at [239, 105] on div "Case Dashboard Payments Invoices Payments Payments Credit Report Client Profile" at bounding box center [190, 215] width 380 height 430
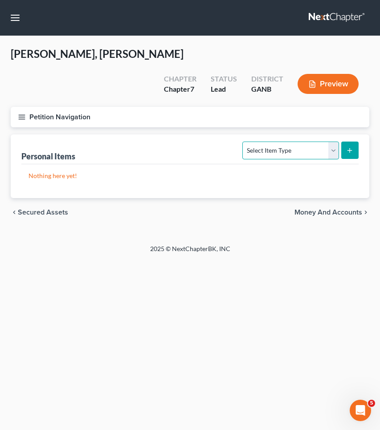
select select "clothing"
click at [346, 142] on button "submit" at bounding box center [349, 150] width 17 height 17
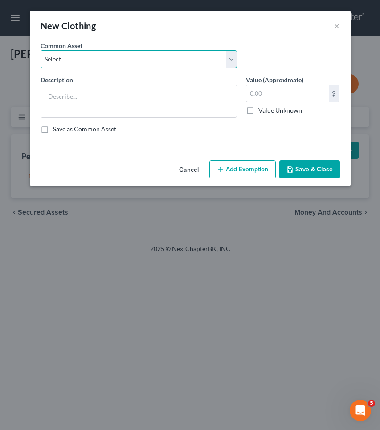
select select "0"
type textarea "Clothing"
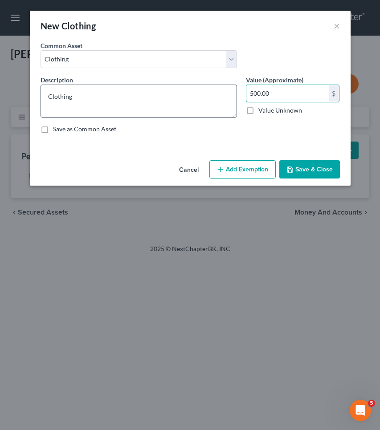
drag, startPoint x: 276, startPoint y: 94, endPoint x: 225, endPoint y: 92, distance: 51.2
click at [225, 92] on div "Description * Clothing Value (Approximate) 500.00 $ Value Unknown Balance Undet…" at bounding box center [190, 107] width 308 height 65
type input "100"
click at [245, 165] on button "Add Exemption" at bounding box center [242, 169] width 66 height 19
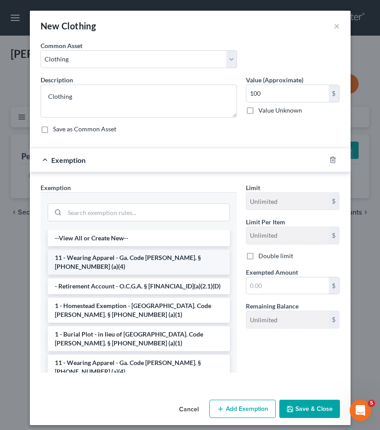
click at [125, 257] on li "11 - Wearing Apparel - Ga. Code [PERSON_NAME]. § [PHONE_NUMBER] (a)(4)" at bounding box center [139, 262] width 182 height 25
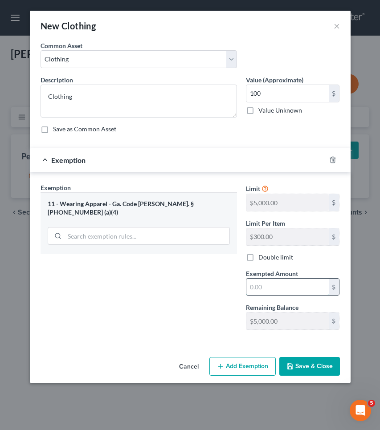
click at [268, 284] on input "text" at bounding box center [287, 287] width 82 height 17
type input "100"
click at [323, 370] on button "Save & Close" at bounding box center [309, 366] width 61 height 19
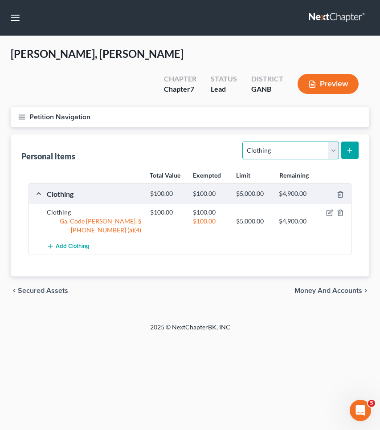
select select "household_goods"
click at [348, 147] on icon "submit" at bounding box center [349, 150] width 7 height 7
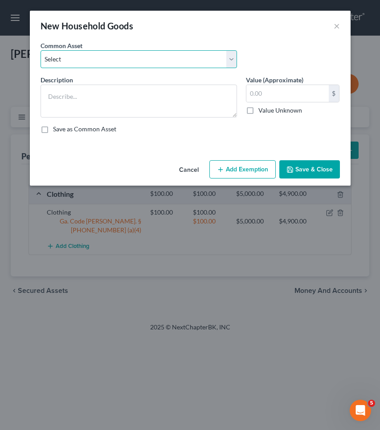
select select "0"
type textarea "Household goods"
type input "1,200.00"
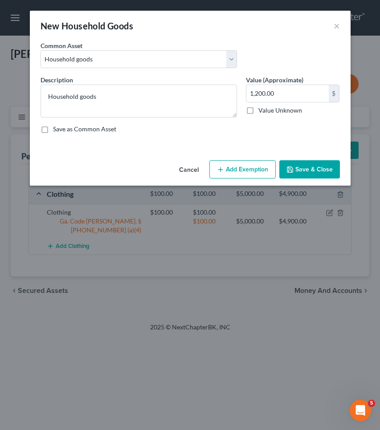
click at [260, 168] on button "Add Exemption" at bounding box center [242, 169] width 66 height 19
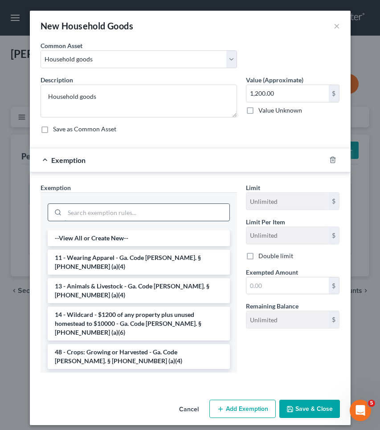
click at [203, 212] on input "search" at bounding box center [147, 212] width 165 height 17
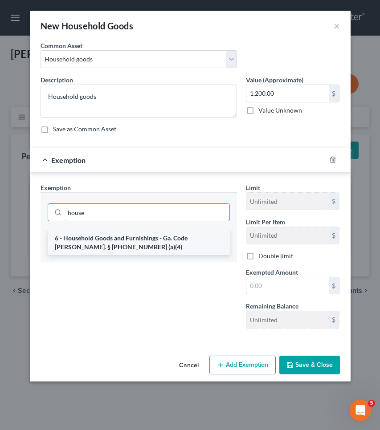
type input "house"
click at [206, 235] on li "6 - Household Goods and Furnishings - Ga. Code [PERSON_NAME]. § [PHONE_NUMBER] …" at bounding box center [139, 242] width 182 height 25
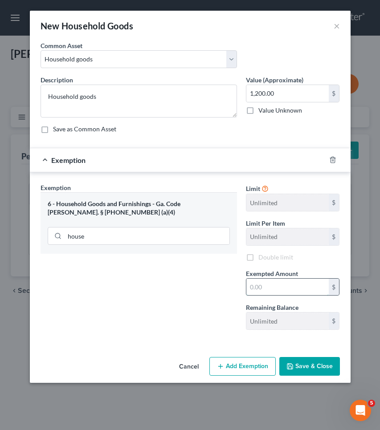
click at [267, 289] on input "text" at bounding box center [287, 287] width 82 height 17
type input "1,200"
click at [308, 365] on button "Save & Close" at bounding box center [309, 366] width 61 height 19
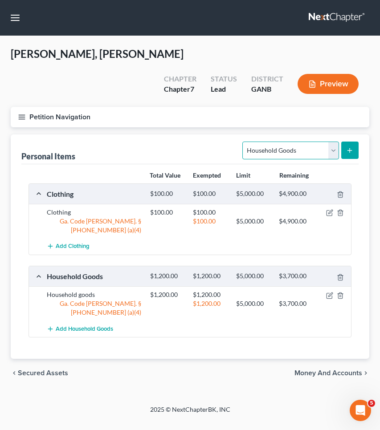
select select "firearms"
click at [349, 148] on line "submit" at bounding box center [349, 150] width 0 height 4
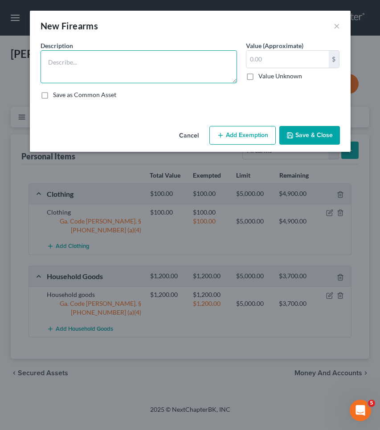
click at [208, 69] on textarea at bounding box center [138, 66] width 196 height 33
type textarea "firearm"
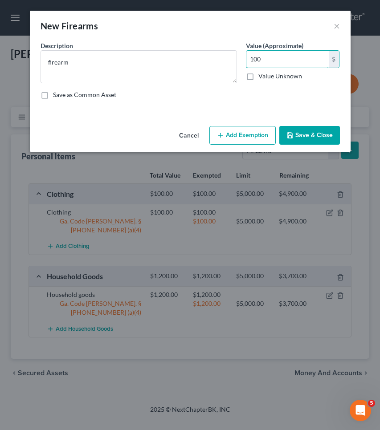
type input "100"
click at [233, 139] on button "Add Exemption" at bounding box center [242, 135] width 66 height 19
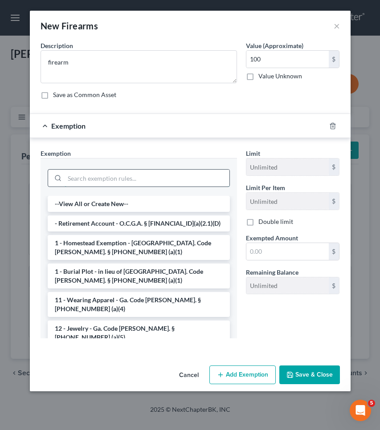
click at [185, 178] on input "search" at bounding box center [147, 178] width 165 height 17
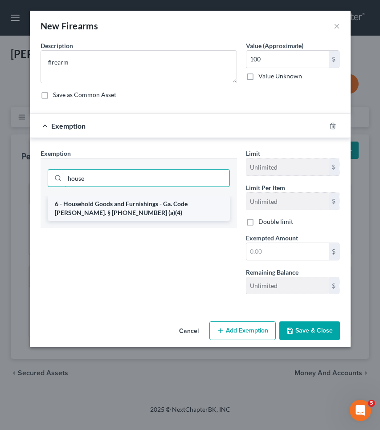
type input "house"
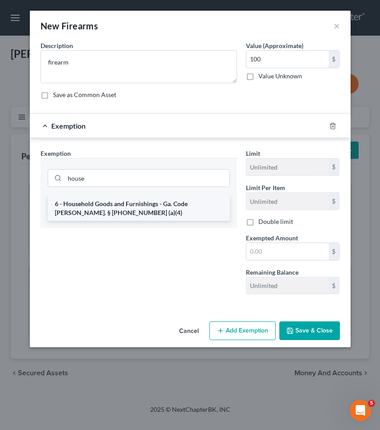
click at [200, 205] on li "6 - Household Goods and Furnishings - Ga. Code [PERSON_NAME]. § [PHONE_NUMBER] …" at bounding box center [139, 208] width 182 height 25
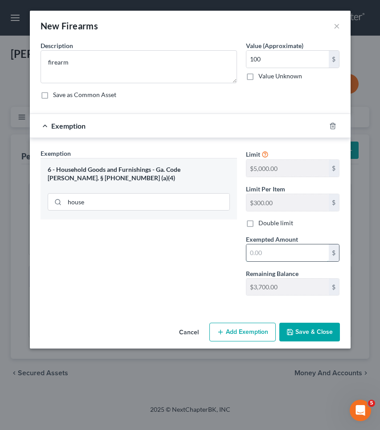
click at [271, 251] on input "text" at bounding box center [287, 252] width 82 height 17
type input "100"
click at [316, 340] on button "Save & Close" at bounding box center [309, 332] width 61 height 19
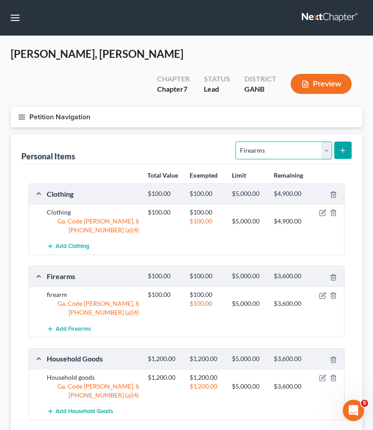
select select "jewelry"
click at [336, 142] on button "submit" at bounding box center [342, 150] width 17 height 17
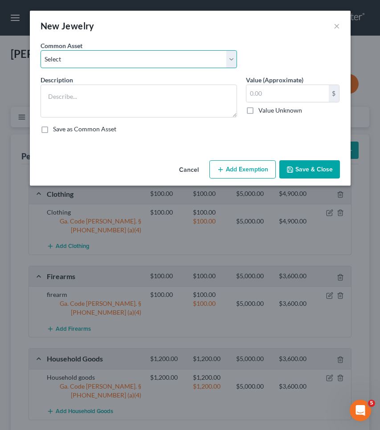
select select "1"
type textarea "Jewelry"
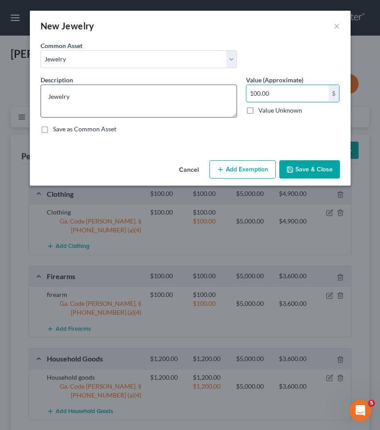
drag, startPoint x: 274, startPoint y: 96, endPoint x: 232, endPoint y: 94, distance: 41.8
click at [232, 94] on div "Description * Jewelry Value (Approximate) 100.00 $ Value Unknown Balance Undete…" at bounding box center [190, 107] width 308 height 65
type input "50"
click at [253, 168] on button "Add Exemption" at bounding box center [242, 169] width 66 height 19
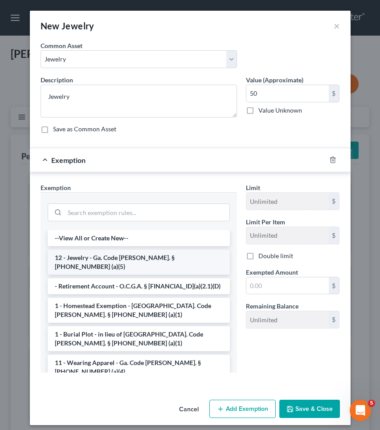
click at [166, 257] on li "12 - Jewelry - Ga. Code [PERSON_NAME]. § [PHONE_NUMBER] (a)(5)" at bounding box center [139, 262] width 182 height 25
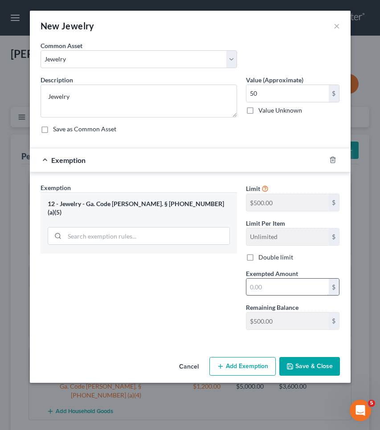
click at [272, 286] on input "text" at bounding box center [287, 287] width 82 height 17
type input "50"
click at [313, 366] on button "Save & Close" at bounding box center [309, 366] width 61 height 19
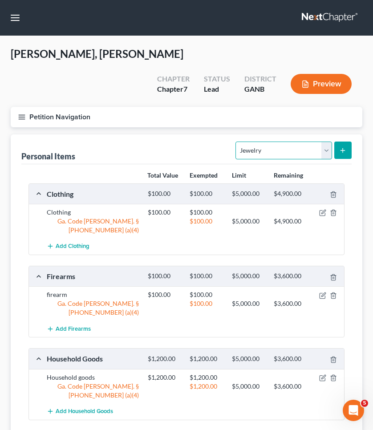
select select "electronics"
click at [346, 142] on button "submit" at bounding box center [342, 150] width 17 height 17
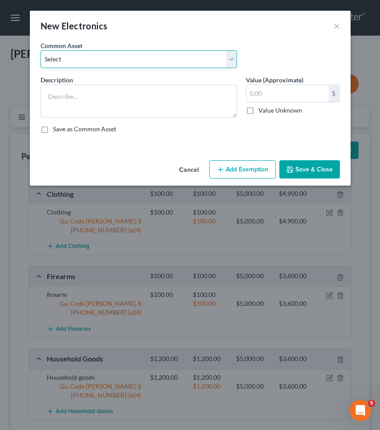
select select "1"
type textarea "Electronics"
type input "500.00"
click at [251, 165] on button "Add Exemption" at bounding box center [242, 169] width 66 height 19
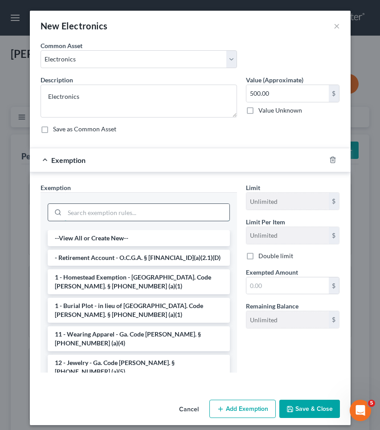
click at [195, 213] on input "search" at bounding box center [147, 212] width 165 height 17
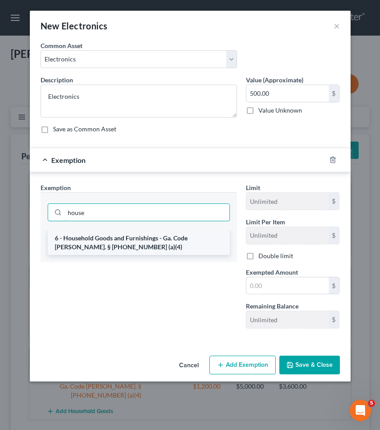
type input "house"
click at [197, 239] on li "6 - Household Goods and Furnishings - Ga. Code [PERSON_NAME]. § [PHONE_NUMBER] …" at bounding box center [139, 242] width 182 height 25
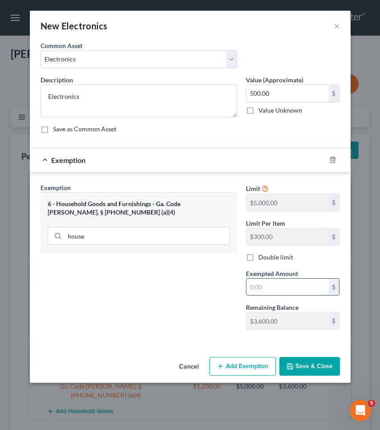
click at [267, 284] on input "text" at bounding box center [287, 287] width 82 height 17
type input "500"
click at [323, 368] on button "Save & Close" at bounding box center [309, 366] width 61 height 19
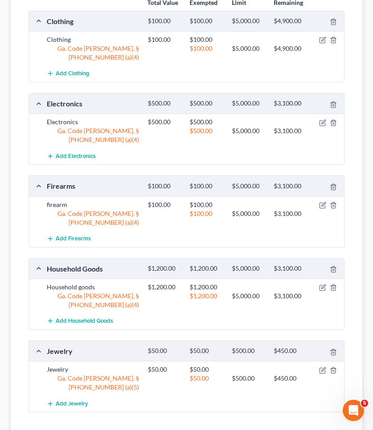
scroll to position [172, 0]
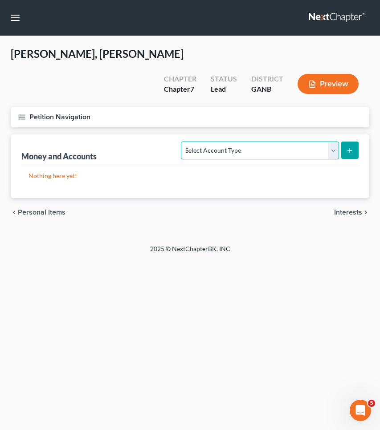
select select "cash_on_hand"
click at [350, 147] on icon "submit" at bounding box center [349, 150] width 7 height 7
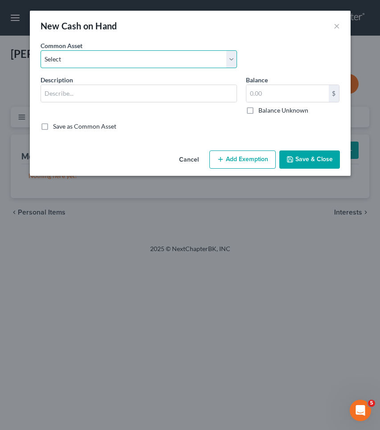
select select "0"
type input "Cash"
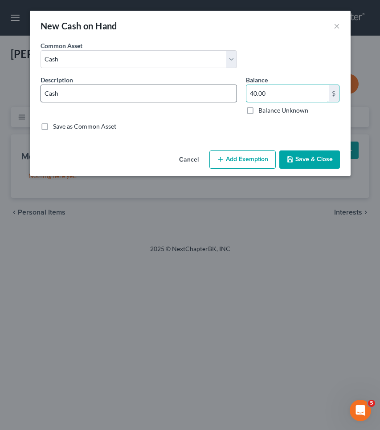
drag, startPoint x: 279, startPoint y: 97, endPoint x: 218, endPoint y: 94, distance: 60.6
click at [218, 94] on div "Description * Cash Balance 40.00 $ Balance Unknown Balance Undetermined 40.00 $…" at bounding box center [190, 98] width 308 height 47
type input "50"
click at [238, 153] on button "Add Exemption" at bounding box center [242, 159] width 66 height 19
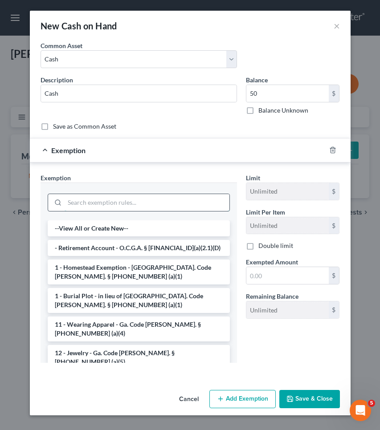
click at [186, 195] on input "search" at bounding box center [147, 202] width 165 height 17
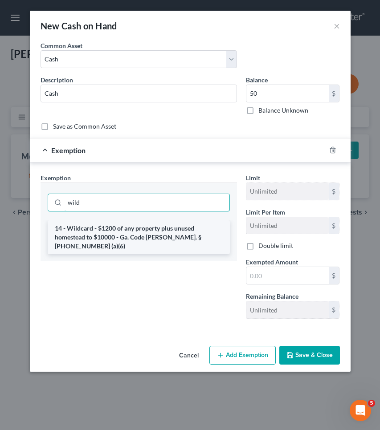
type input "wild"
click at [184, 234] on li "14 - Wildcard - $1200 of any property plus unused homestead to $10000 - Ga. Cod…" at bounding box center [139, 237] width 182 height 34
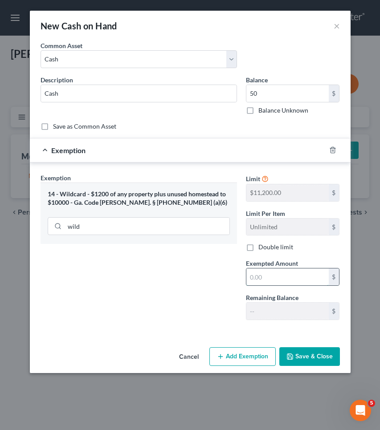
click at [259, 283] on input "text" at bounding box center [287, 276] width 82 height 17
type input "50"
click at [303, 362] on button "Save & Close" at bounding box center [309, 356] width 61 height 19
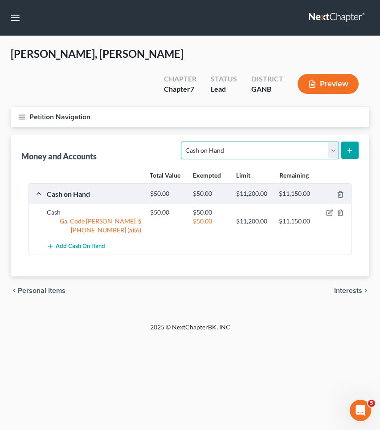
select select "checking"
click at [353, 147] on icon "submit" at bounding box center [349, 150] width 7 height 7
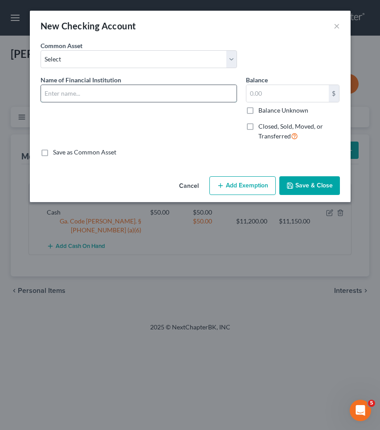
click at [195, 91] on input "text" at bounding box center [138, 93] width 195 height 17
type input "O"
type input "Bank of Ozark"
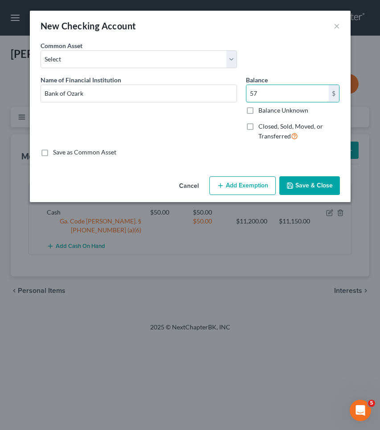
type input "57"
click at [230, 190] on button "Add Exemption" at bounding box center [242, 185] width 66 height 19
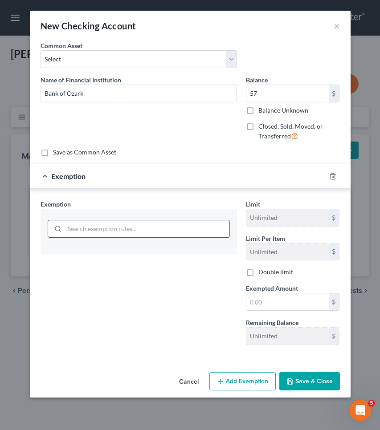
click at [182, 226] on input "search" at bounding box center [147, 228] width 165 height 17
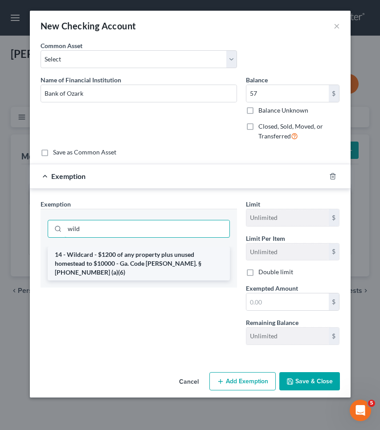
type input "wild"
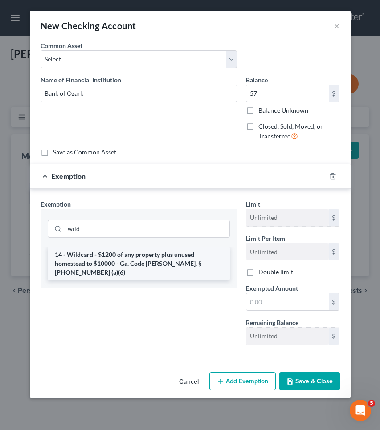
click at [184, 254] on li "14 - Wildcard - $1200 of any property plus unused homestead to $10000 - Ga. Cod…" at bounding box center [139, 264] width 182 height 34
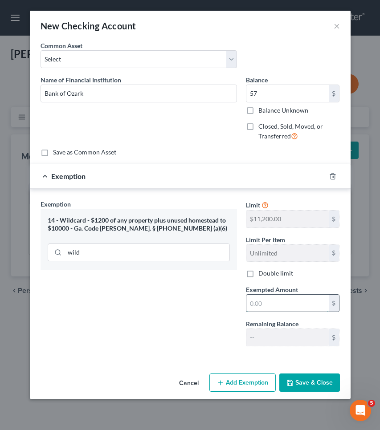
click at [266, 304] on input "text" at bounding box center [287, 303] width 82 height 17
type input "57"
click at [312, 378] on button "Save & Close" at bounding box center [309, 382] width 61 height 19
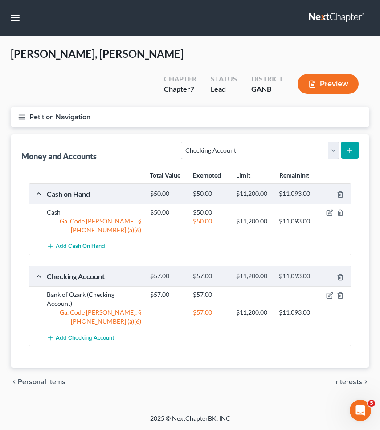
click at [81, 107] on button "Petition Navigation" at bounding box center [190, 117] width 358 height 20
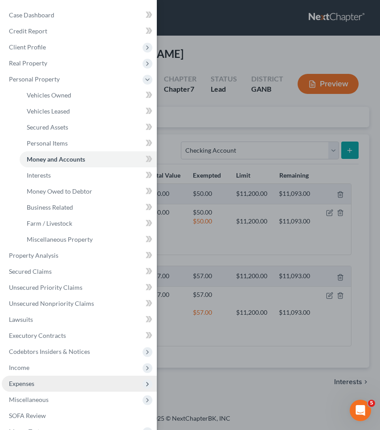
click at [23, 386] on span "Expenses" at bounding box center [21, 384] width 25 height 8
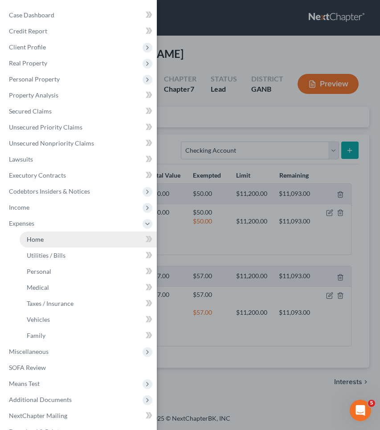
click at [50, 238] on link "Home" at bounding box center [88, 239] width 137 height 16
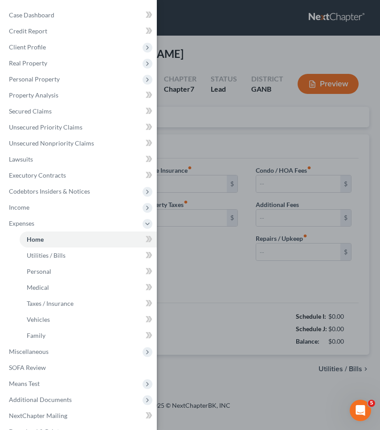
type input "0.00"
radio input "true"
type input "0.00"
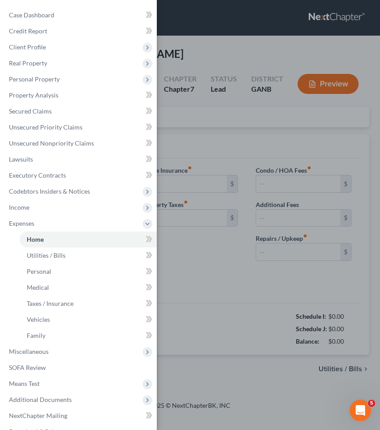
type input "0.00"
click at [225, 101] on div "Case Dashboard Payments Invoices Payments Payments Credit Report Client Profile" at bounding box center [190, 215] width 380 height 430
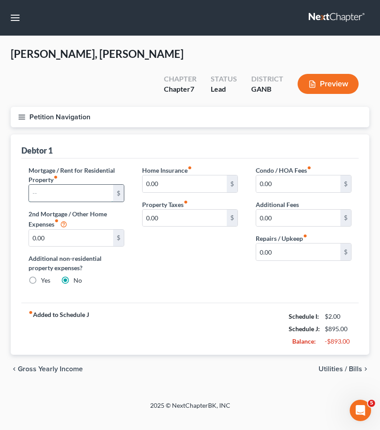
click at [79, 185] on input "text" at bounding box center [71, 193] width 84 height 17
type input "2,077.28"
click at [345, 365] on span "Utilities / Bills" at bounding box center [340, 368] width 44 height 7
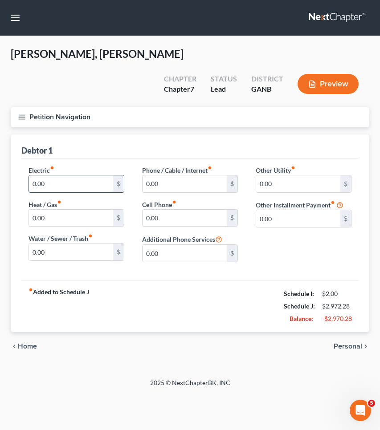
click at [80, 175] on input "0.00" at bounding box center [71, 183] width 84 height 17
click at [81, 175] on input "0.00" at bounding box center [71, 183] width 84 height 17
type input "450.00"
type input "45"
drag, startPoint x: 166, startPoint y: 163, endPoint x: 115, endPoint y: 158, distance: 50.6
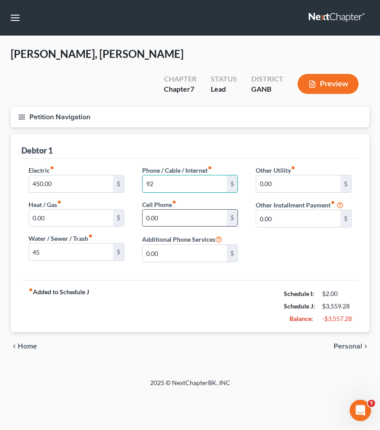
type input "92"
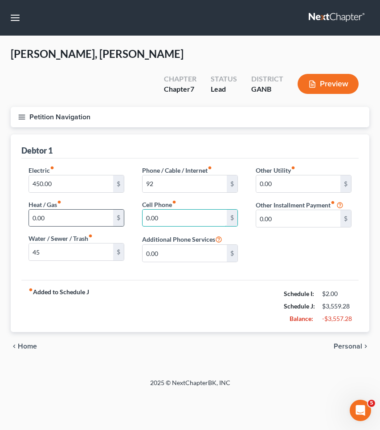
drag, startPoint x: 158, startPoint y: 198, endPoint x: 123, endPoint y: 196, distance: 35.2
type input "335"
click at [343, 343] on span "Personal" at bounding box center [347, 346] width 28 height 7
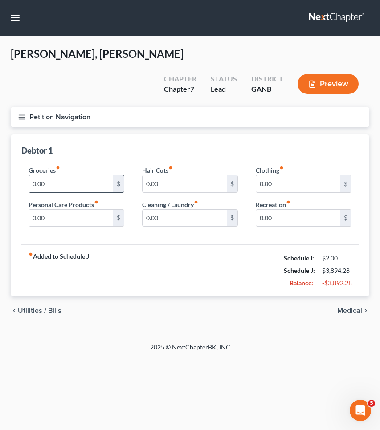
click at [74, 175] on input "0.00" at bounding box center [71, 183] width 84 height 17
type input "1,500"
drag, startPoint x: 311, startPoint y: 164, endPoint x: 224, endPoint y: 164, distance: 86.8
click at [224, 166] on div "Groceries fiber_manual_record 1,500 $ Personal Care Products fiber_manual_recor…" at bounding box center [190, 200] width 340 height 69
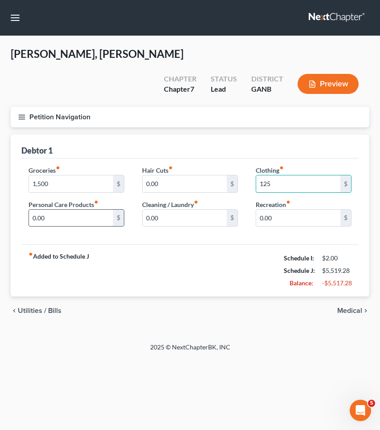
type input "125"
click at [30, 210] on input "0.00" at bounding box center [71, 218] width 84 height 17
type input "50.00"
click at [354, 307] on span "Medical" at bounding box center [349, 310] width 25 height 7
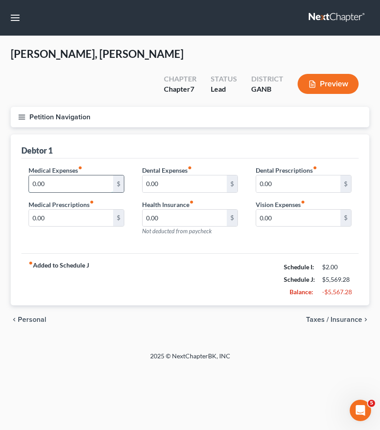
click at [31, 175] on input "0.00" at bounding box center [71, 183] width 84 height 17
type input "120.00"
click at [356, 316] on span "Taxes / Insurance" at bounding box center [334, 319] width 56 height 7
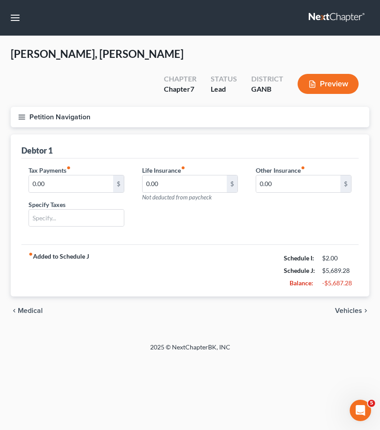
click at [353, 307] on span "Vehicles" at bounding box center [348, 310] width 27 height 7
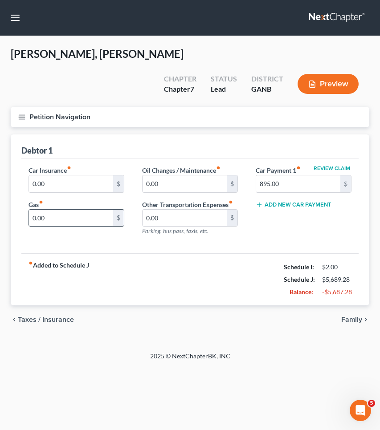
click at [29, 210] on input "0.00" at bounding box center [71, 218] width 84 height 17
type input "900.00"
drag, startPoint x: 57, startPoint y: 162, endPoint x: 10, endPoint y: 162, distance: 47.2
click at [10, 162] on div "Home Utilities / Bills Personal Medical Taxes / Insurance Vehicles Family Debto…" at bounding box center [189, 234] width 367 height 200
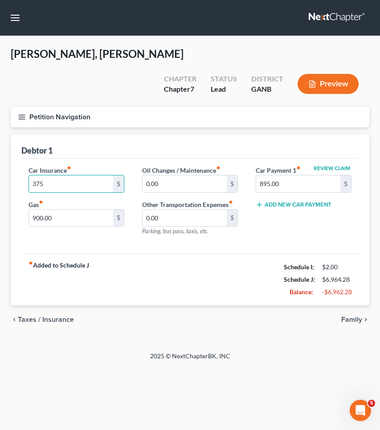
type input "375"
click at [346, 316] on span "Family" at bounding box center [351, 319] width 21 height 7
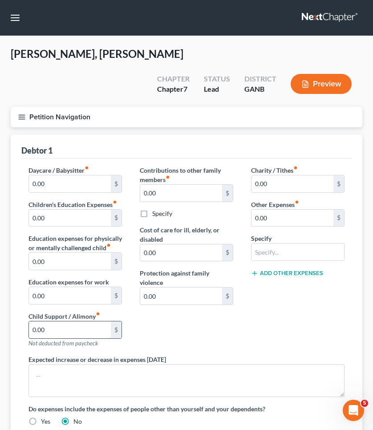
click at [30, 321] on input "0.00" at bounding box center [70, 329] width 82 height 17
type input "800.00"
click at [254, 210] on input "0.00" at bounding box center [292, 218] width 82 height 17
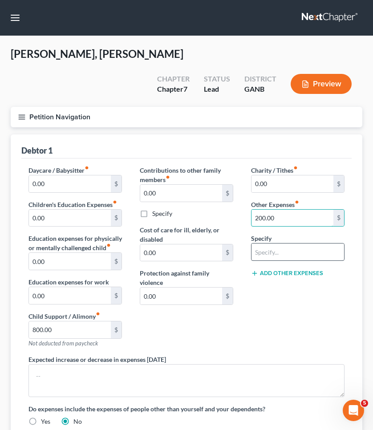
type input "200.00"
click at [278, 243] on input "text" at bounding box center [297, 251] width 93 height 17
type input "student loans"
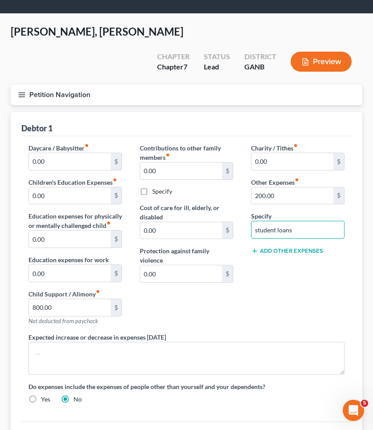
scroll to position [22, 0]
